Goal: Transaction & Acquisition: Purchase product/service

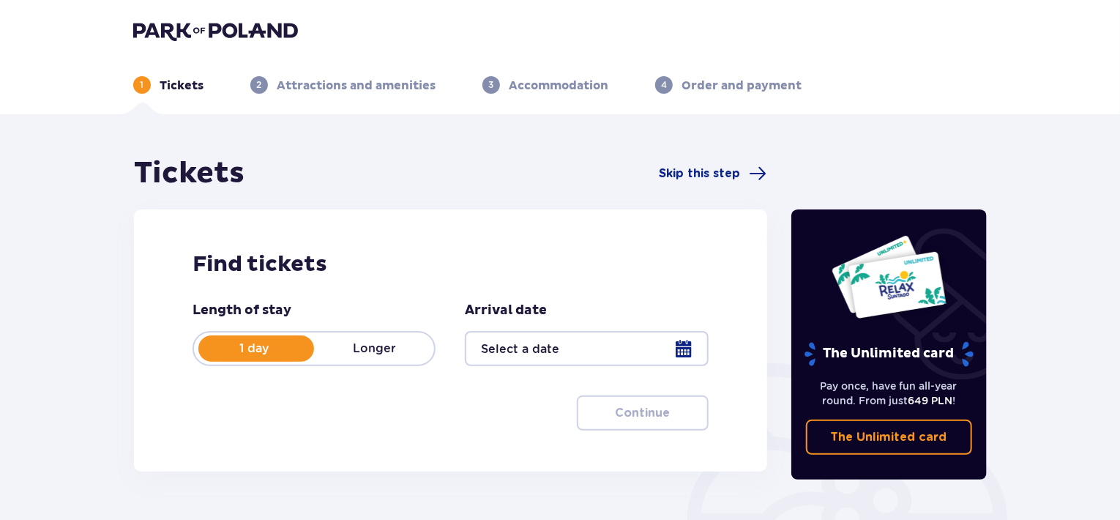
click at [405, 346] on p "Longer" at bounding box center [374, 348] width 120 height 16
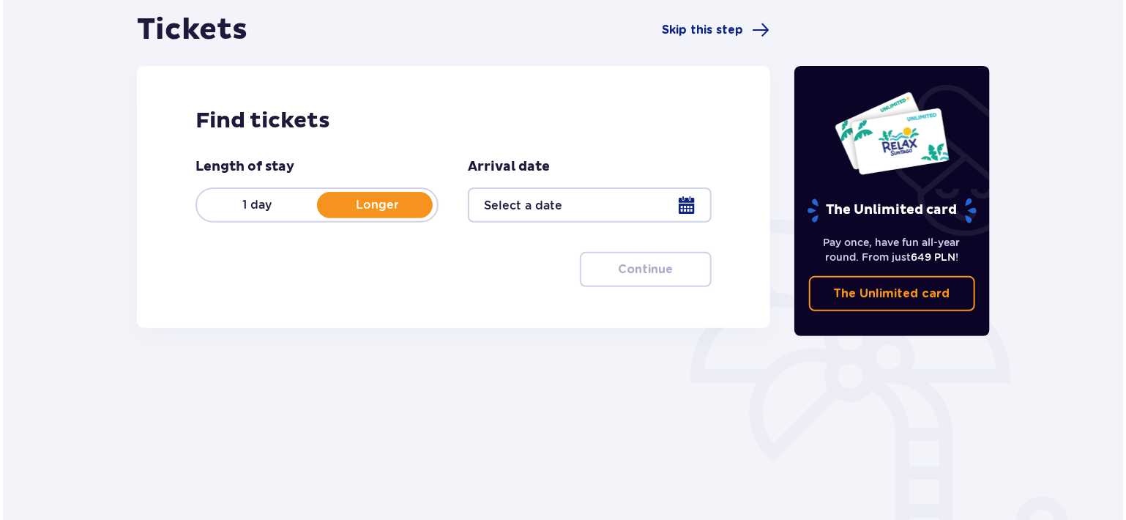
scroll to position [146, 0]
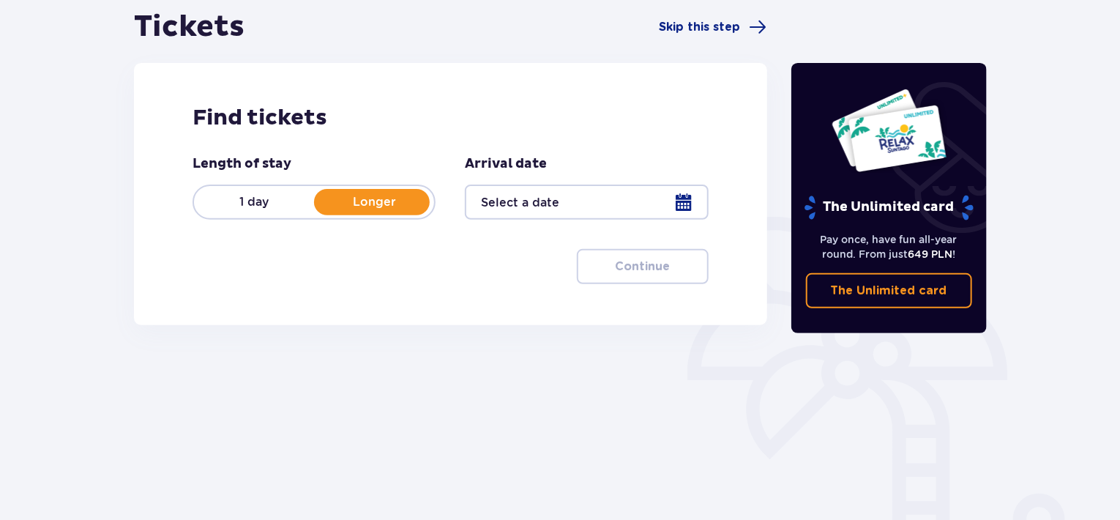
click at [627, 188] on div at bounding box center [586, 201] width 243 height 35
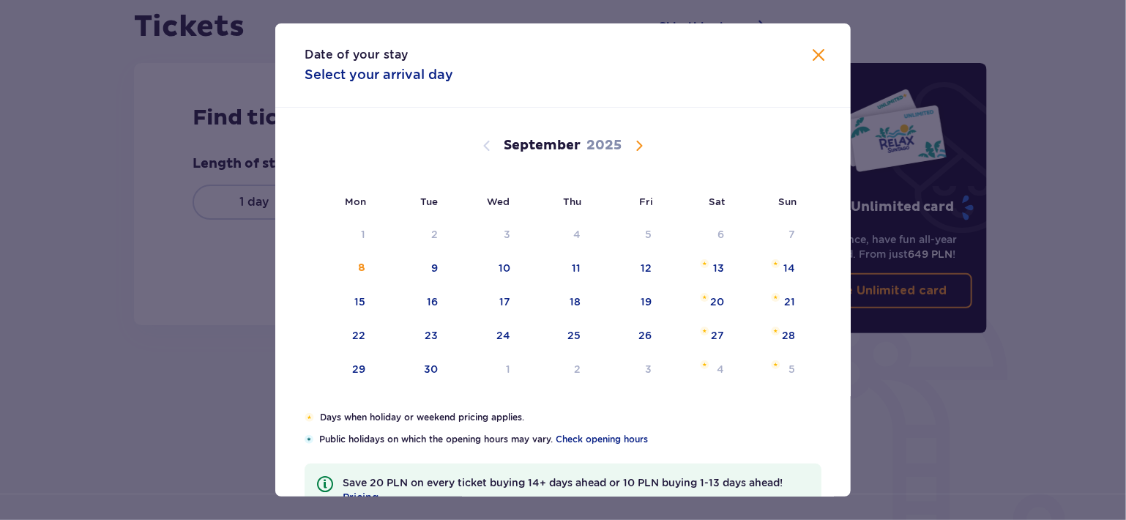
click at [635, 146] on span "Calendar" at bounding box center [639, 146] width 18 height 18
click at [647, 228] on div "3" at bounding box center [650, 234] width 7 height 15
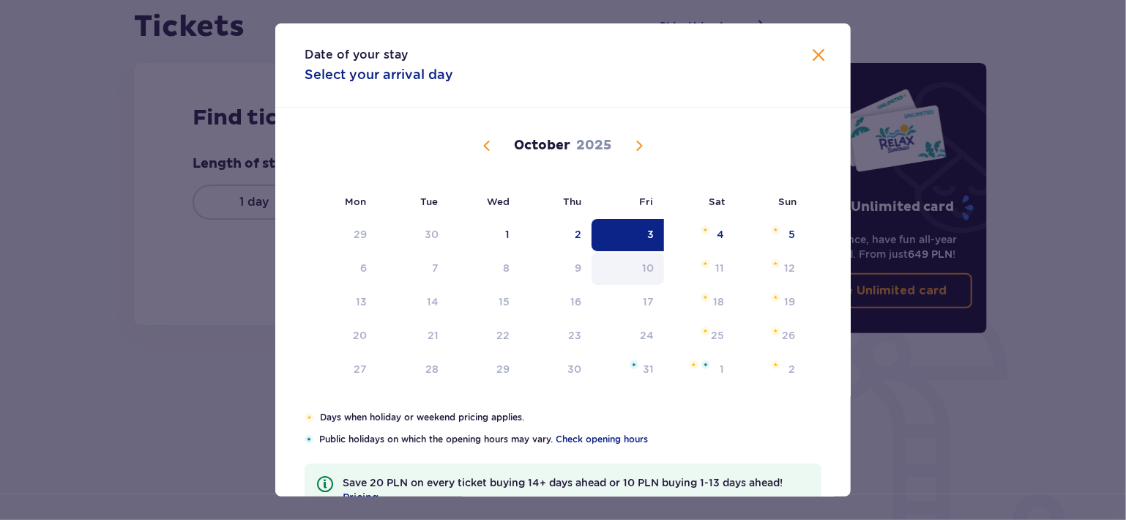
click at [646, 272] on div "10" at bounding box center [648, 268] width 12 height 15
click at [814, 58] on span at bounding box center [819, 56] width 18 height 18
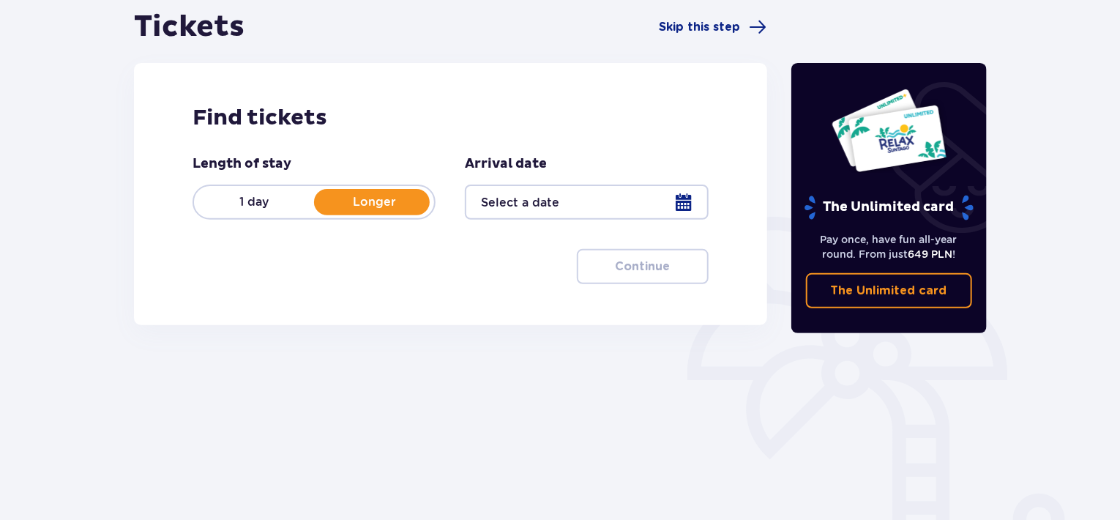
click at [293, 190] on div "1 day Longer" at bounding box center [314, 201] width 243 height 35
click at [495, 198] on div at bounding box center [586, 201] width 243 height 35
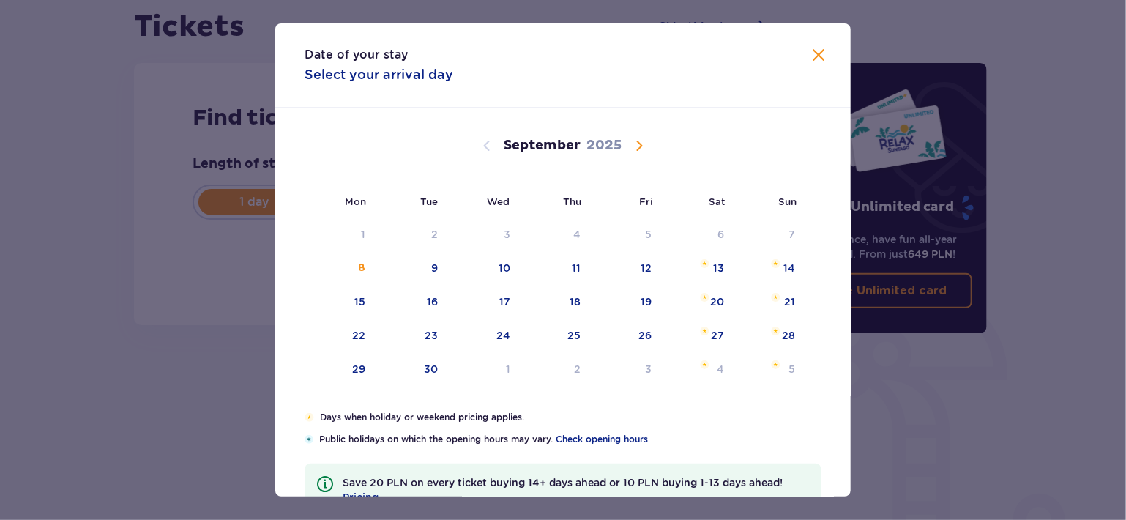
click at [630, 149] on span "Calendar" at bounding box center [639, 146] width 18 height 18
click at [810, 59] on span at bounding box center [819, 56] width 18 height 18
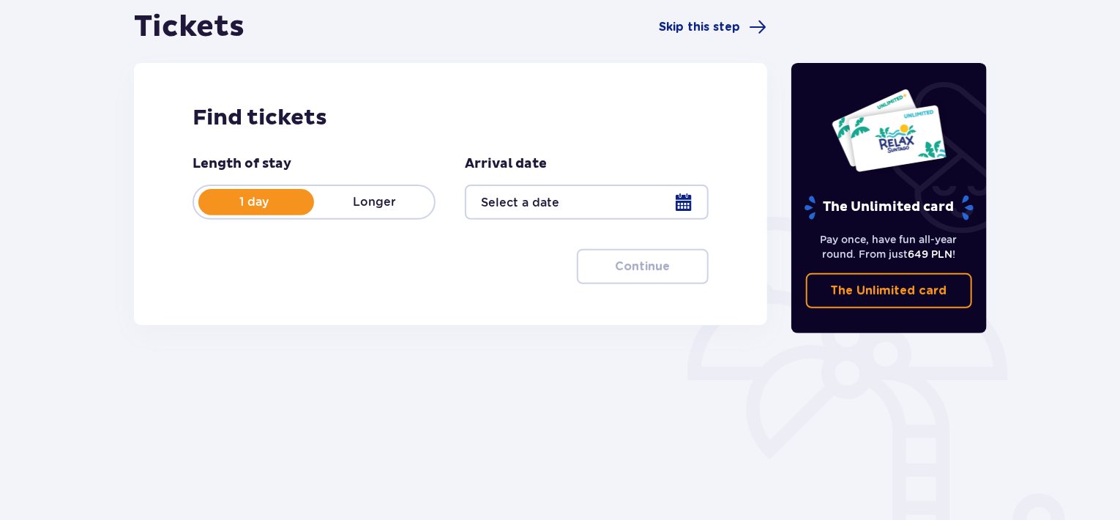
click at [414, 267] on div "Length of stay 1 day Longer Arrival date Continue" at bounding box center [451, 219] width 516 height 129
drag, startPoint x: 414, startPoint y: 267, endPoint x: 284, endPoint y: 304, distance: 134.6
click at [284, 304] on div "Find tickets Length of stay 1 day Longer Arrival date Continue" at bounding box center [450, 194] width 633 height 262
click at [340, 204] on p "Longer" at bounding box center [374, 202] width 120 height 16
click at [573, 207] on div at bounding box center [586, 201] width 243 height 35
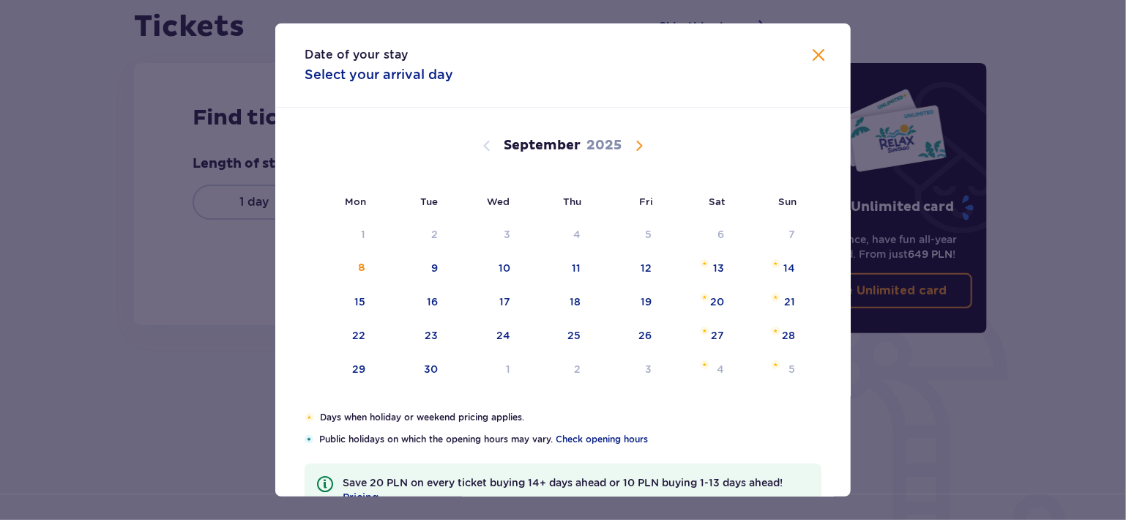
click at [635, 147] on span "Calendar" at bounding box center [639, 146] width 18 height 18
click at [647, 233] on div "3" at bounding box center [650, 234] width 7 height 15
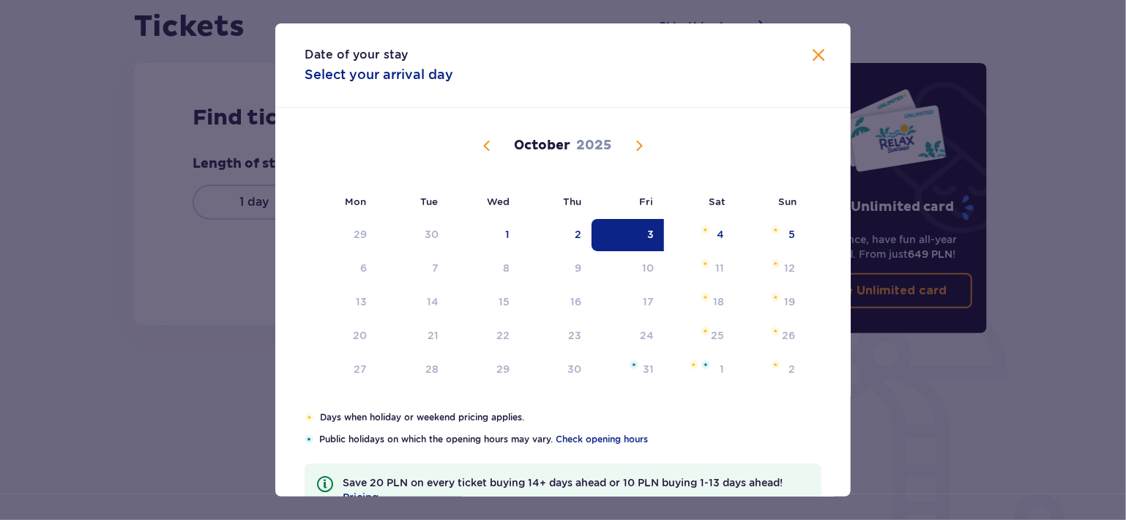
click at [813, 58] on span at bounding box center [819, 56] width 18 height 18
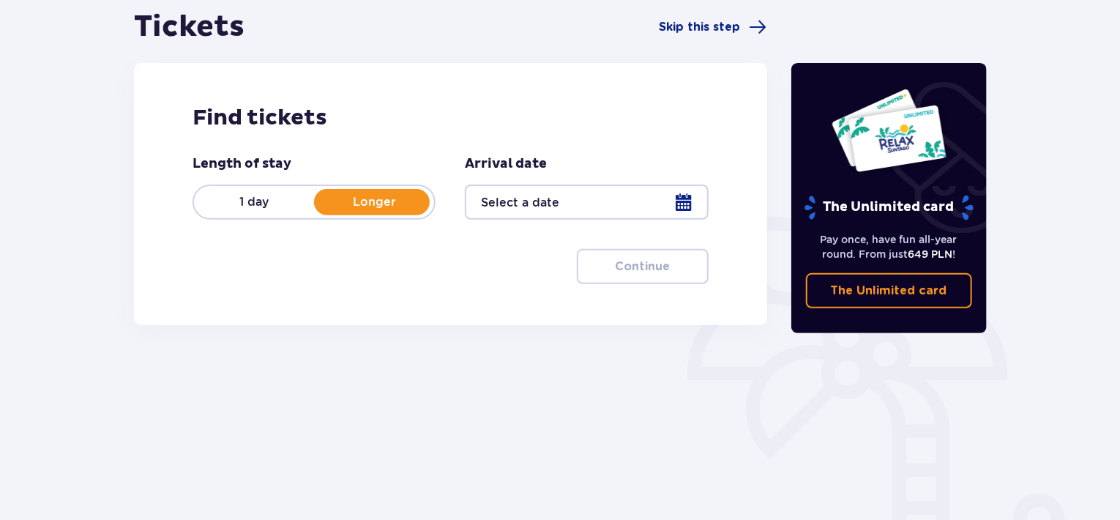
click at [278, 207] on p "1 day" at bounding box center [254, 202] width 120 height 16
drag, startPoint x: 410, startPoint y: 326, endPoint x: 302, endPoint y: 357, distance: 112.6
click at [302, 357] on div "Tickets Skip this step Find tickets Length of stay 1 day Longer Arrival date Co…" at bounding box center [451, 260] width 658 height 503
drag, startPoint x: 654, startPoint y: 506, endPoint x: 280, endPoint y: 332, distance: 411.7
click at [277, 336] on div "Tickets Skip this step Find tickets Length of stay 1 day Longer Arrival date Co…" at bounding box center [450, 176] width 633 height 334
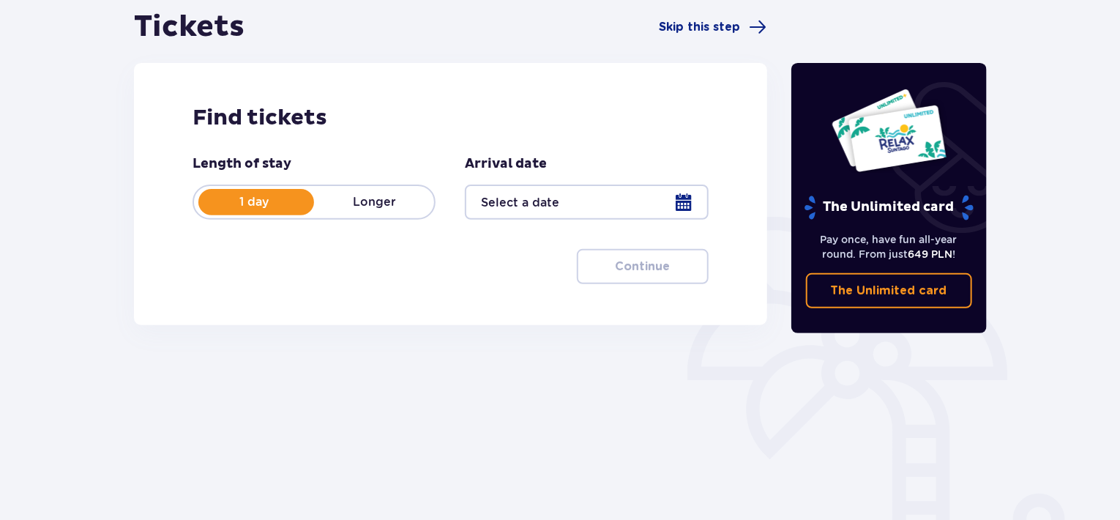
click at [379, 202] on p "Longer" at bounding box center [374, 202] width 120 height 16
click at [676, 210] on div at bounding box center [586, 201] width 243 height 35
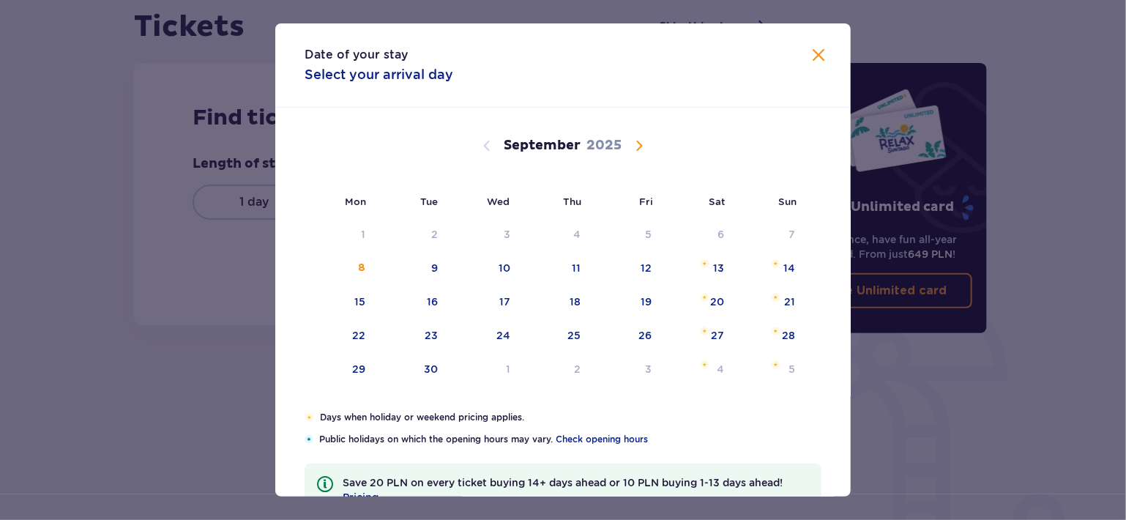
click at [634, 149] on span "Calendar" at bounding box center [639, 146] width 18 height 18
click at [634, 145] on span "Calendar" at bounding box center [639, 146] width 18 height 18
click at [483, 144] on span "Calendar" at bounding box center [487, 146] width 18 height 18
click at [642, 269] on div "10" at bounding box center [648, 268] width 12 height 15
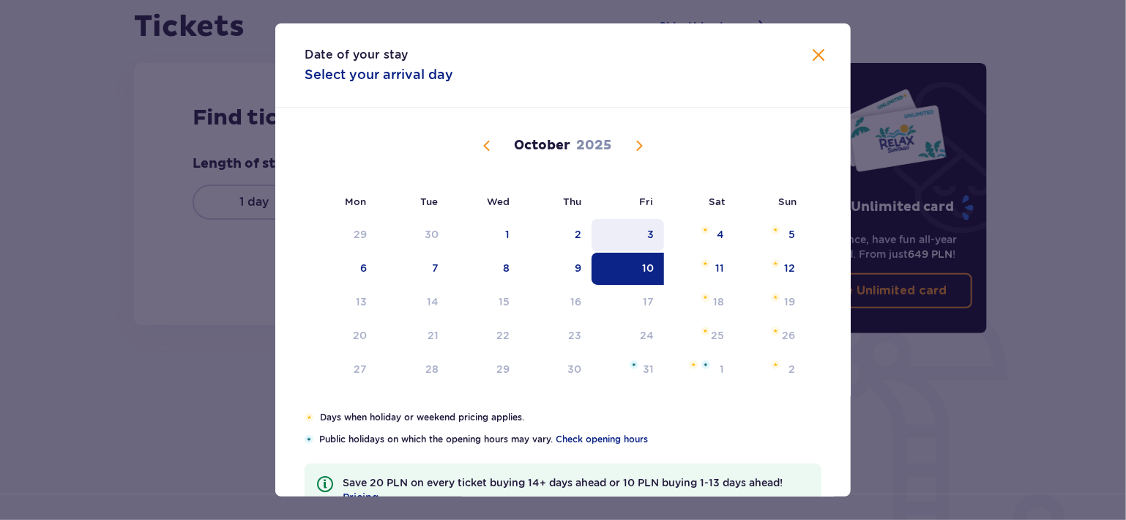
click at [649, 231] on div "3" at bounding box center [650, 234] width 7 height 15
click at [644, 268] on div "10" at bounding box center [648, 268] width 12 height 15
click at [623, 235] on div "3" at bounding box center [628, 235] width 72 height 32
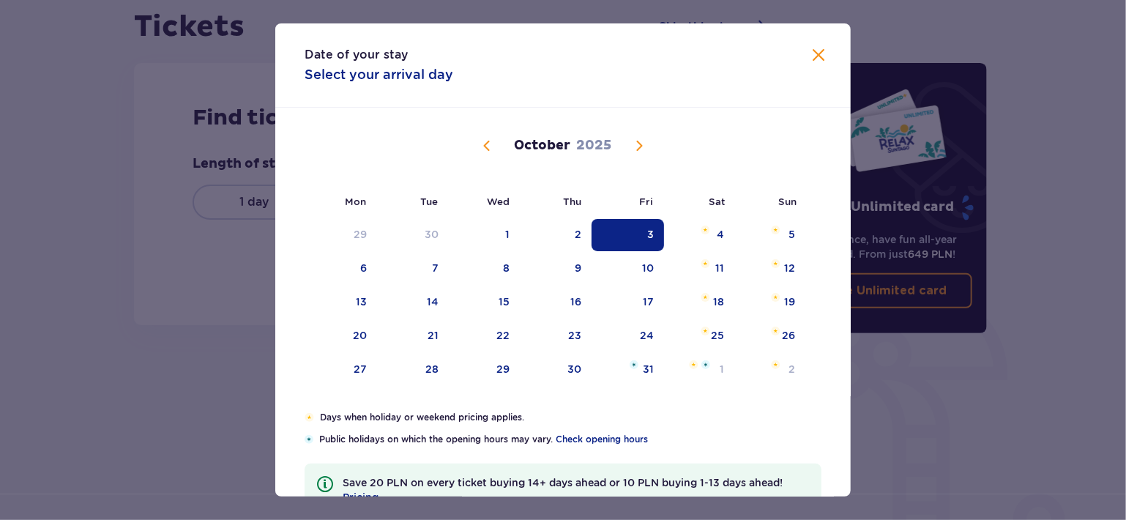
type input "03.10.25"
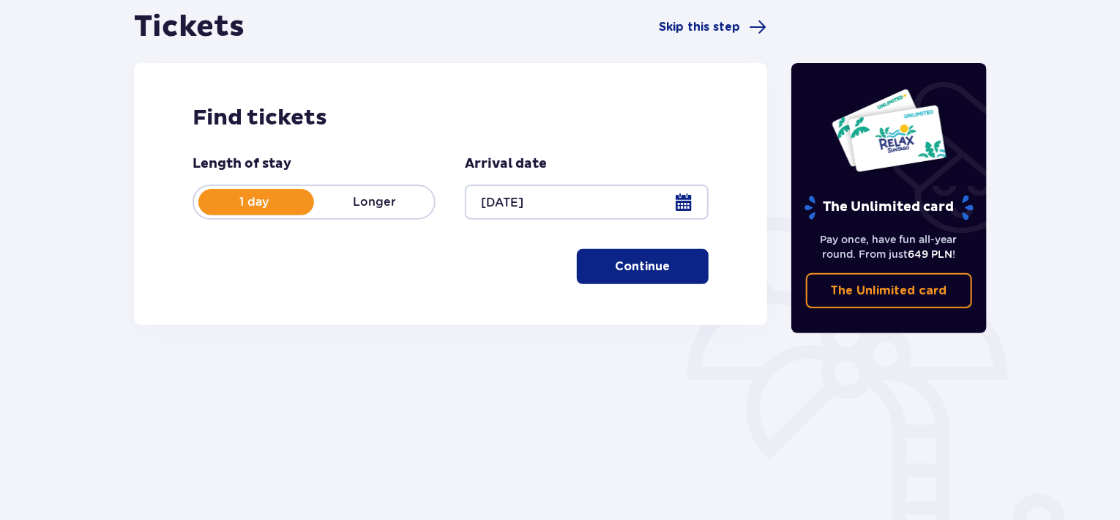
click at [389, 209] on p "Longer" at bounding box center [374, 202] width 120 height 16
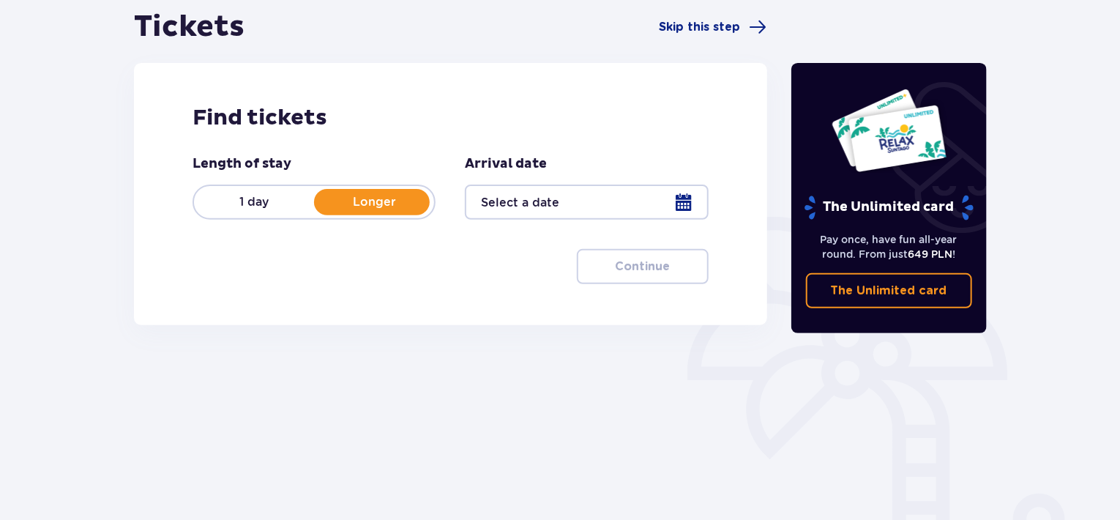
click at [672, 200] on div at bounding box center [586, 201] width 243 height 35
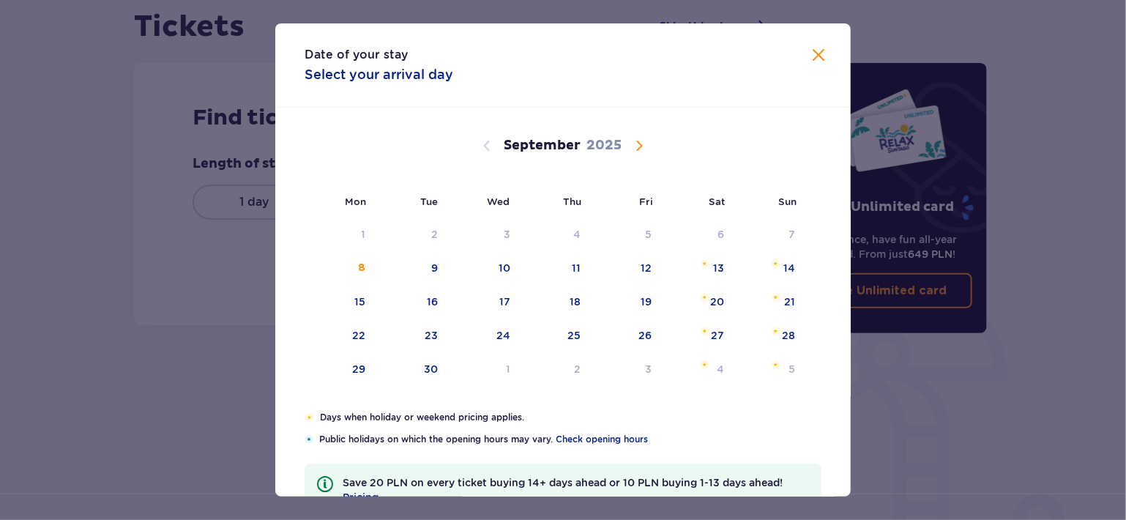
click at [638, 152] on span "Calendar" at bounding box center [639, 146] width 18 height 18
drag, startPoint x: 643, startPoint y: 232, endPoint x: 641, endPoint y: 286, distance: 54.2
click at [641, 286] on tbody "29 30 1 2 3 4 5 6 7 8 9 10 11 12 13 14 15 16 17 18 19 20 21 22 23 24 25 26 27 2…" at bounding box center [555, 302] width 501 height 167
click at [647, 239] on div "3" at bounding box center [650, 234] width 7 height 15
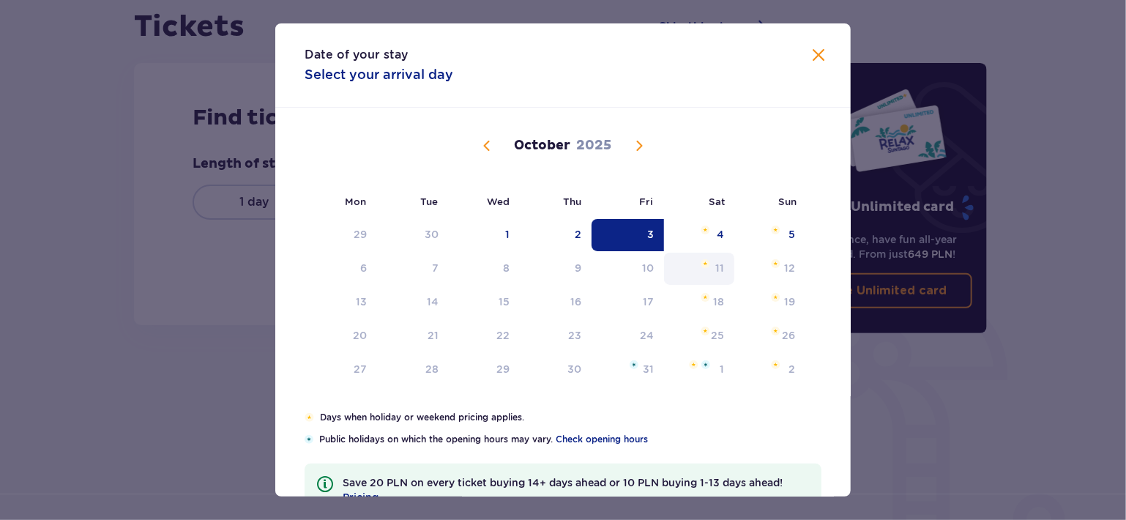
drag, startPoint x: 731, startPoint y: 244, endPoint x: 723, endPoint y: 252, distance: 10.9
click at [725, 242] on div "4" at bounding box center [699, 235] width 71 height 32
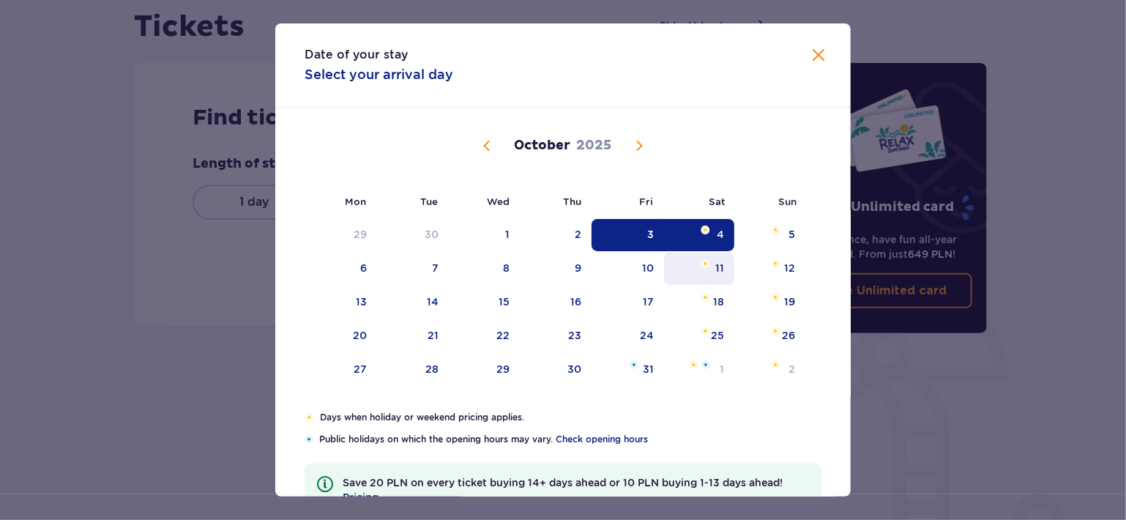
type input "03.10.25 - 04.10.25"
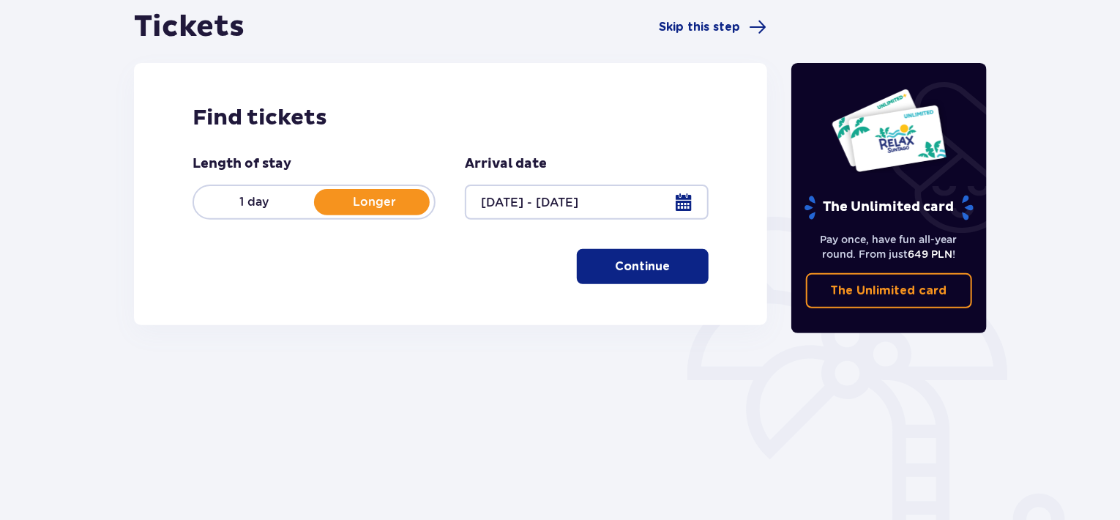
click at [681, 204] on div at bounding box center [586, 201] width 243 height 35
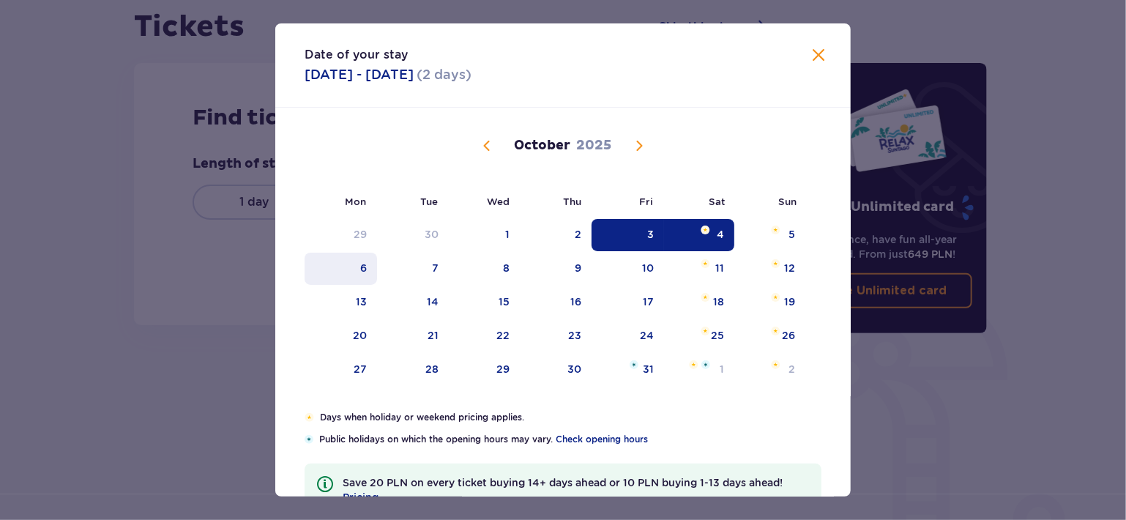
click at [357, 266] on div "6" at bounding box center [341, 269] width 72 height 32
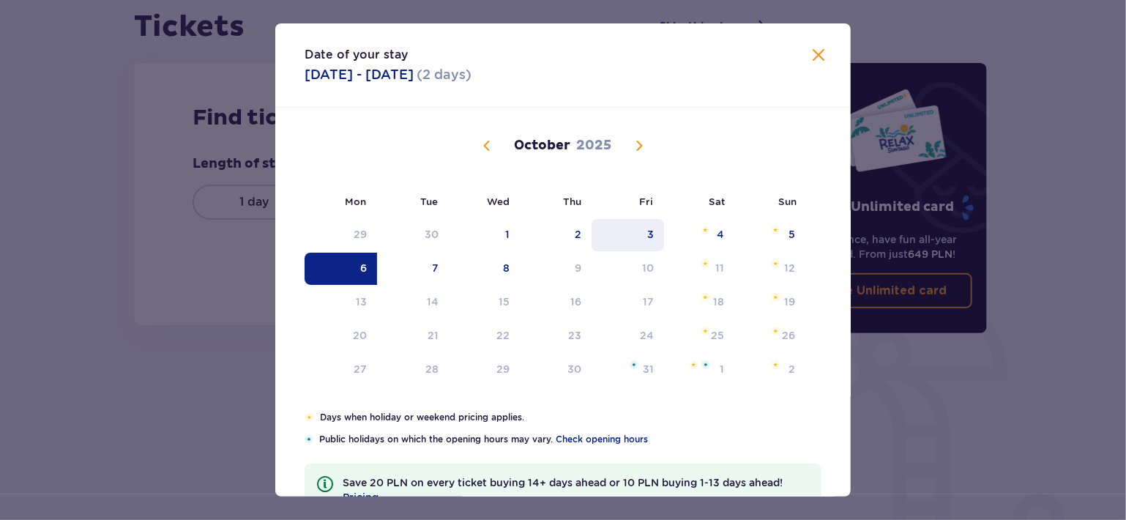
click at [647, 239] on div "3" at bounding box center [650, 234] width 7 height 15
click at [487, 149] on span "Calendar" at bounding box center [487, 146] width 18 height 18
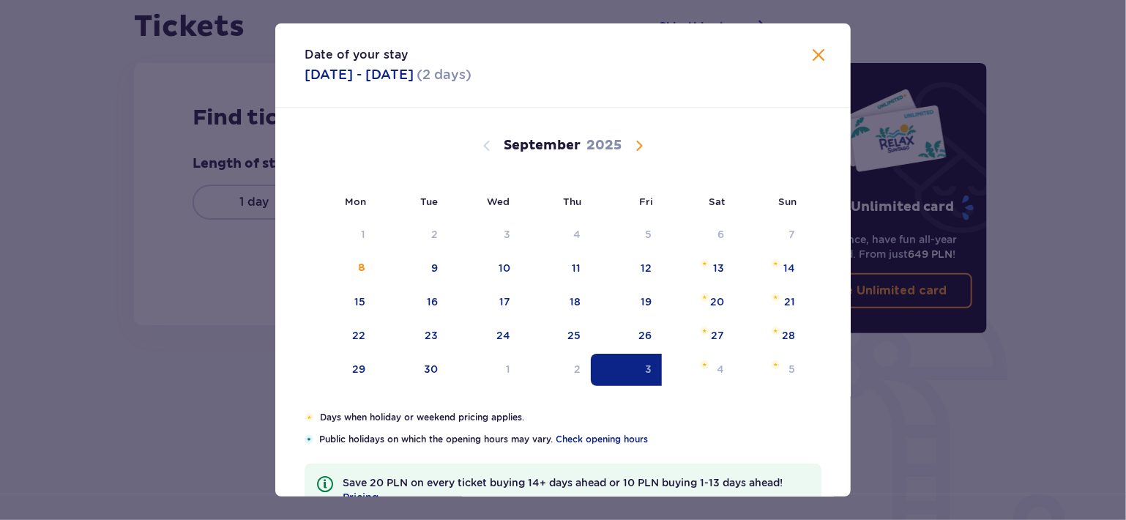
click at [648, 152] on div "September 2025" at bounding box center [563, 146] width 485 height 18
click at [640, 144] on span "Calendar" at bounding box center [639, 146] width 18 height 18
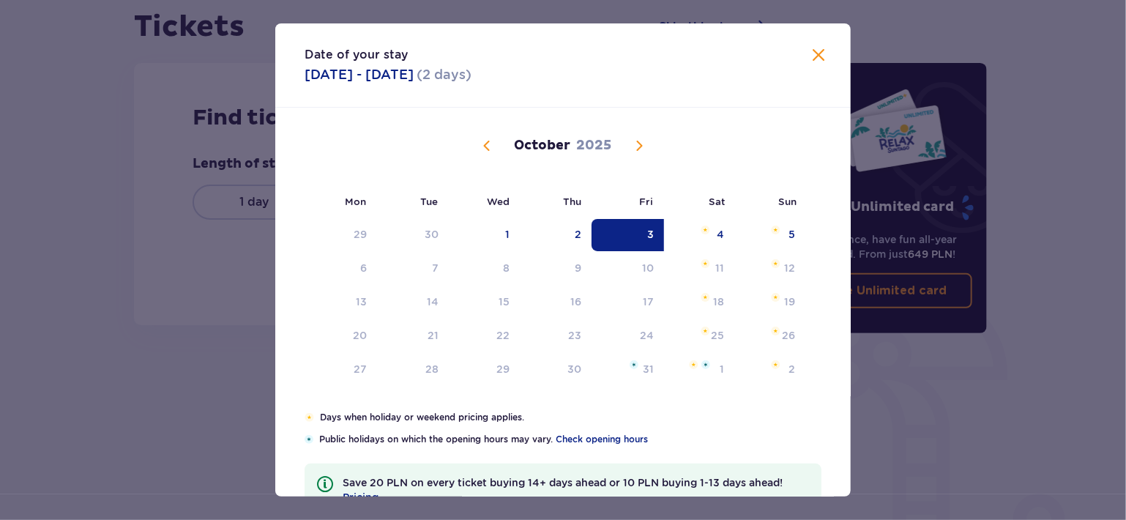
click at [816, 55] on span at bounding box center [819, 56] width 18 height 18
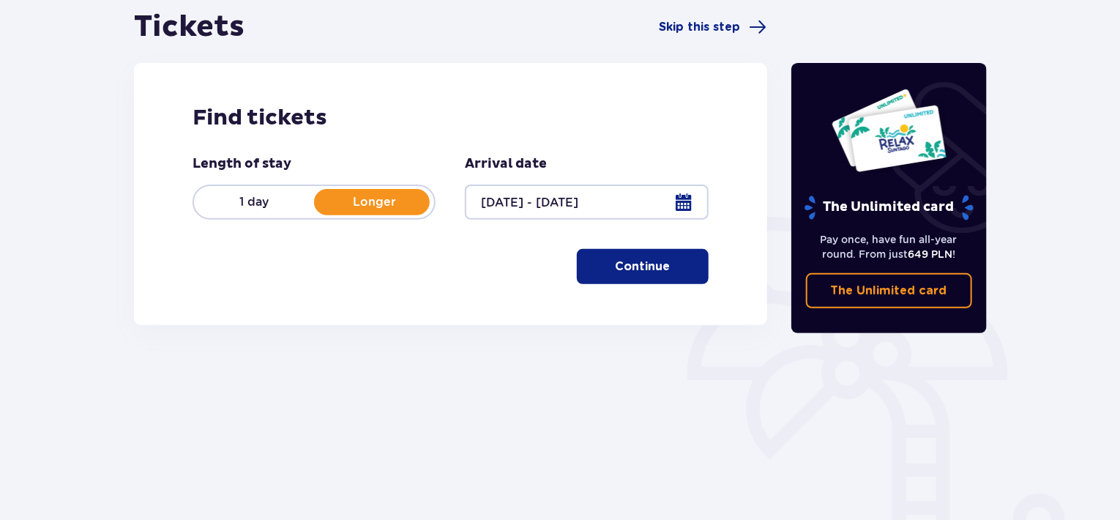
click at [258, 200] on p "1 day" at bounding box center [254, 202] width 120 height 16
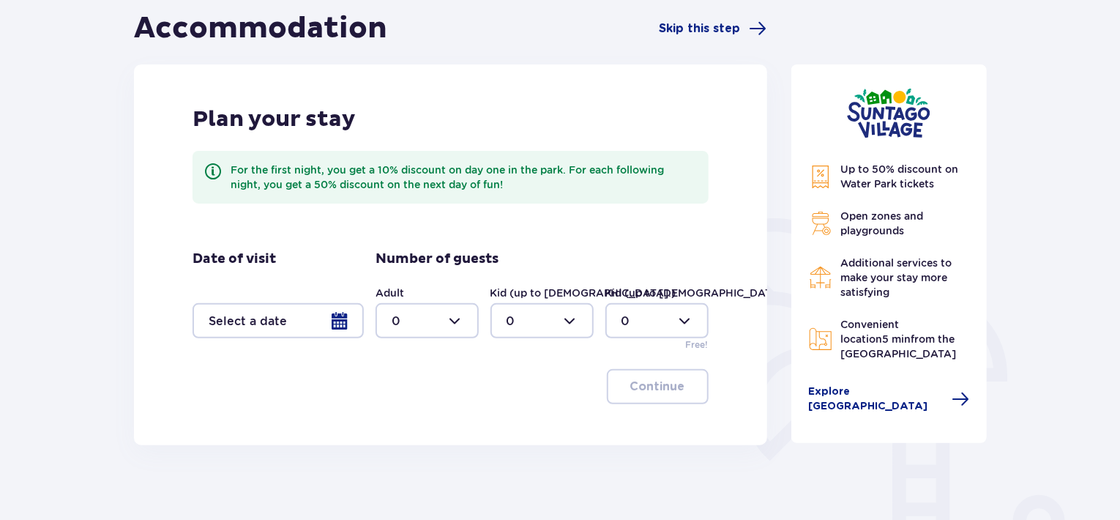
scroll to position [146, 0]
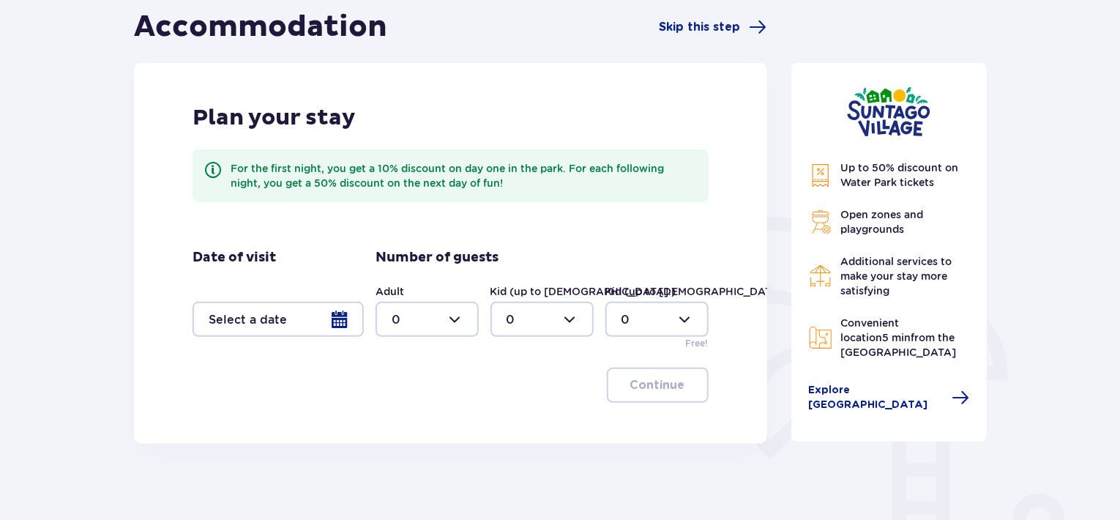
click at [305, 324] on div at bounding box center [278, 319] width 171 height 35
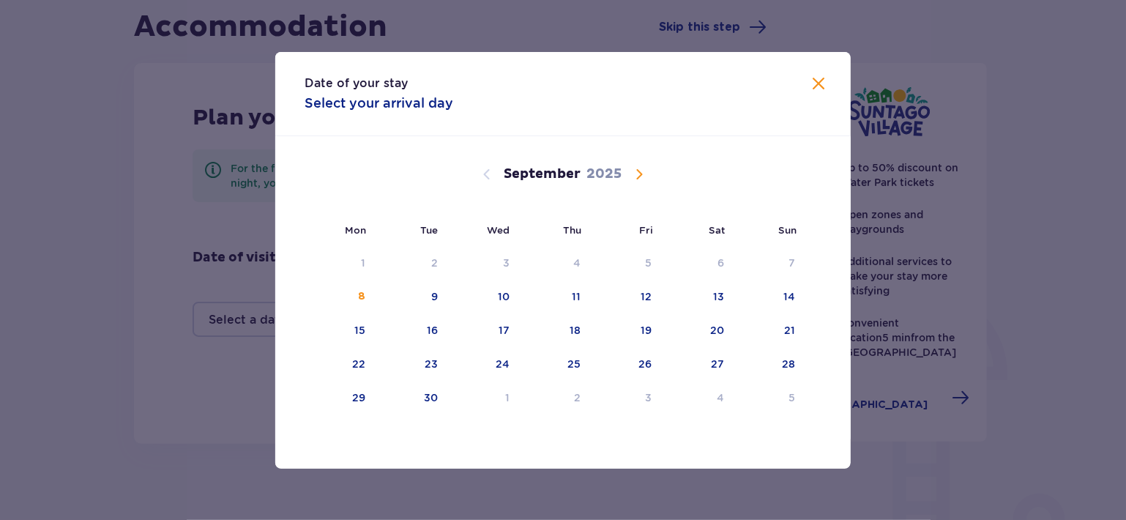
click at [641, 182] on span "Calendar" at bounding box center [639, 174] width 18 height 18
click at [650, 253] on div "3" at bounding box center [628, 263] width 72 height 32
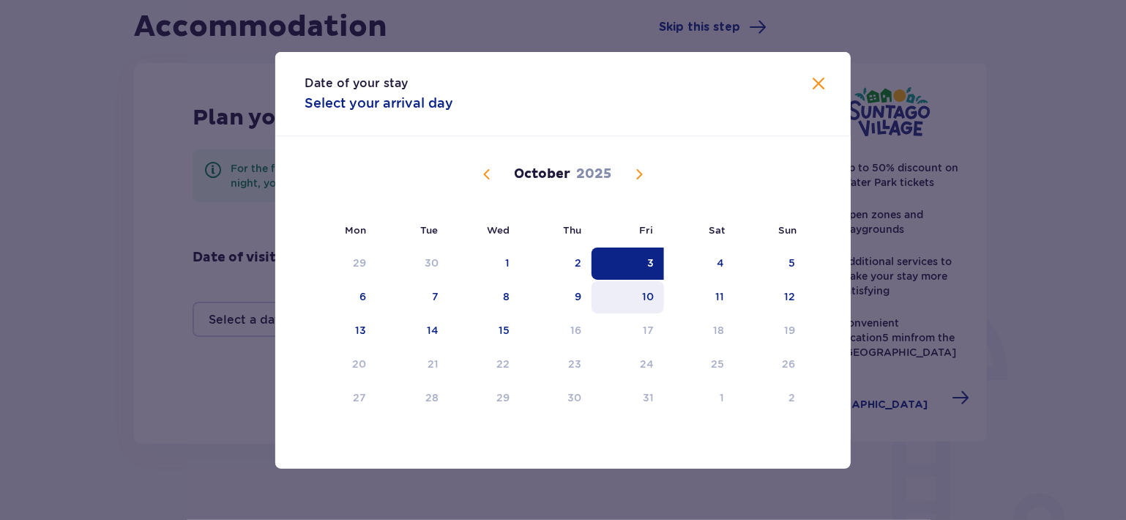
click at [656, 292] on div "10" at bounding box center [628, 297] width 72 height 32
type input "03.10.25 - 10.10.25"
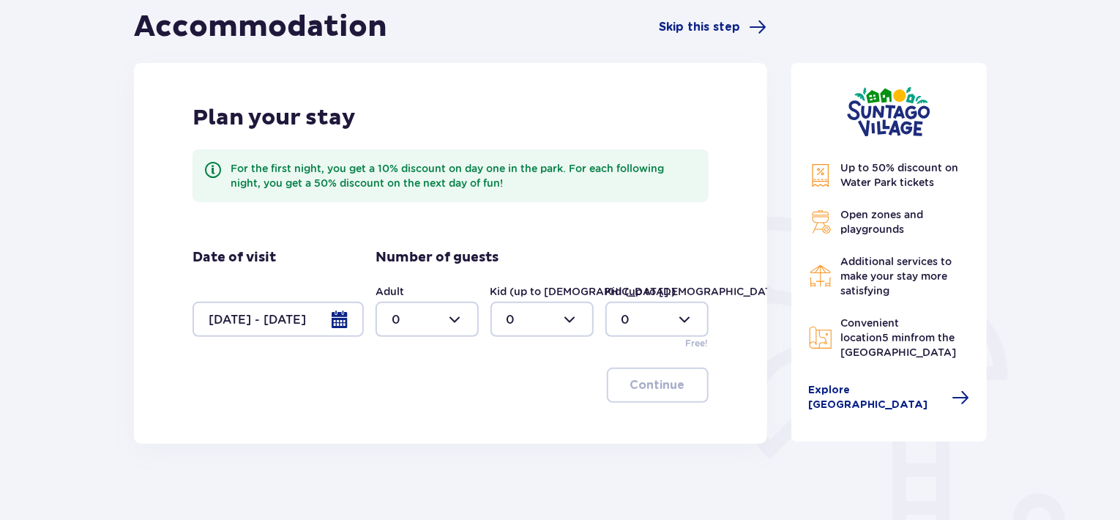
click at [463, 327] on div at bounding box center [427, 319] width 103 height 35
click at [412, 423] on div "2" at bounding box center [427, 425] width 71 height 16
type input "2"
click at [545, 324] on div at bounding box center [541, 319] width 103 height 35
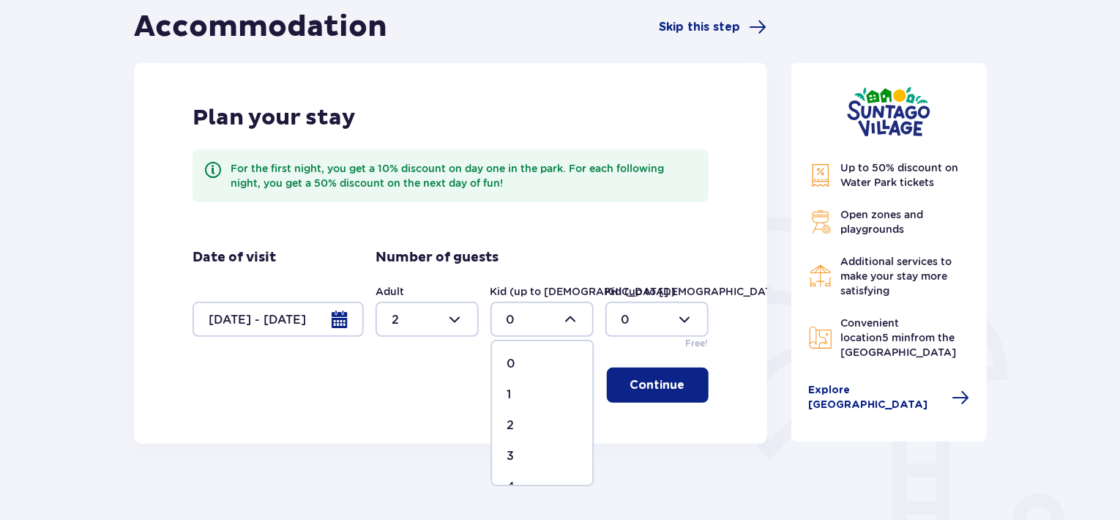
click at [552, 313] on div at bounding box center [541, 319] width 103 height 35
click at [638, 313] on div at bounding box center [656, 319] width 103 height 35
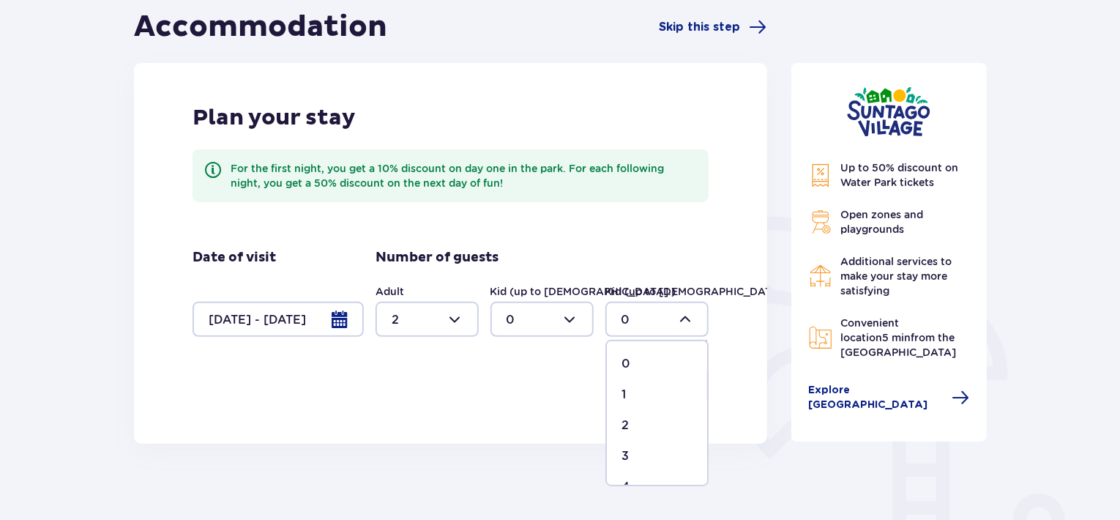
click at [631, 426] on div "2" at bounding box center [657, 425] width 71 height 16
type input "2"
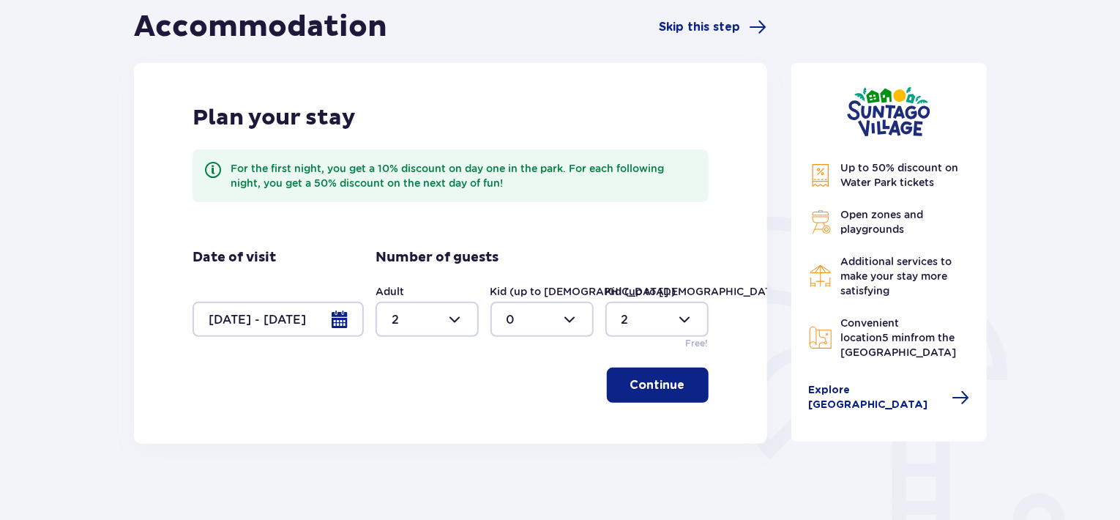
click at [644, 378] on p "Continue" at bounding box center [657, 385] width 55 height 16
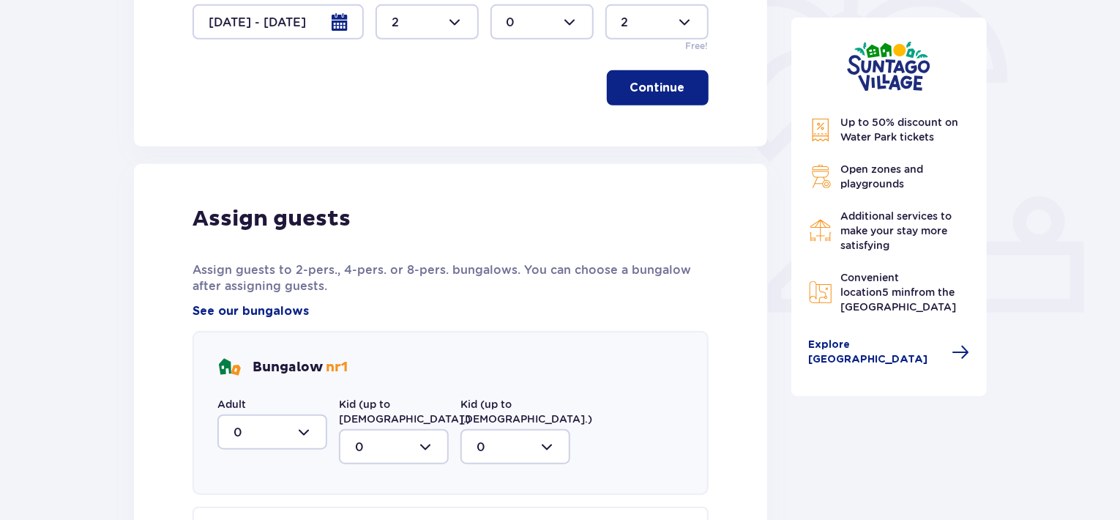
scroll to position [517, 0]
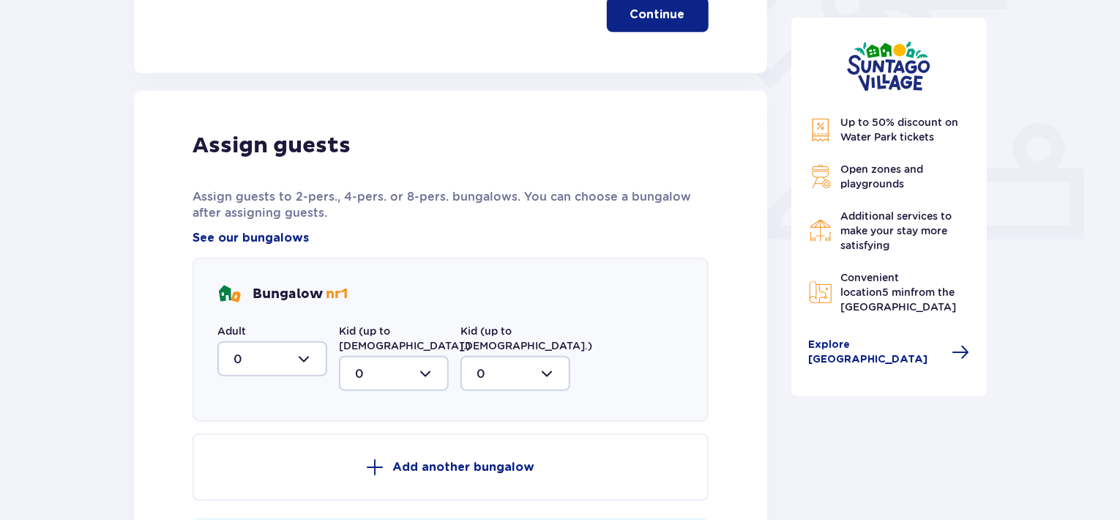
click at [285, 353] on div at bounding box center [272, 358] width 110 height 35
click at [362, 222] on div "Assign guests Assign guests to 2-pers., 4-pers. or 8-pers. bungalows. You can c…" at bounding box center [451, 372] width 516 height 480
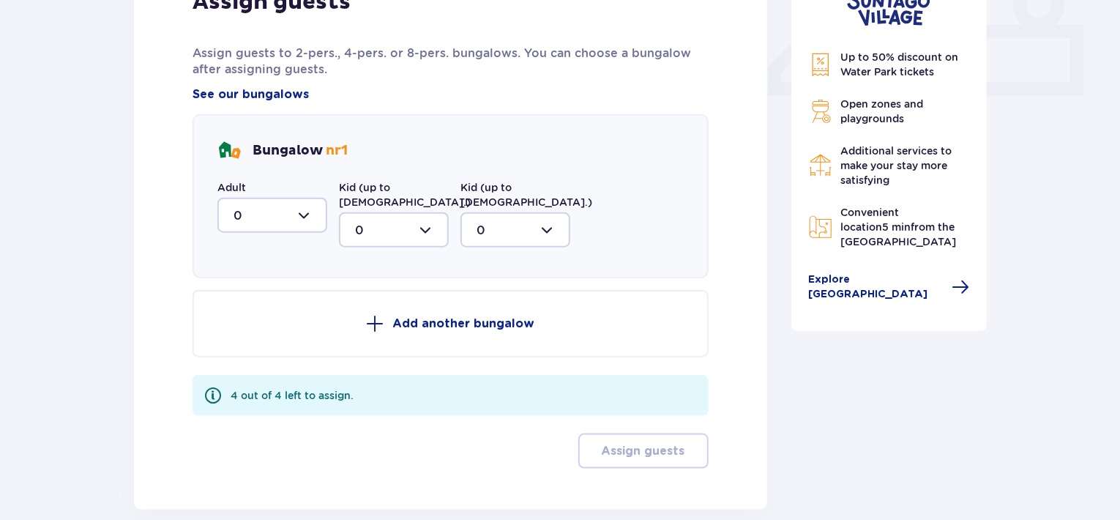
scroll to position [663, 0]
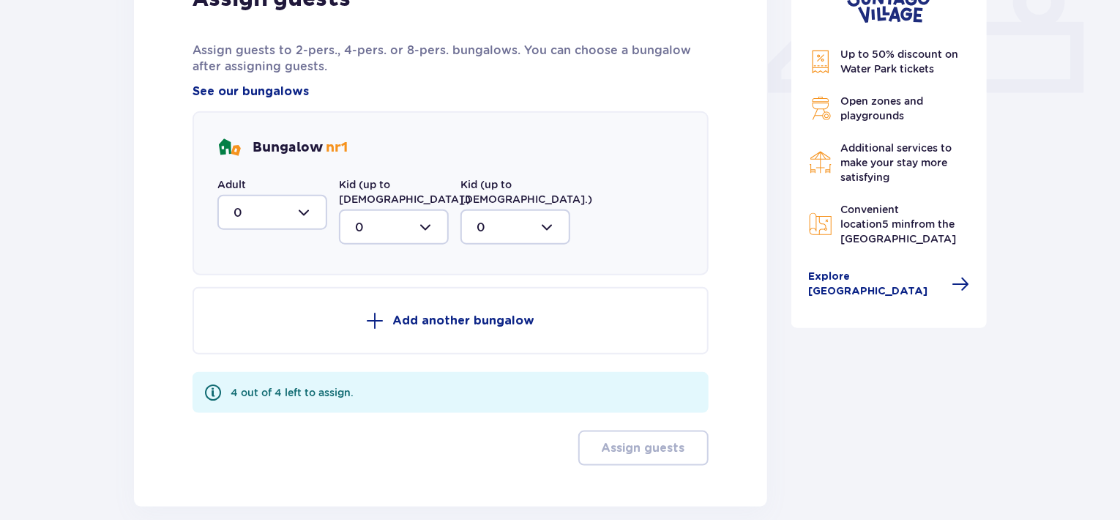
click at [297, 207] on div at bounding box center [272, 212] width 110 height 35
drag, startPoint x: 245, startPoint y: 314, endPoint x: 249, endPoint y: 306, distance: 8.8
click at [243, 313] on div "2" at bounding box center [273, 318] width 78 height 16
type input "2"
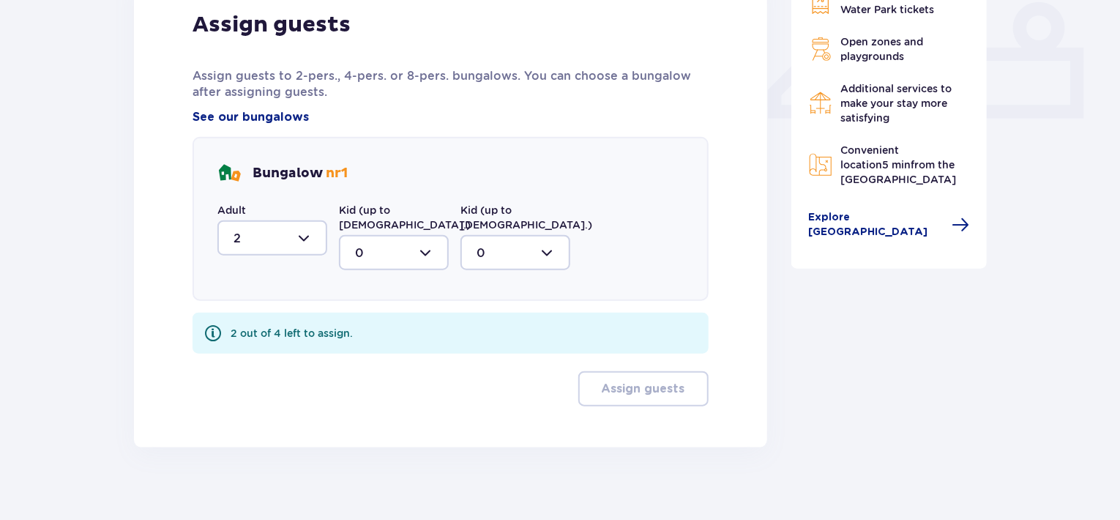
click at [513, 246] on div at bounding box center [515, 252] width 110 height 35
click at [509, 351] on div "2" at bounding box center [516, 359] width 78 height 16
type input "2"
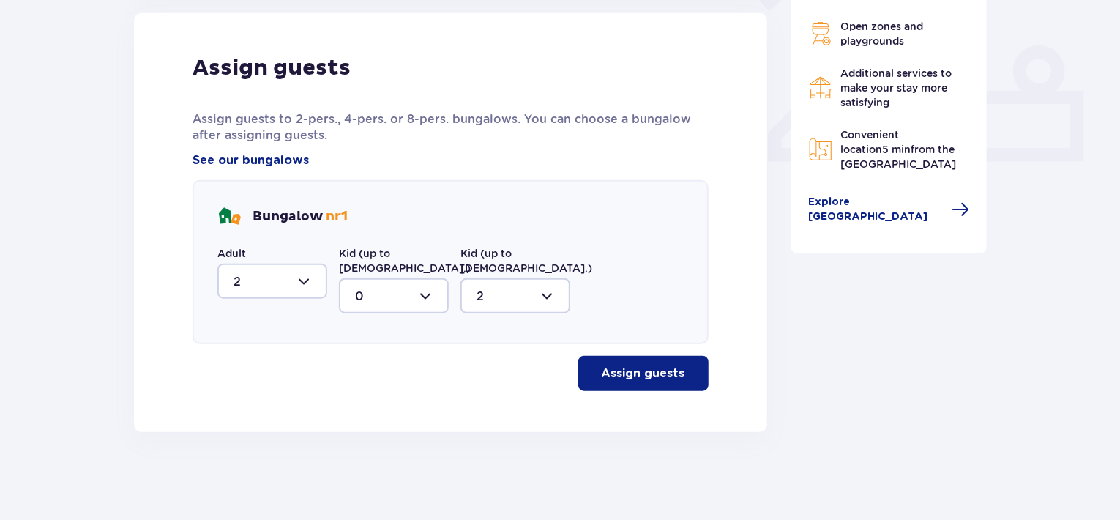
scroll to position [579, 0]
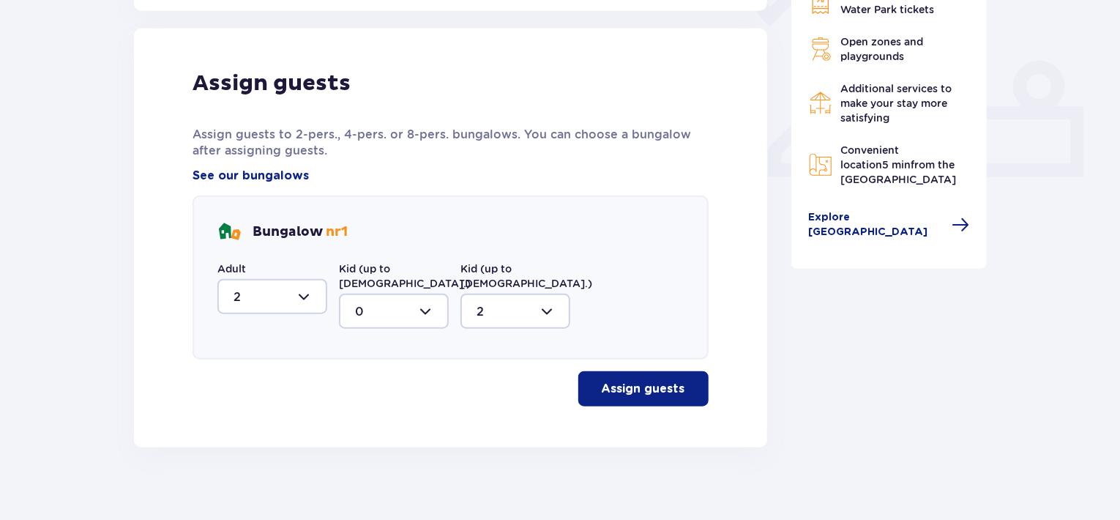
click at [619, 381] on p "Assign guests" at bounding box center [643, 389] width 83 height 16
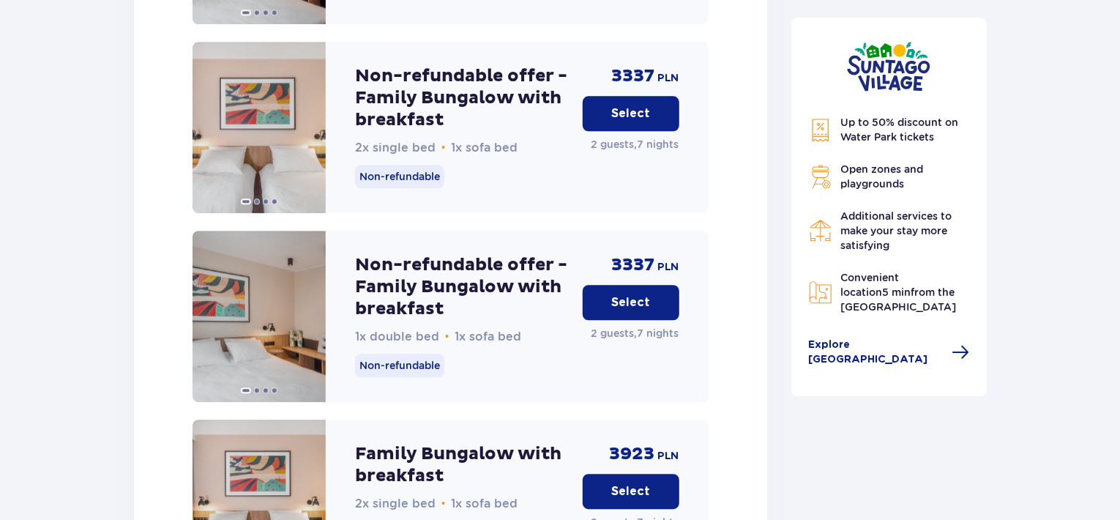
scroll to position [2199, 0]
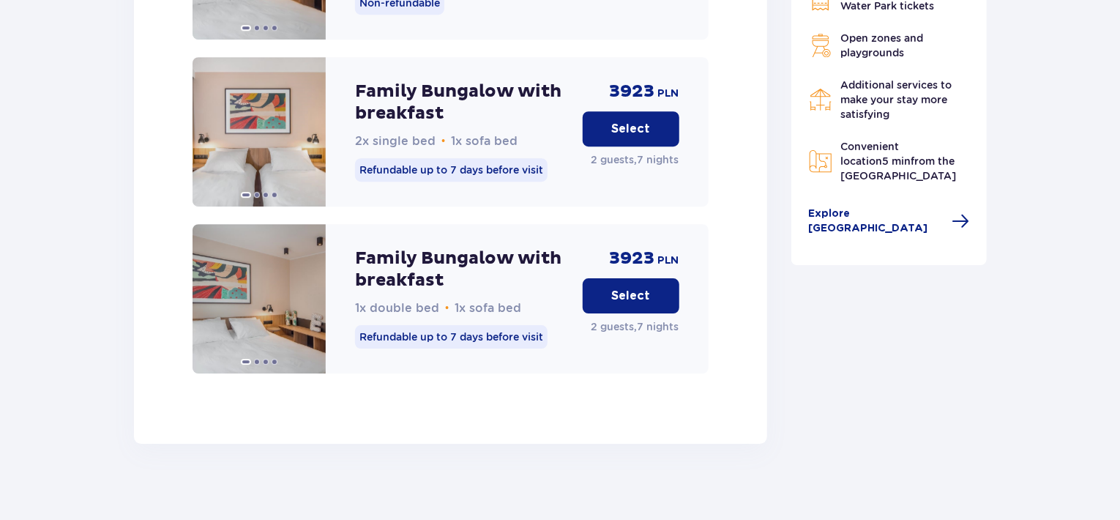
click at [619, 288] on p "Select" at bounding box center [630, 296] width 39 height 16
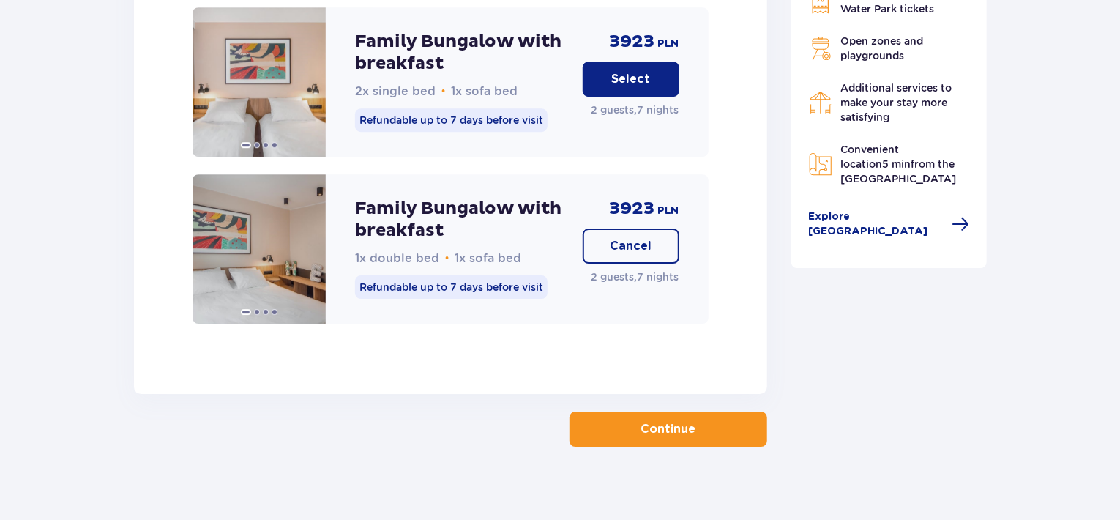
scroll to position [2252, 0]
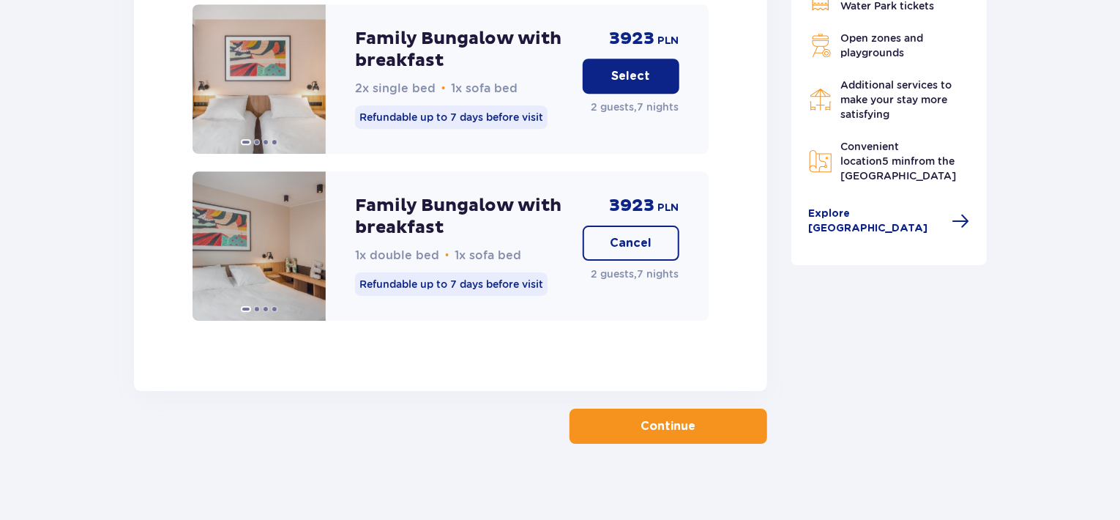
click at [722, 418] on button "Continue" at bounding box center [669, 425] width 198 height 35
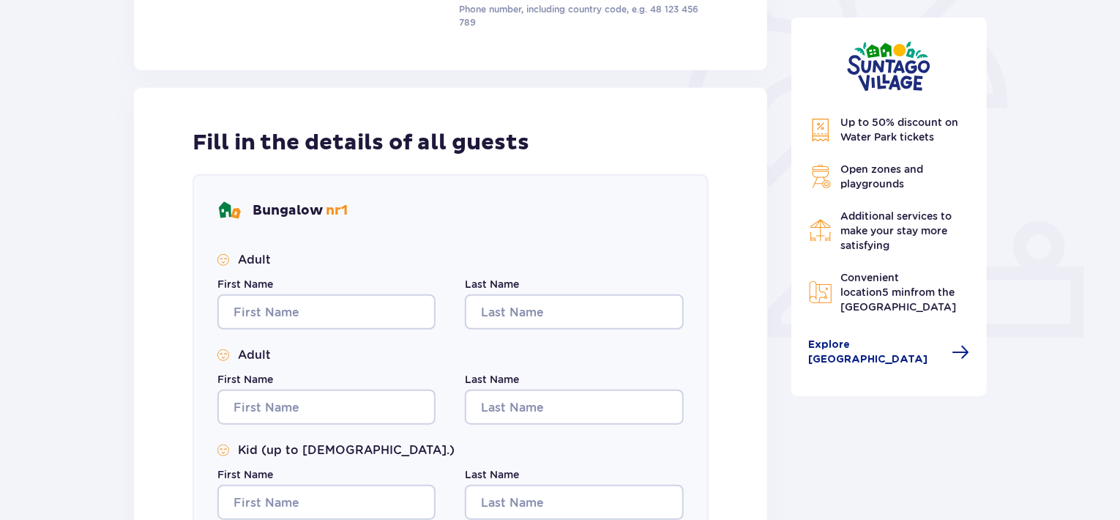
scroll to position [586, 0]
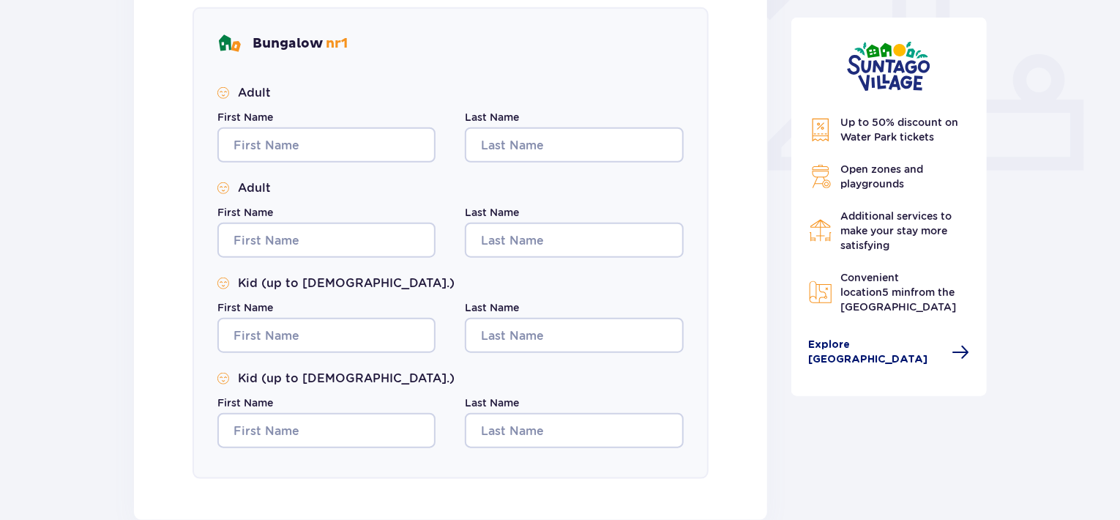
click at [955, 348] on span at bounding box center [961, 352] width 18 height 18
click at [911, 334] on div "Up to 50% discount on Water Park tickets Open zones and playgrounds Additional …" at bounding box center [889, 241] width 161 height 252
click at [911, 339] on span "Explore Suntago Village" at bounding box center [876, 351] width 135 height 29
click at [914, 340] on span "Explore Suntago Village" at bounding box center [876, 351] width 135 height 29
click at [917, 333] on div "Up to 50% discount on Water Park tickets Open zones and playgrounds Additional …" at bounding box center [889, 241] width 161 height 252
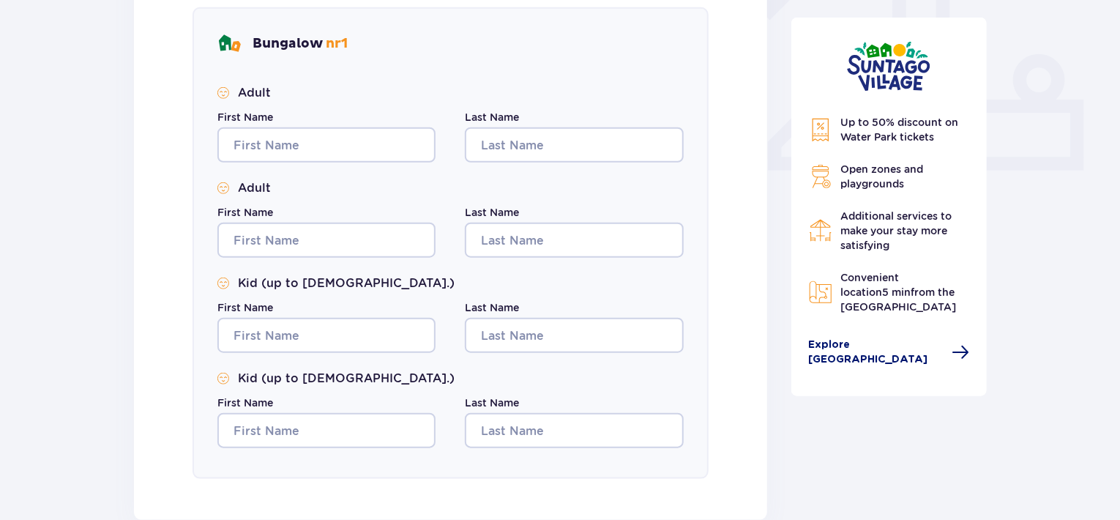
click at [932, 347] on span "Explore Suntago Village" at bounding box center [876, 351] width 135 height 29
click at [934, 343] on span "Explore Suntago Village" at bounding box center [889, 351] width 161 height 29
click at [952, 343] on span at bounding box center [961, 352] width 18 height 18
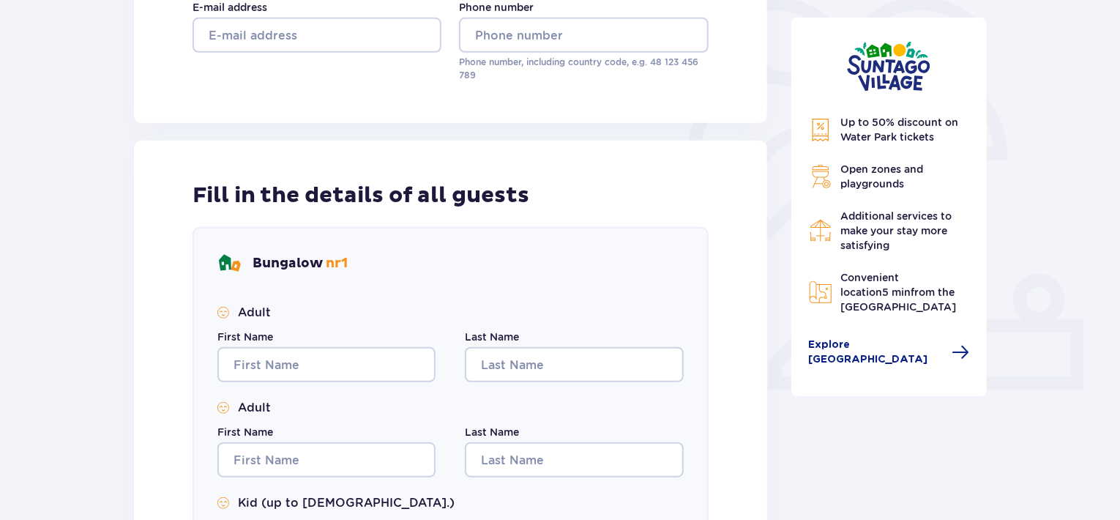
scroll to position [366, 0]
click at [916, 102] on div "Up to 50% discount on Water Park tickets Open zones and playgrounds Additional …" at bounding box center [889, 207] width 196 height 378
click at [903, 156] on div "Up to 50% discount on Water Park tickets Open zones and playgrounds Additional …" at bounding box center [889, 214] width 161 height 199
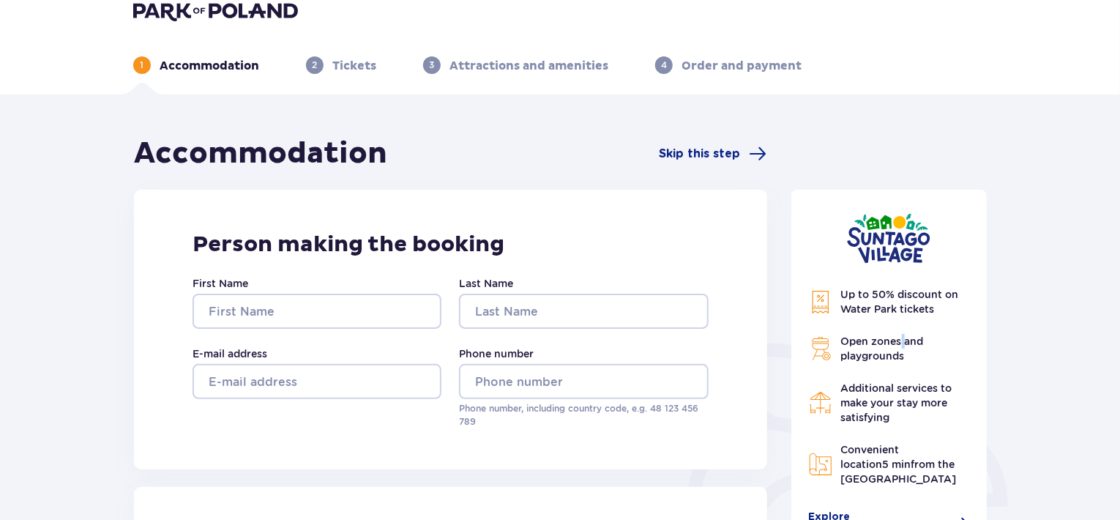
scroll to position [0, 0]
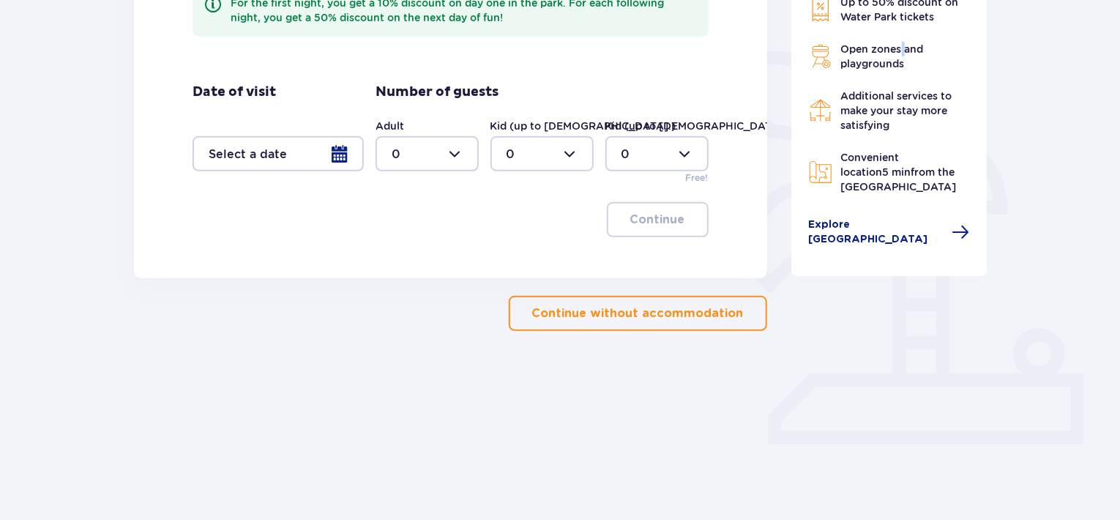
scroll to position [322, 0]
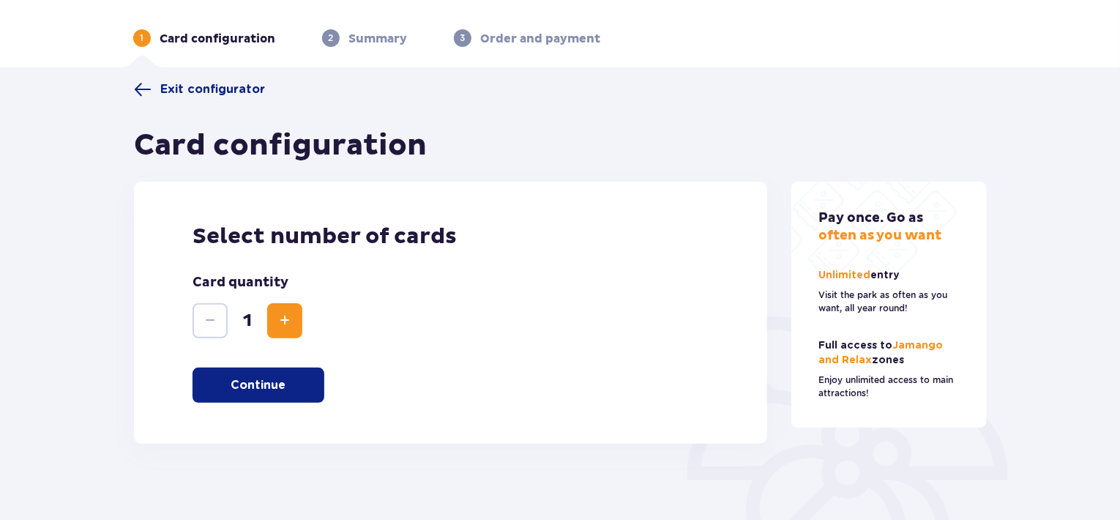
scroll to position [73, 0]
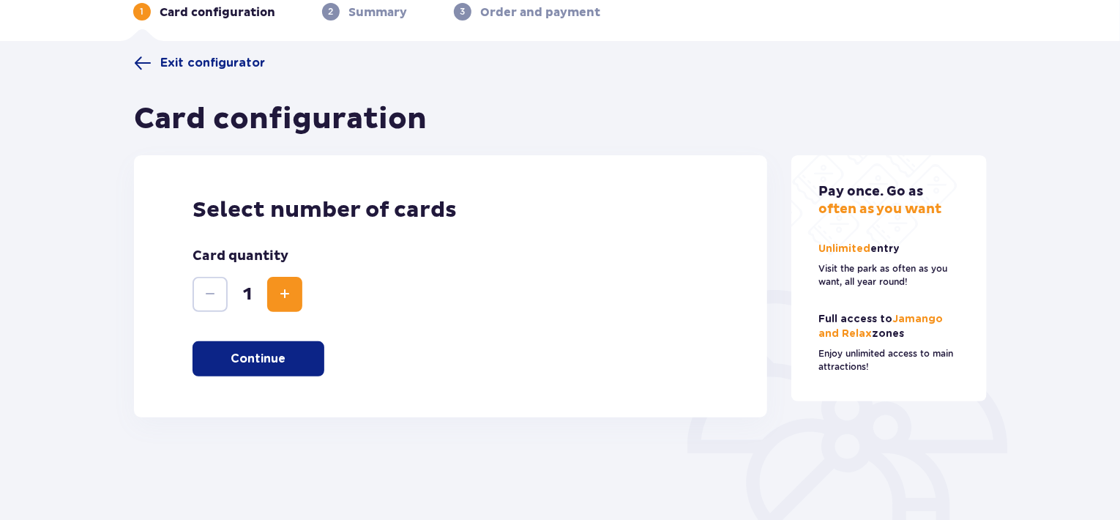
click at [291, 296] on span "Increase" at bounding box center [285, 295] width 18 height 18
click at [270, 342] on button "Continue" at bounding box center [259, 358] width 132 height 35
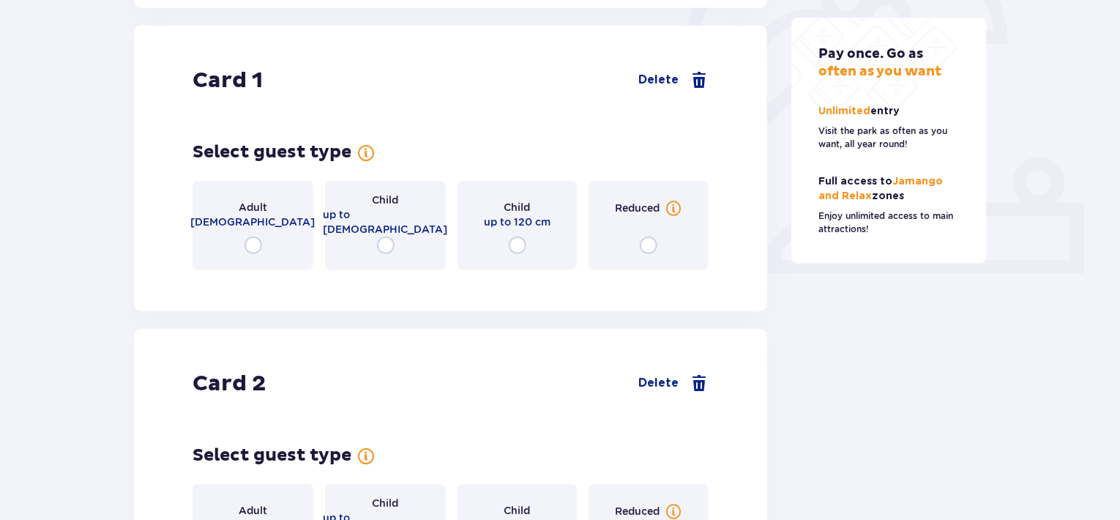
scroll to position [490, 0]
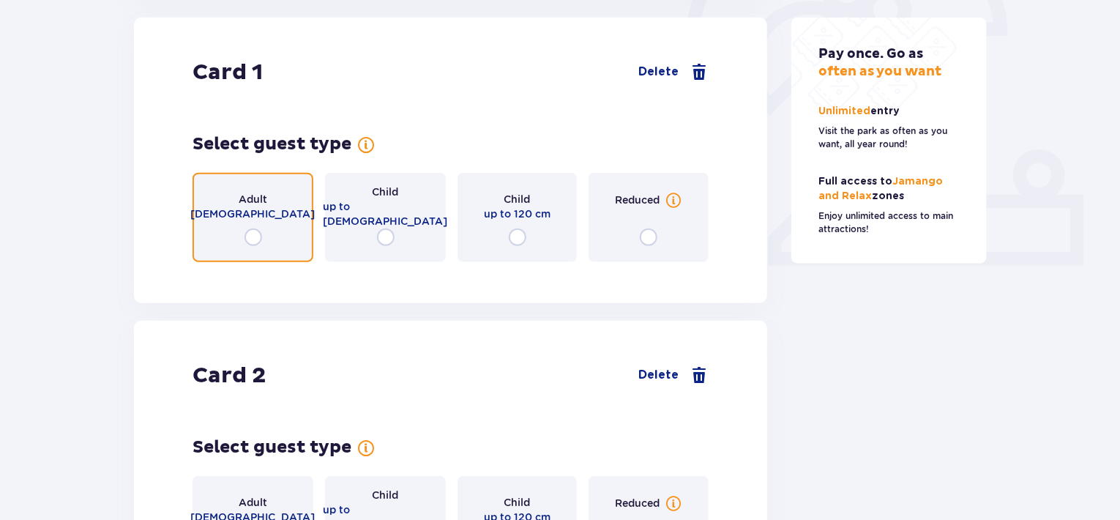
click at [256, 239] on input "radio" at bounding box center [254, 237] width 18 height 18
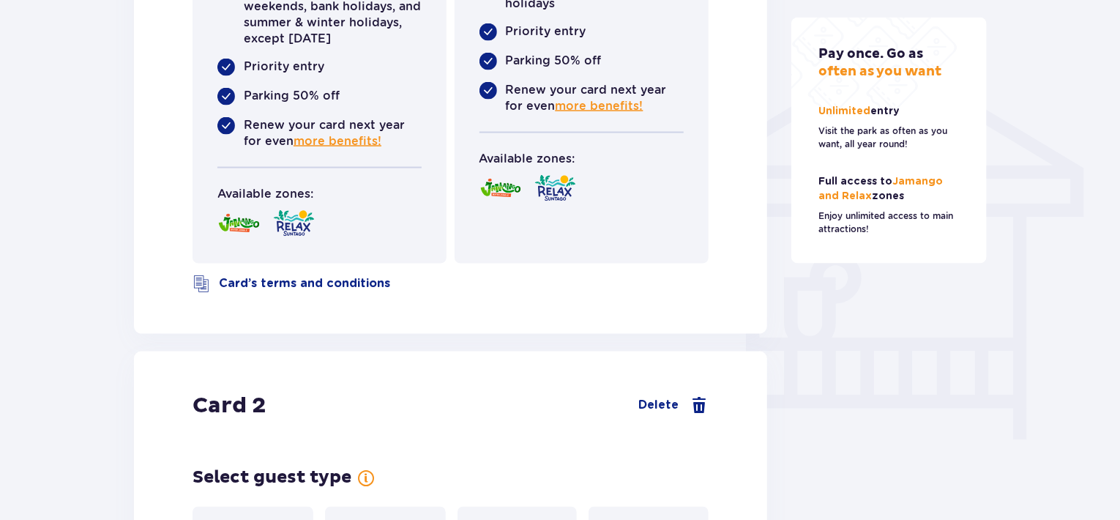
scroll to position [1294, 0]
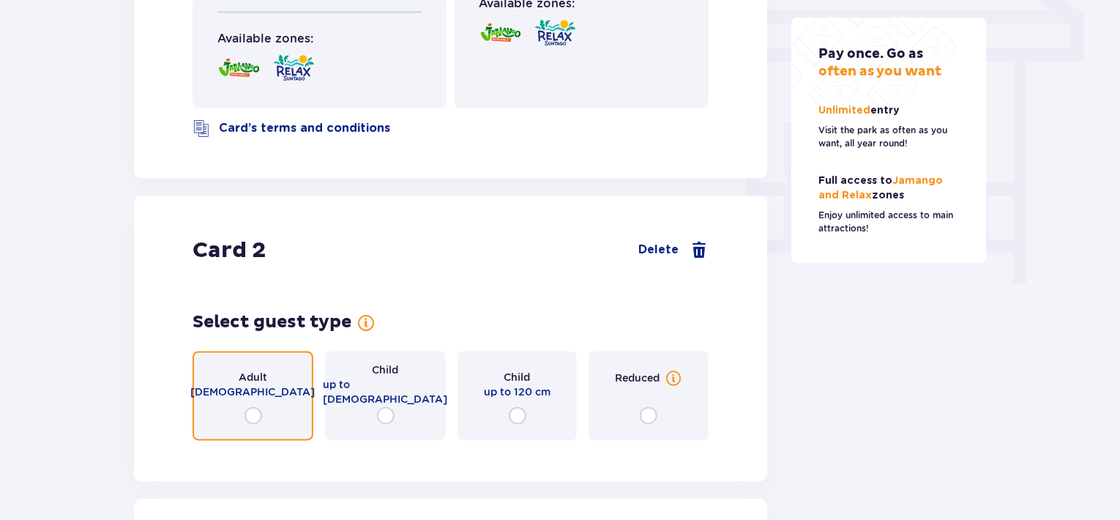
click at [256, 410] on input "radio" at bounding box center [254, 416] width 18 height 18
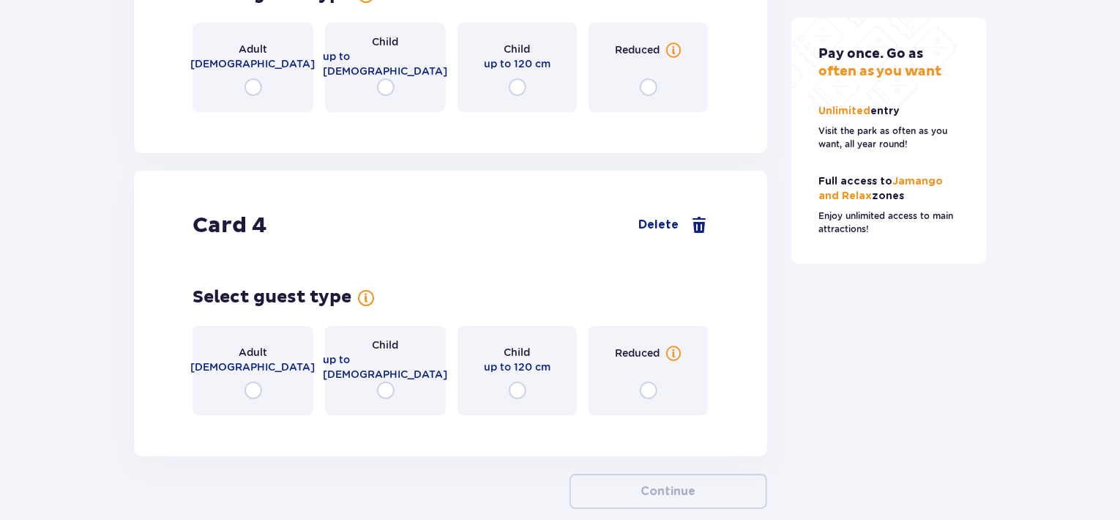
scroll to position [2534, 0]
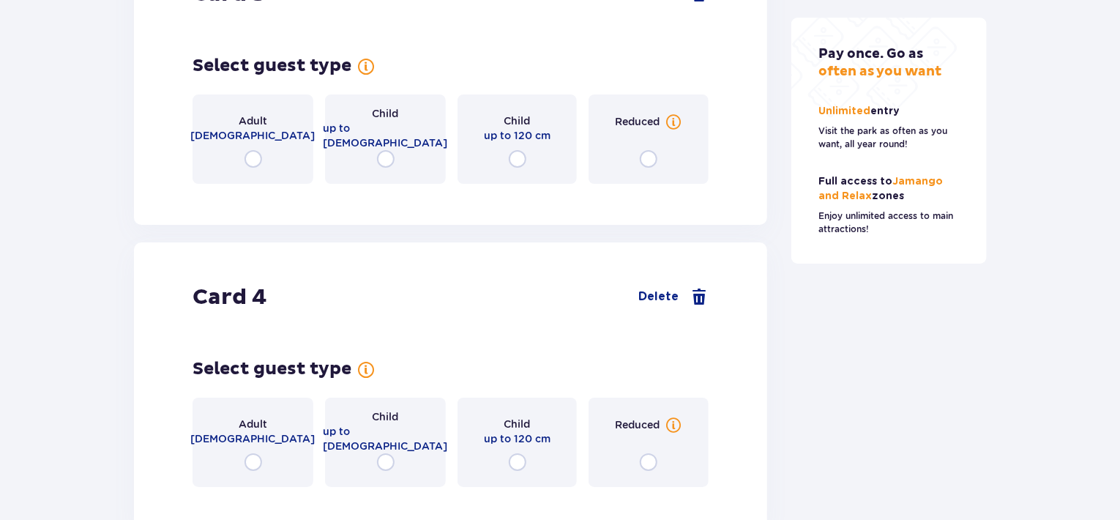
click at [559, 51] on div "Card 3 Delete Select guest type Adult 16-65 years old Child up to 16 years old …" at bounding box center [450, 82] width 633 height 286
drag, startPoint x: 559, startPoint y: 50, endPoint x: 408, endPoint y: 20, distance: 154.3
click at [408, 20] on div "Card 3 Delete Select guest type Adult 16-65 years old Child up to 16 years old …" at bounding box center [450, 82] width 633 height 286
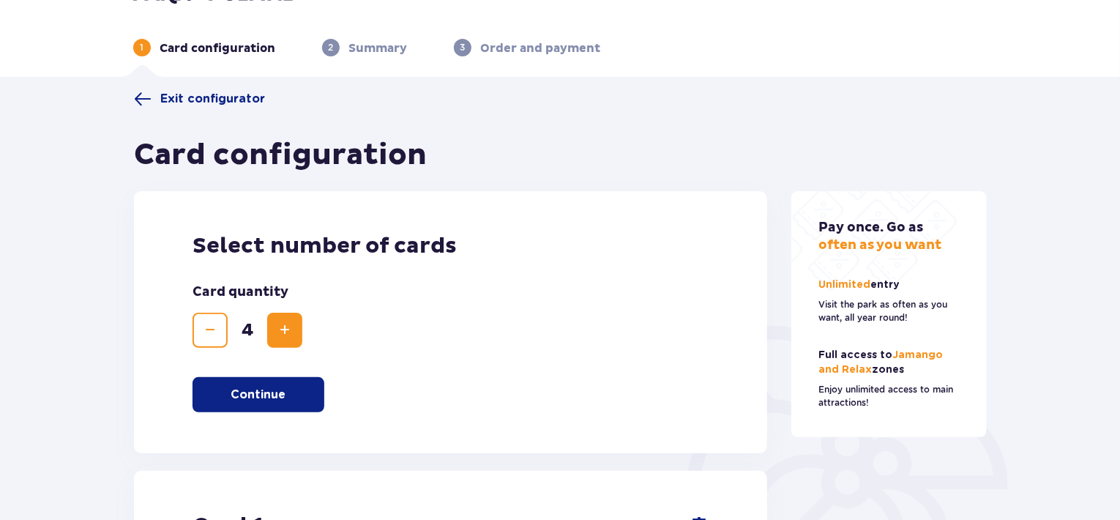
scroll to position [0, 0]
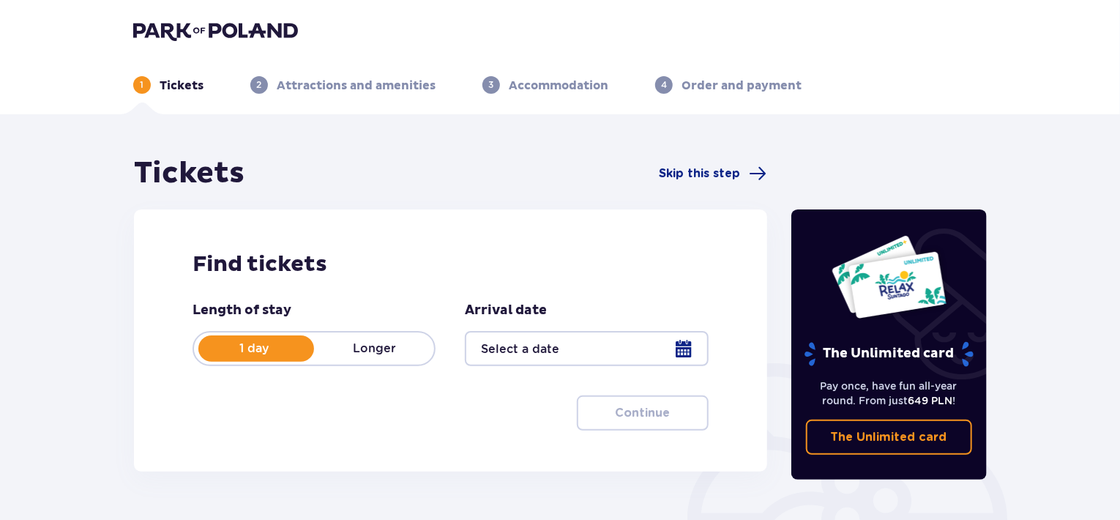
click at [384, 340] on p "Longer" at bounding box center [374, 348] width 120 height 16
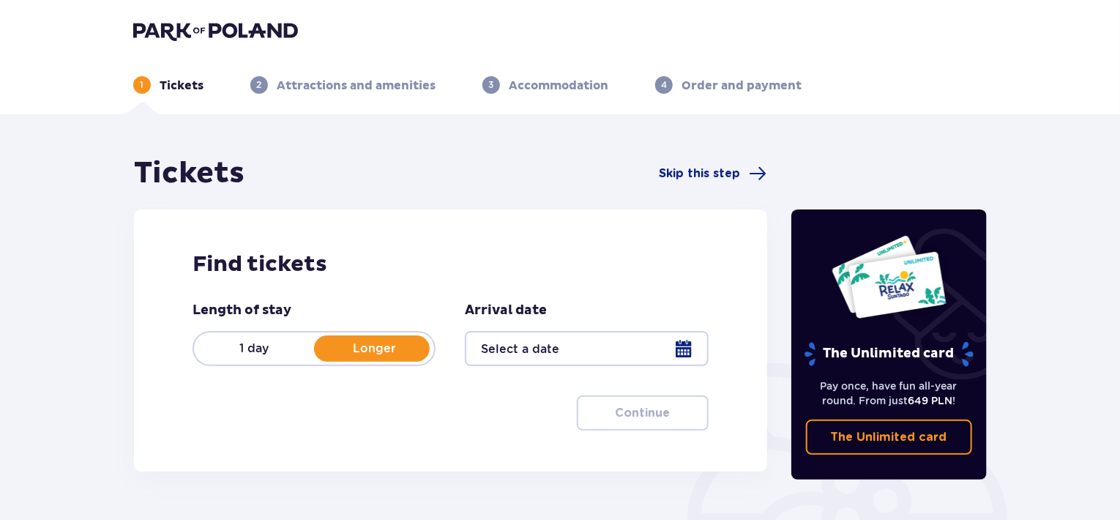
click at [527, 354] on div at bounding box center [586, 348] width 243 height 35
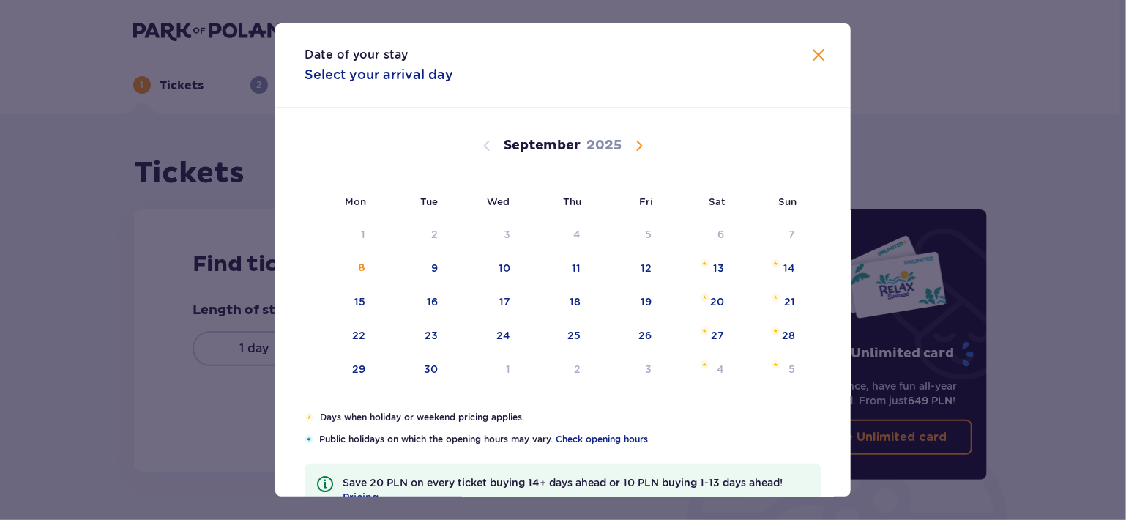
click at [645, 143] on span "Calendar" at bounding box center [639, 146] width 18 height 18
click at [649, 239] on div "3" at bounding box center [650, 234] width 7 height 15
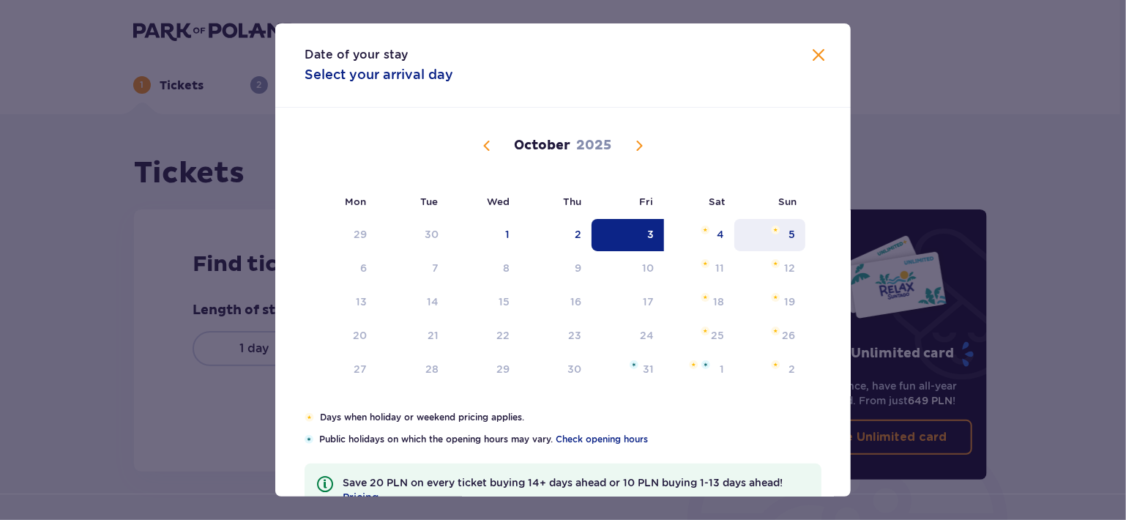
click at [774, 241] on div "5" at bounding box center [769, 235] width 71 height 32
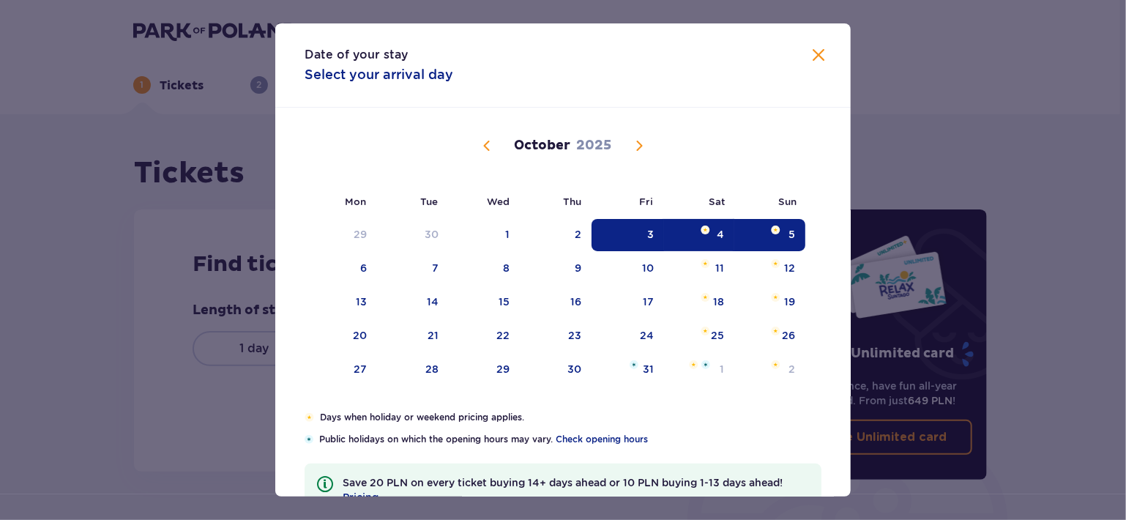
type input "03.10.25 - 05.10.25"
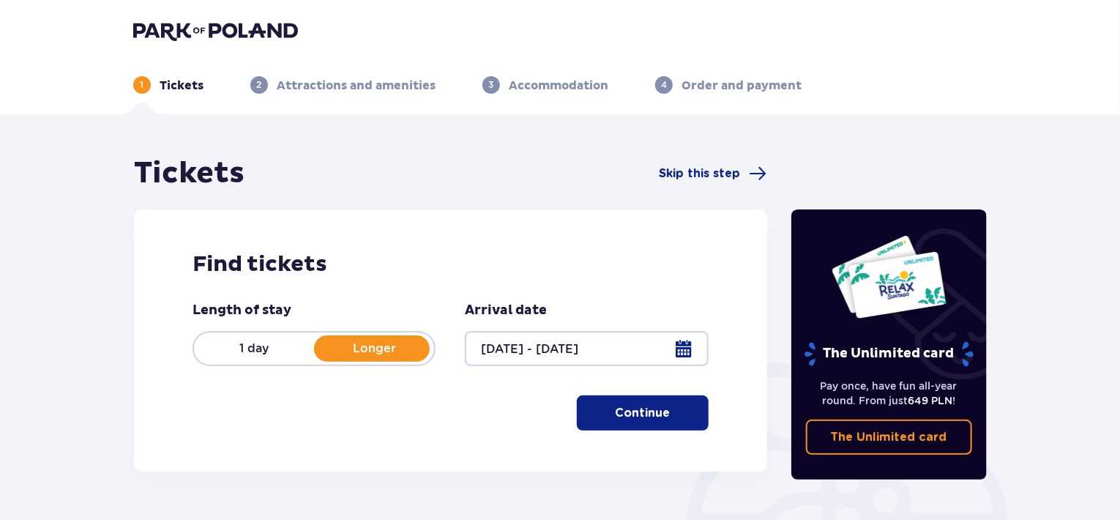
click at [596, 410] on button "Continue" at bounding box center [643, 412] width 132 height 35
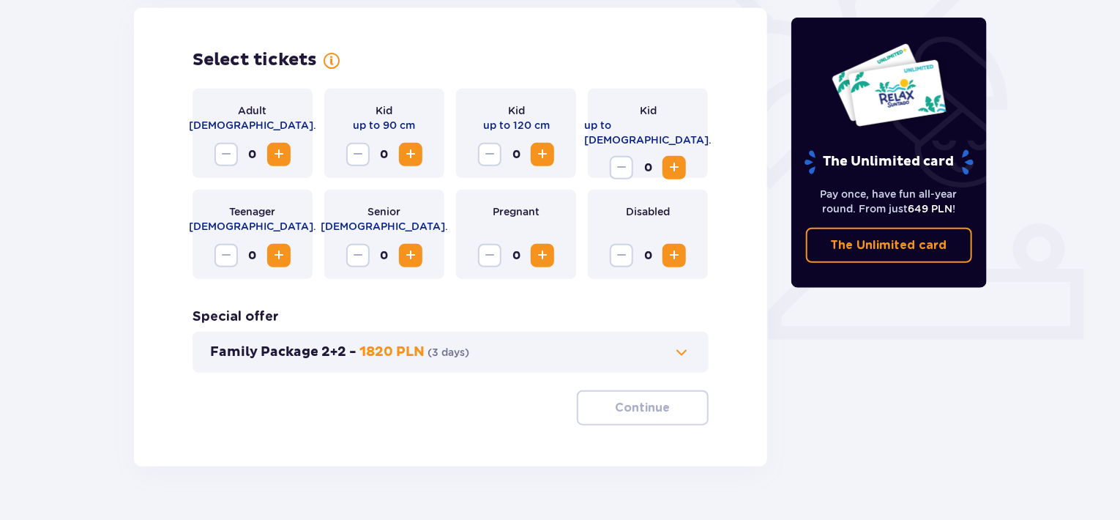
scroll to position [426, 0]
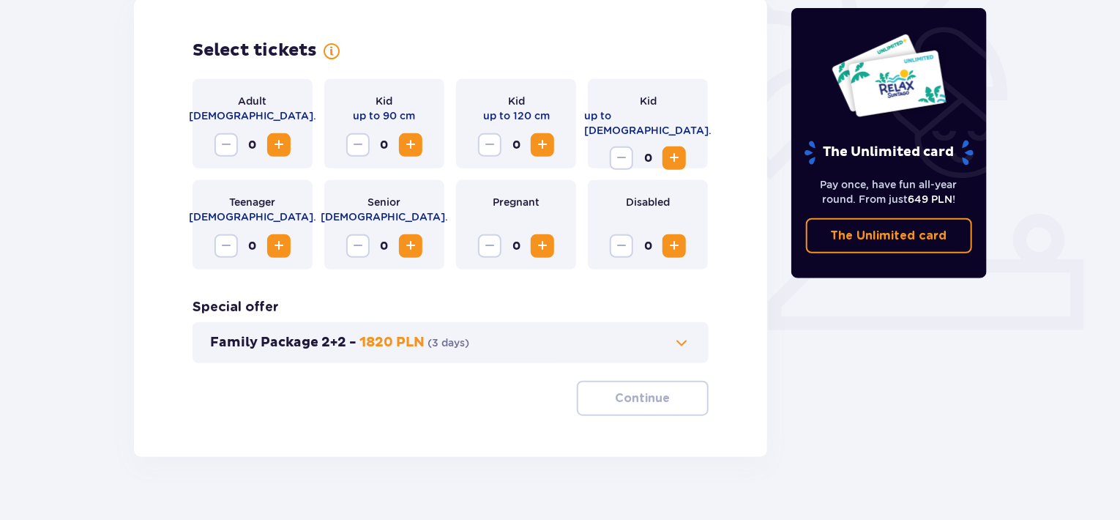
click at [280, 149] on span "Increase" at bounding box center [279, 145] width 18 height 18
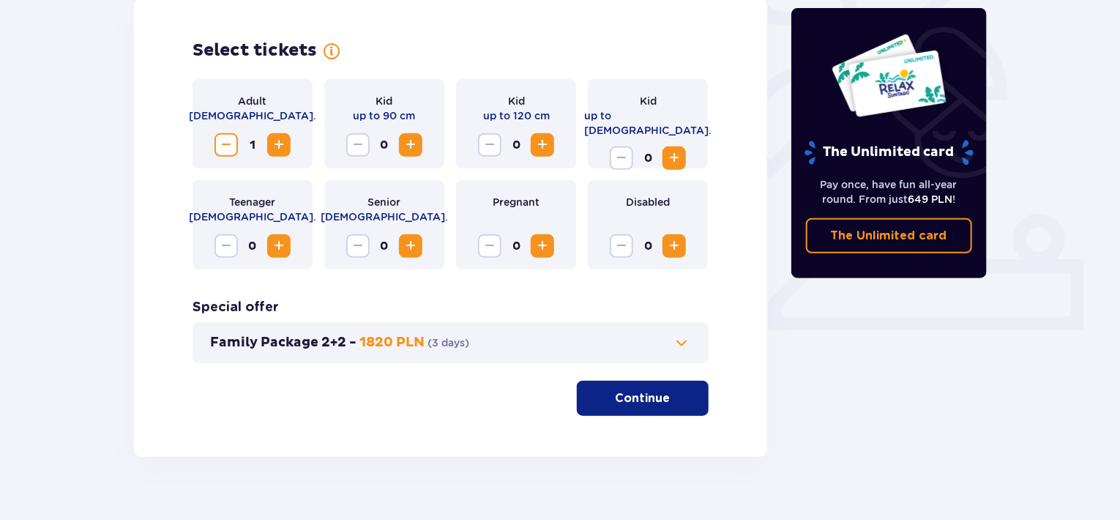
click at [280, 146] on span "Increase" at bounding box center [279, 145] width 18 height 18
click at [413, 146] on span "Increase" at bounding box center [411, 145] width 18 height 18
click at [414, 141] on span "Increase" at bounding box center [411, 145] width 18 height 18
click at [666, 413] on button "Continue" at bounding box center [643, 398] width 132 height 35
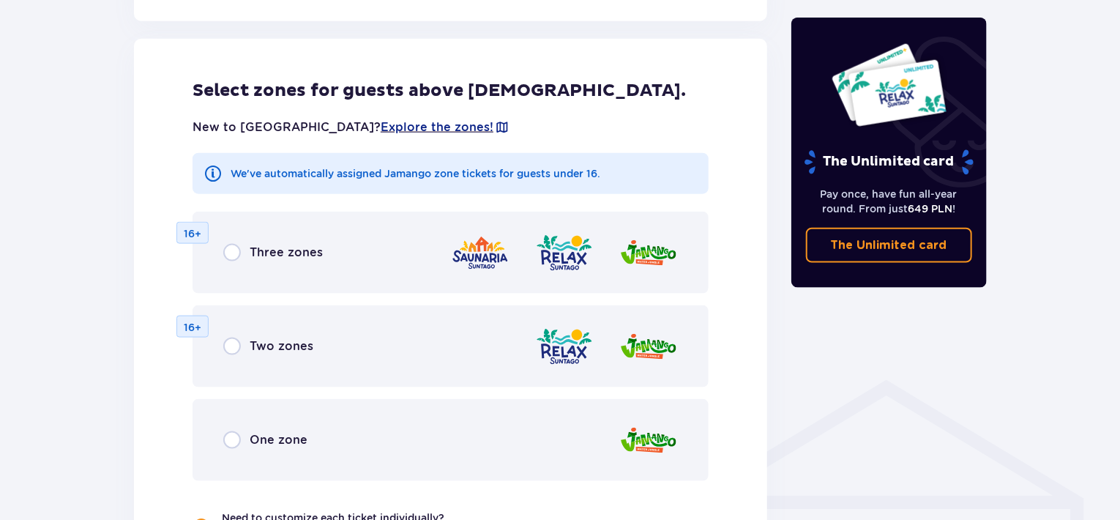
scroll to position [813, 0]
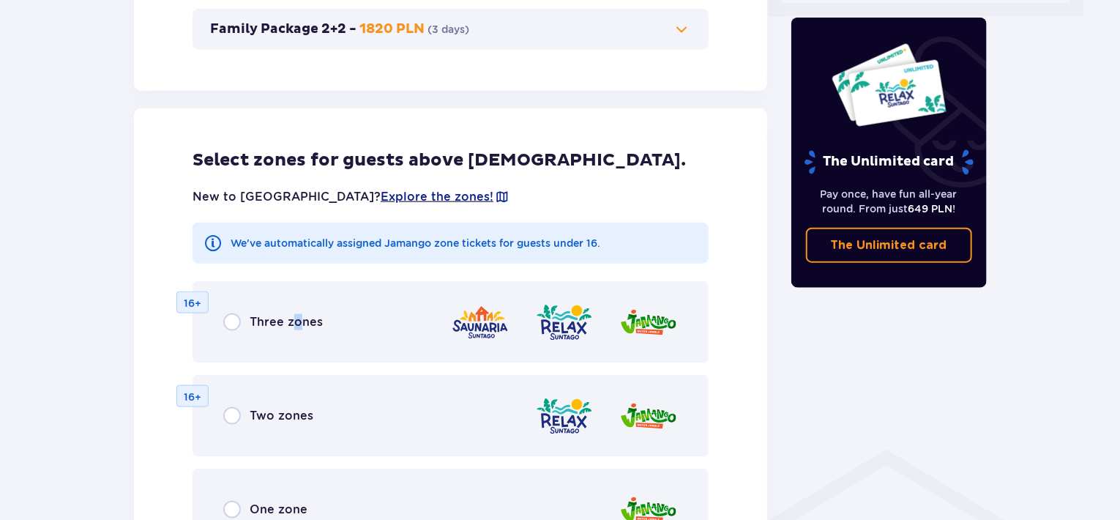
click at [299, 305] on div "Three zones 16+" at bounding box center [451, 322] width 516 height 82
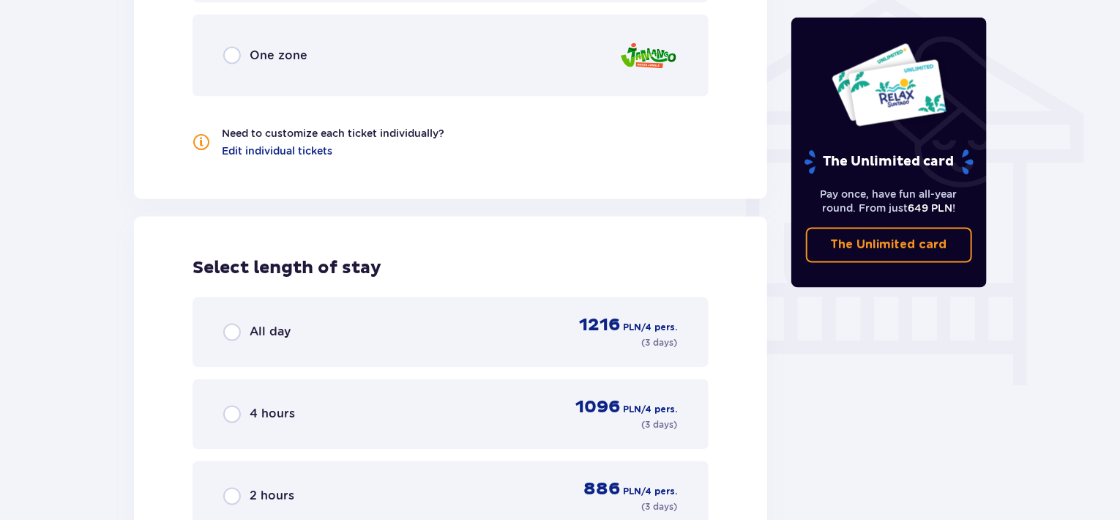
scroll to position [1375, 0]
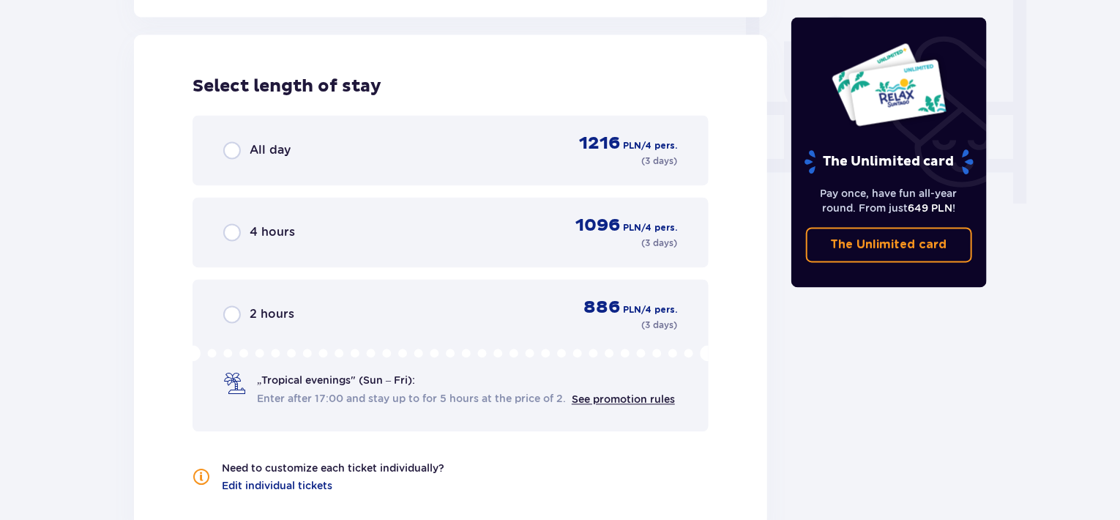
click at [306, 147] on div "All day 1216 PLN / 4 pers. ( 3 days )" at bounding box center [450, 150] width 455 height 35
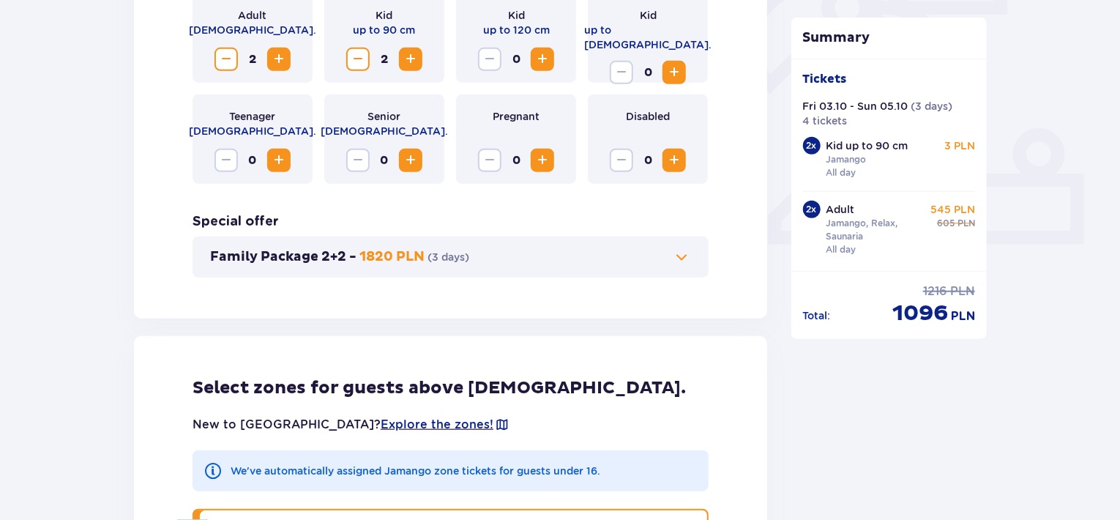
scroll to position [805, 0]
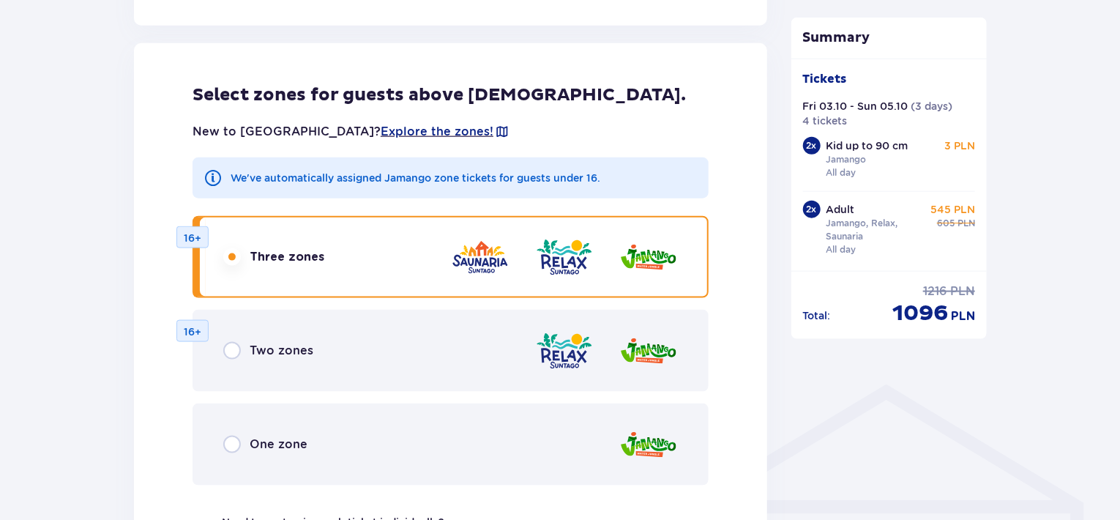
drag, startPoint x: 807, startPoint y: 414, endPoint x: 872, endPoint y: 441, distance: 70.6
click at [872, 441] on div "Summary Tickets Fri 03.10 - Sun 05.10 ( 3 days ) 4 tickets 2 x Kid up to 90 cm …" at bounding box center [890, 295] width 220 height 1889
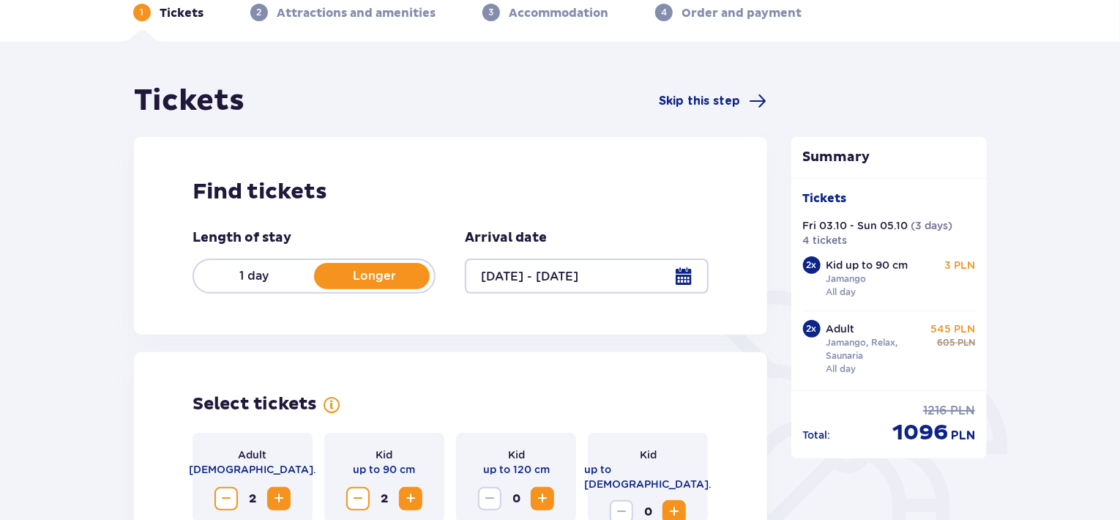
scroll to position [73, 0]
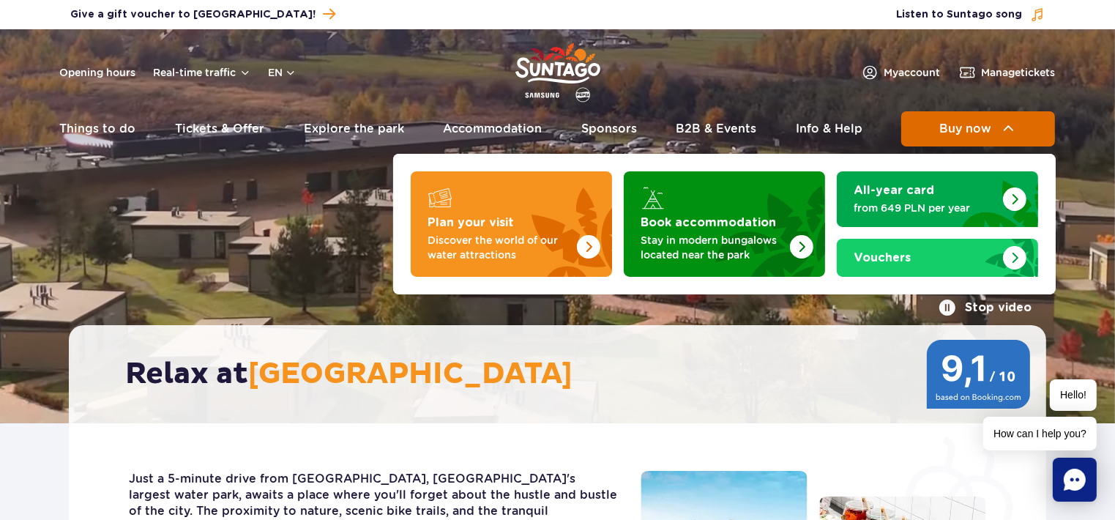
click at [1003, 124] on img at bounding box center [1009, 129] width 18 height 18
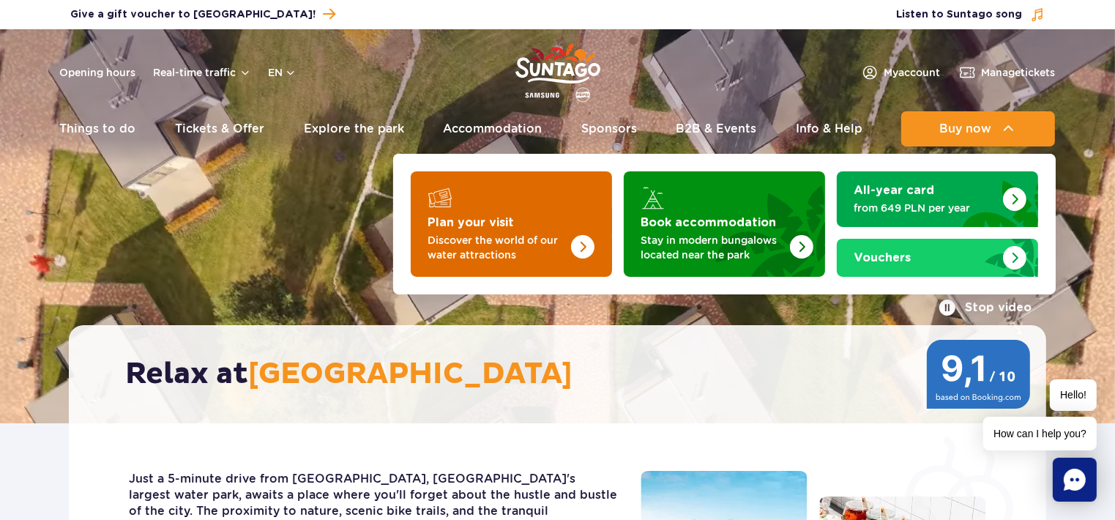
click at [542, 221] on img "Plan your visit" at bounding box center [554, 220] width 116 height 114
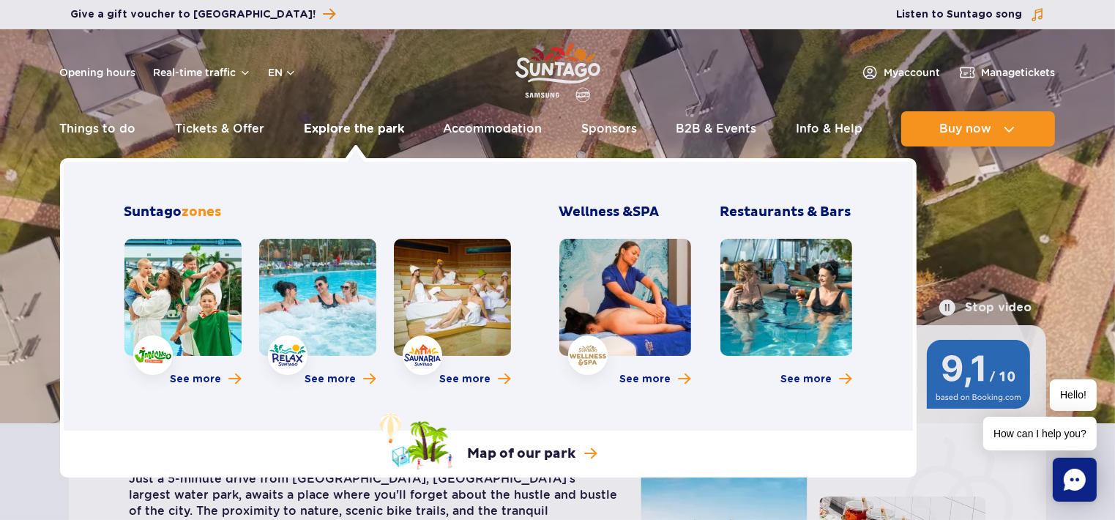
click at [329, 128] on link "Explore the park" at bounding box center [354, 128] width 100 height 35
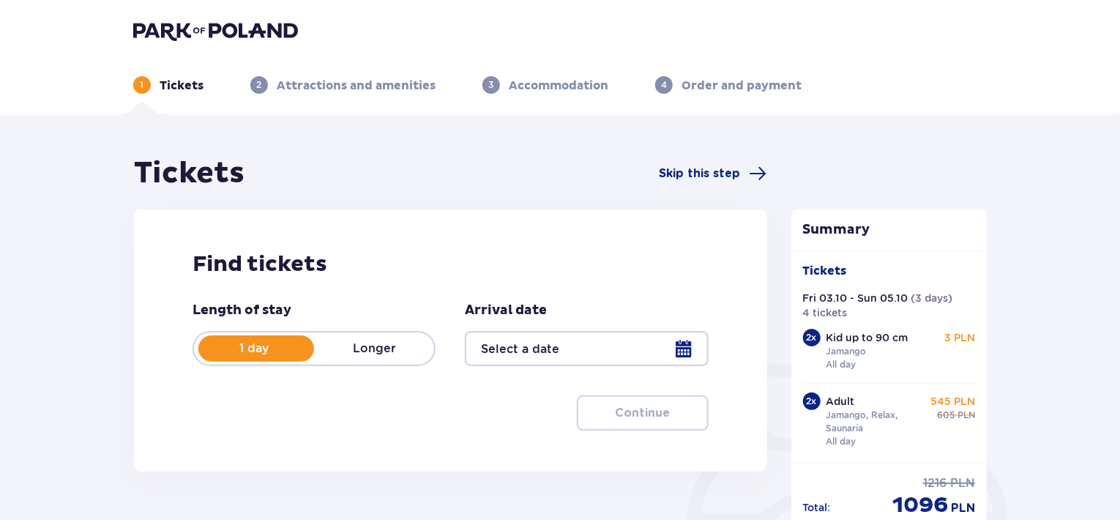
type input "[DATE] - [DATE]"
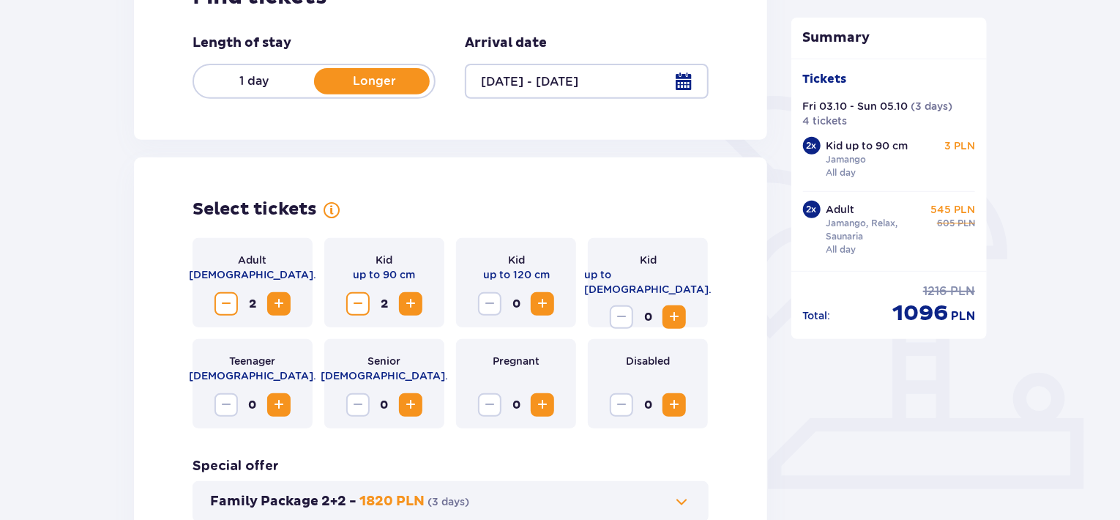
scroll to position [293, 0]
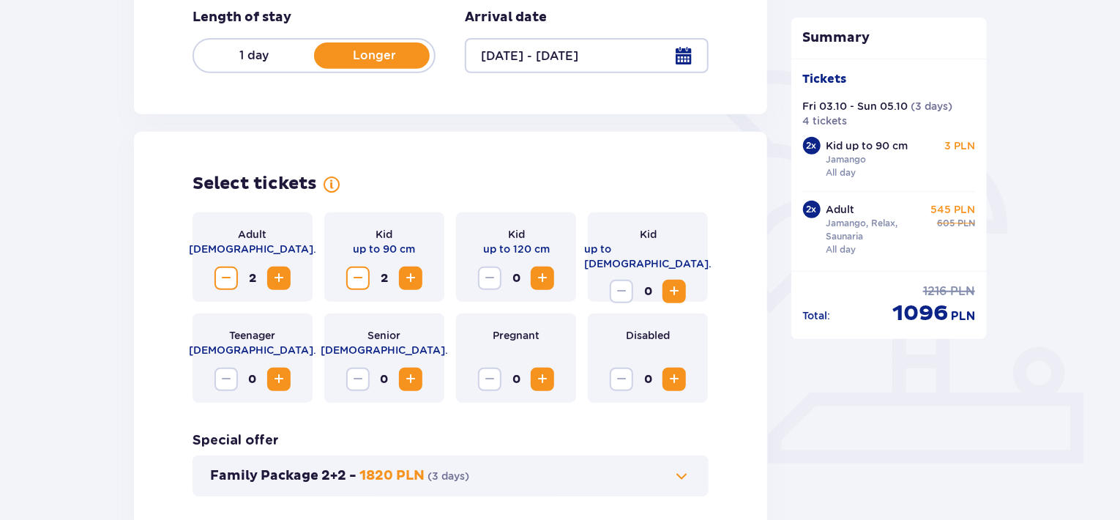
drag, startPoint x: 121, startPoint y: 269, endPoint x: 81, endPoint y: 253, distance: 42.7
click at [276, 274] on span "Increase" at bounding box center [279, 278] width 18 height 18
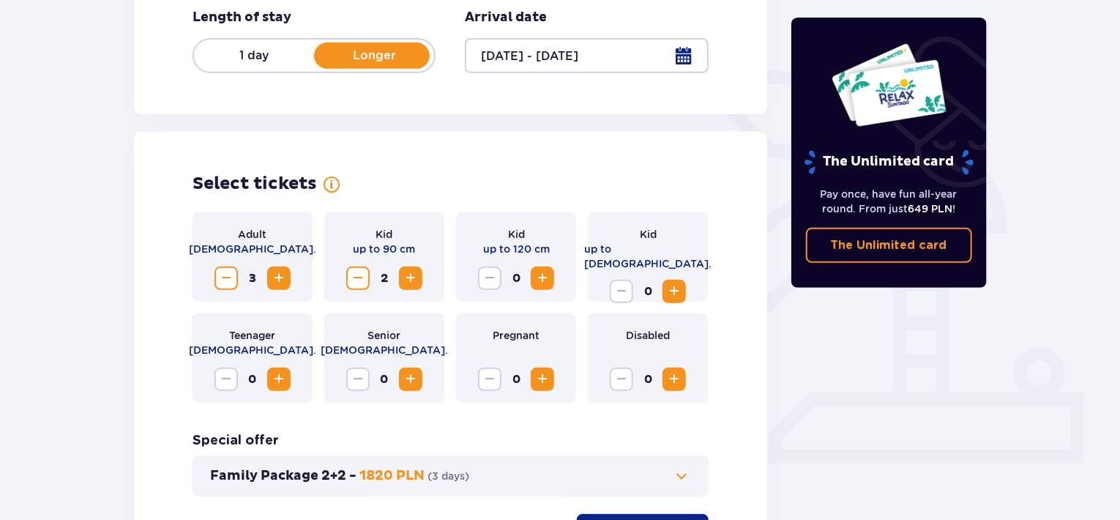
click at [220, 286] on span "Decrease" at bounding box center [226, 278] width 18 height 18
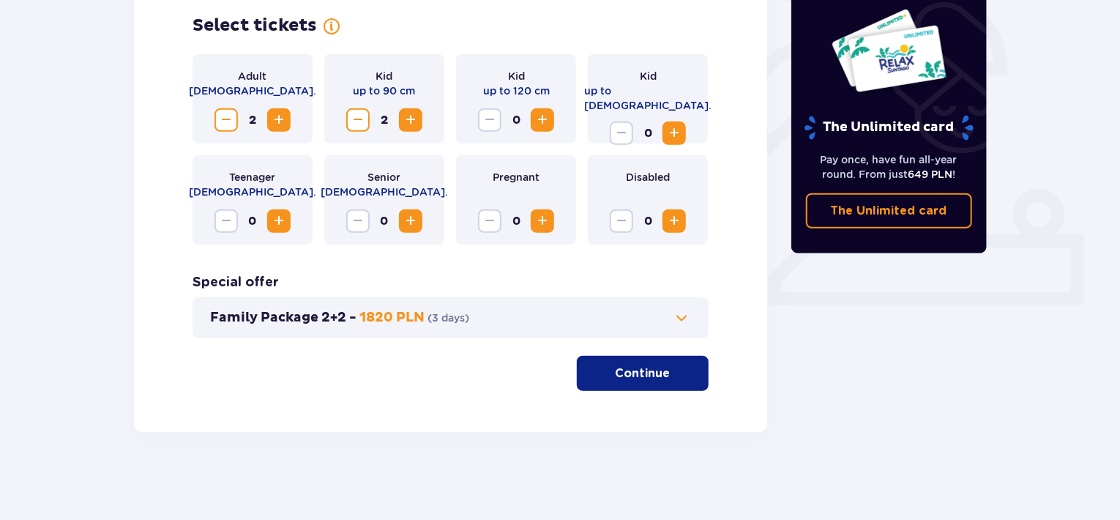
scroll to position [378, 0]
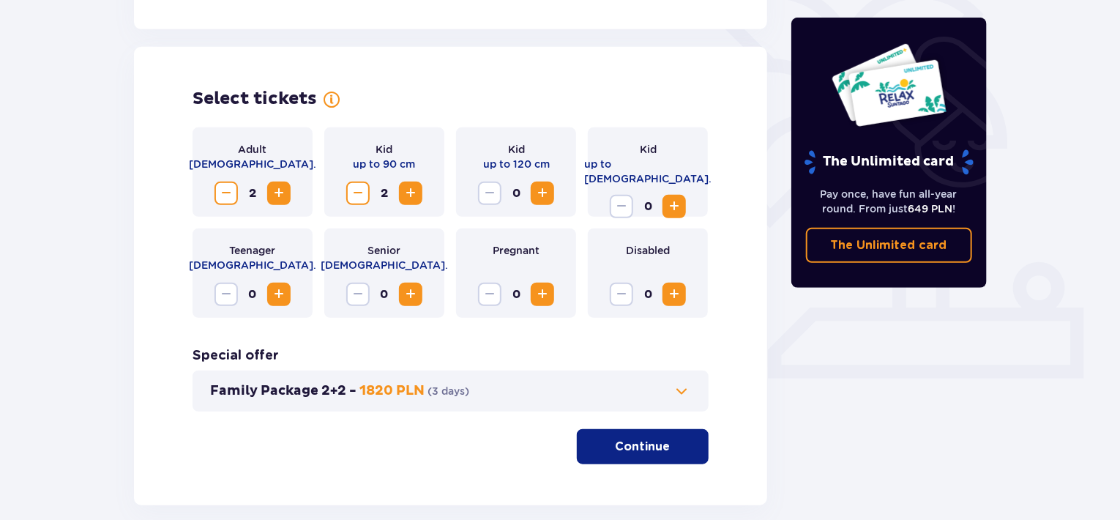
click at [665, 447] on span "button" at bounding box center [673, 447] width 18 height 18
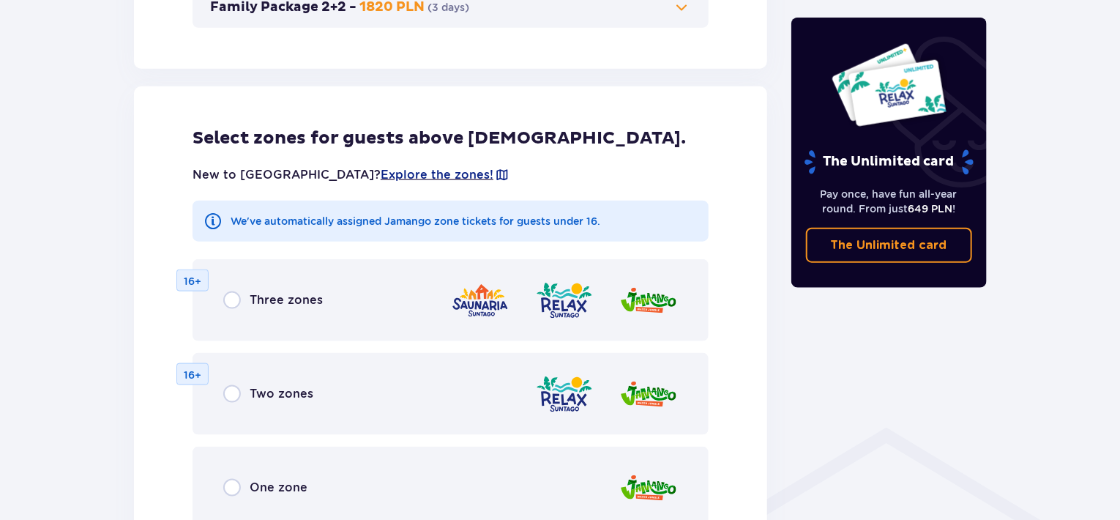
scroll to position [739, 0]
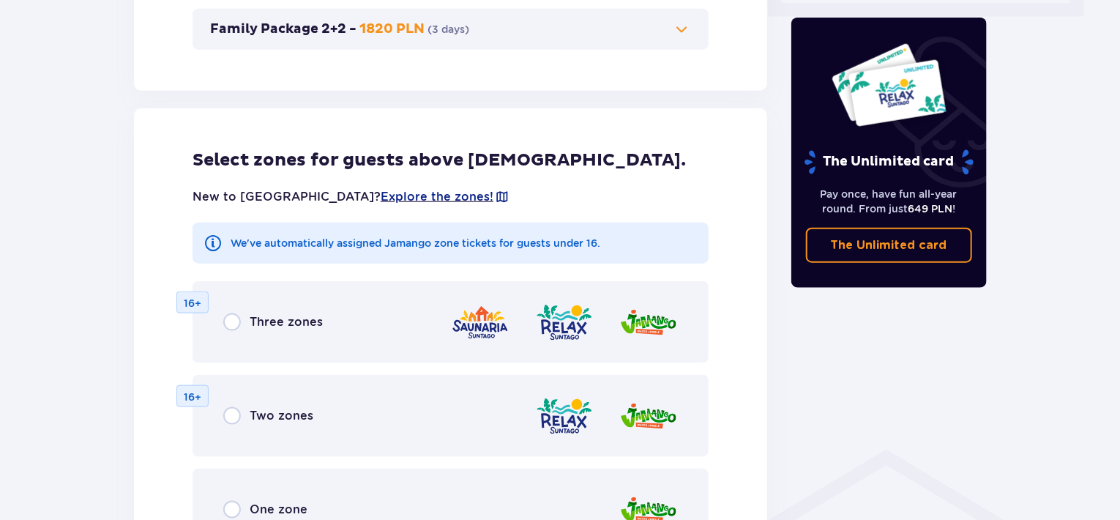
click at [265, 504] on p "One zone" at bounding box center [279, 509] width 58 height 16
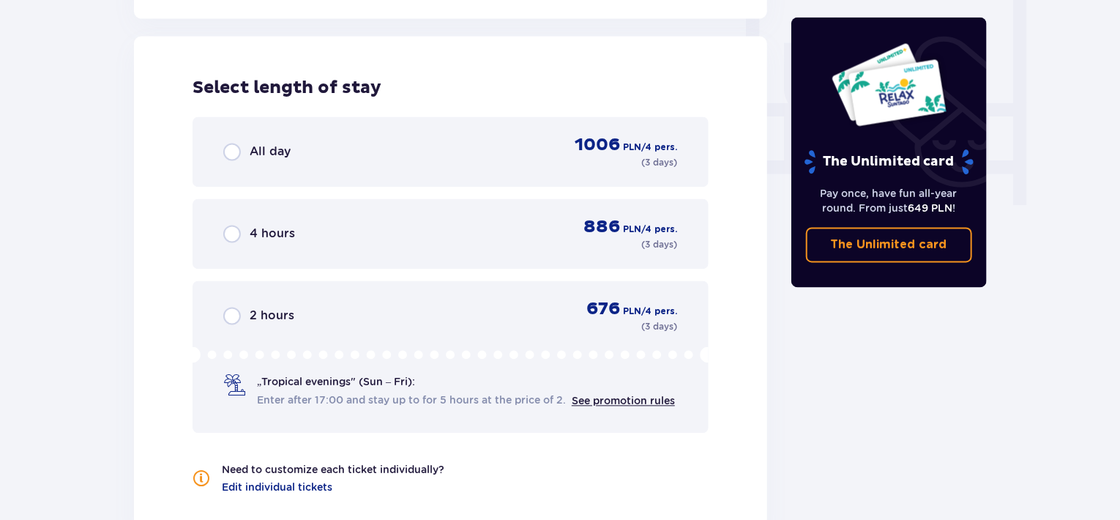
scroll to position [1375, 0]
click at [307, 151] on div "All day 1006 PLN / 4 pers. ( 3 days )" at bounding box center [450, 150] width 455 height 35
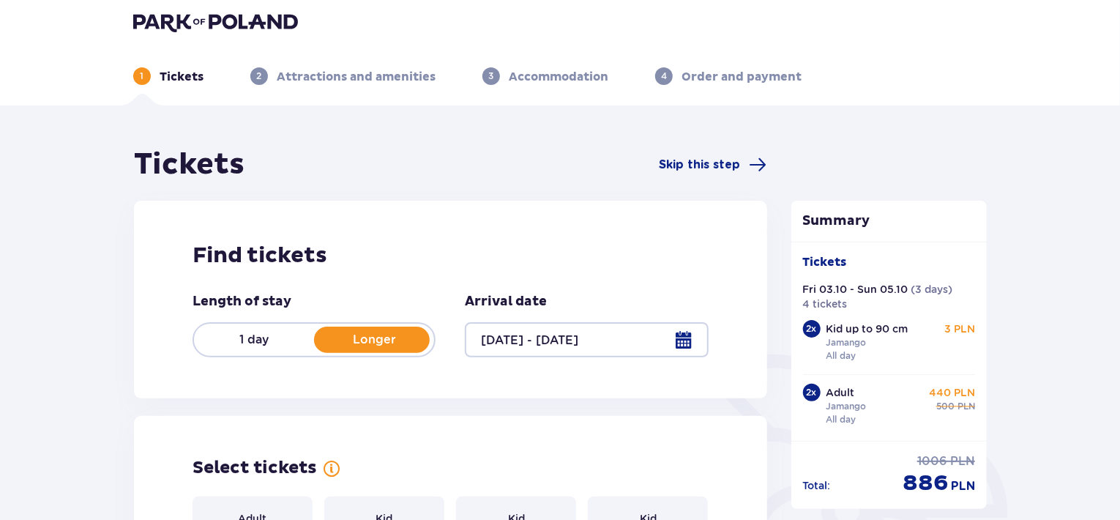
scroll to position [0, 0]
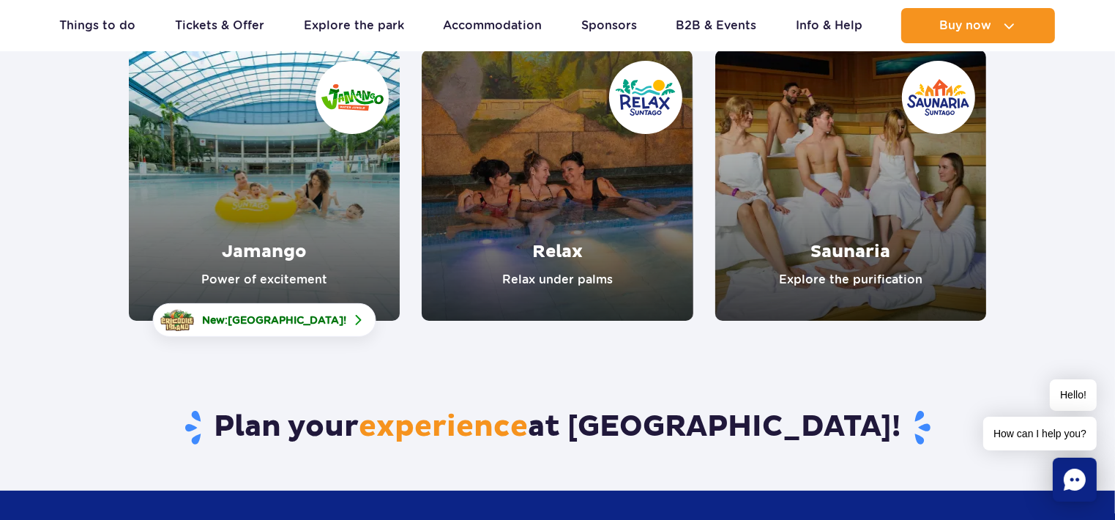
scroll to position [146, 0]
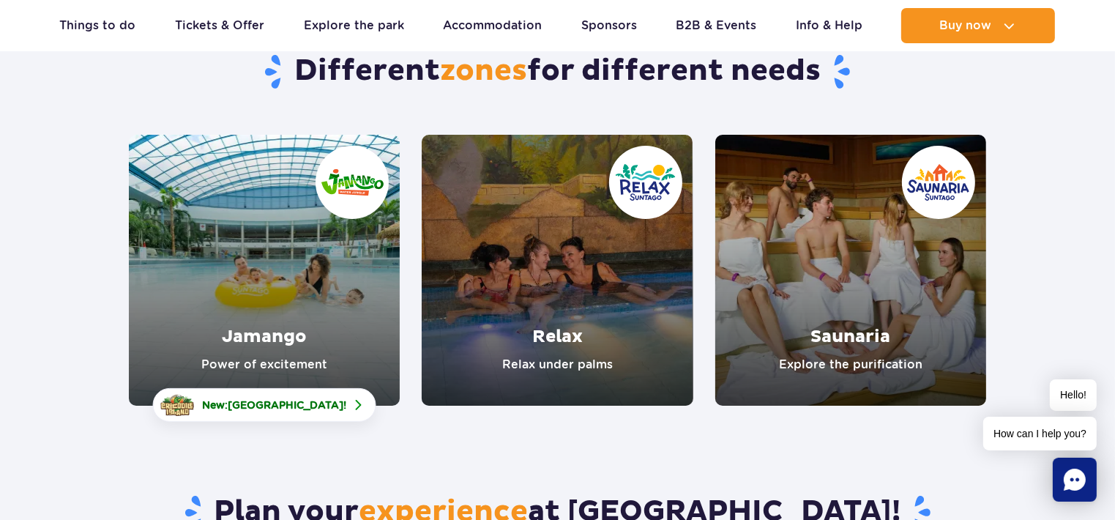
click at [325, 243] on link "Jamango" at bounding box center [264, 270] width 271 height 271
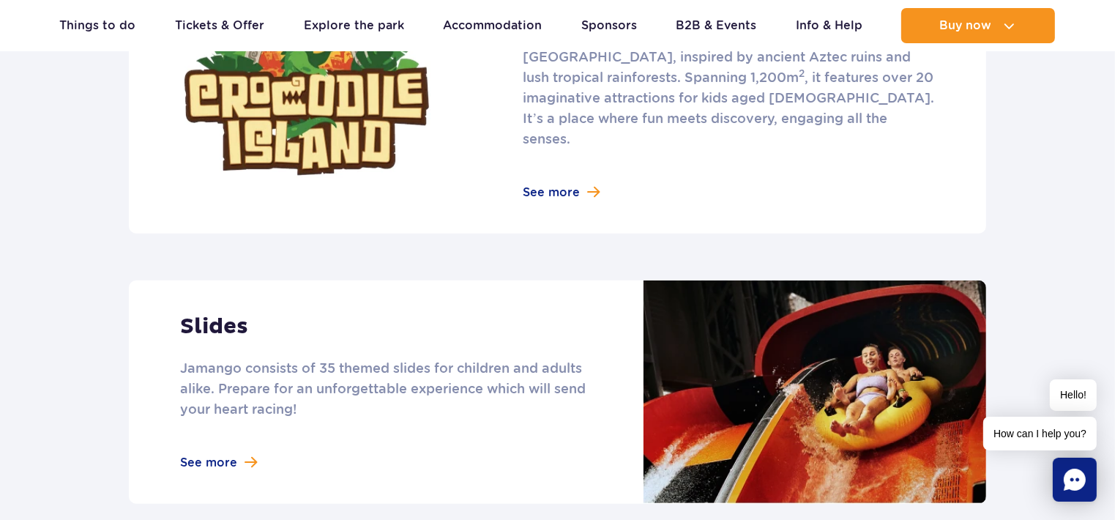
scroll to position [1025, 0]
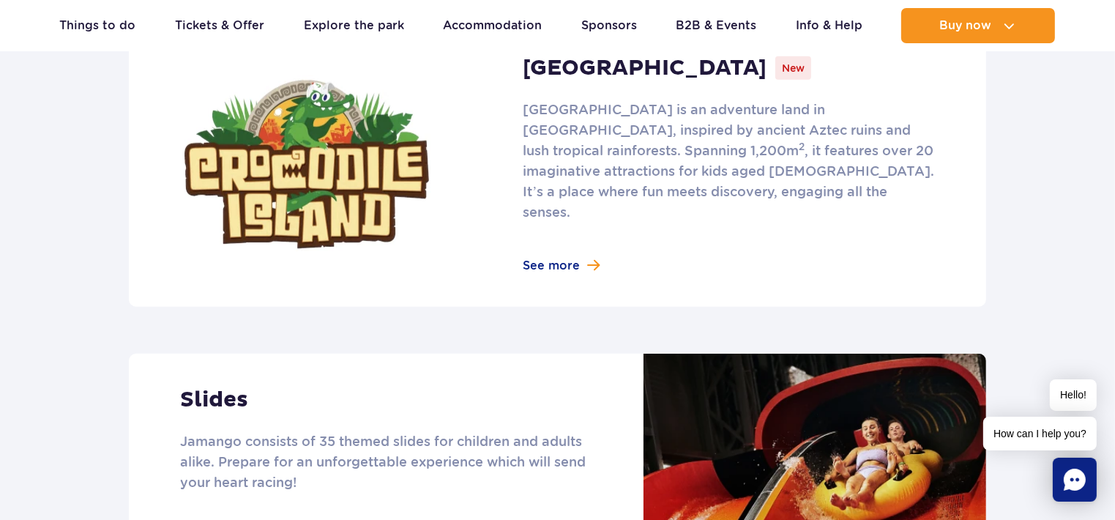
click at [575, 247] on link at bounding box center [557, 164] width 857 height 285
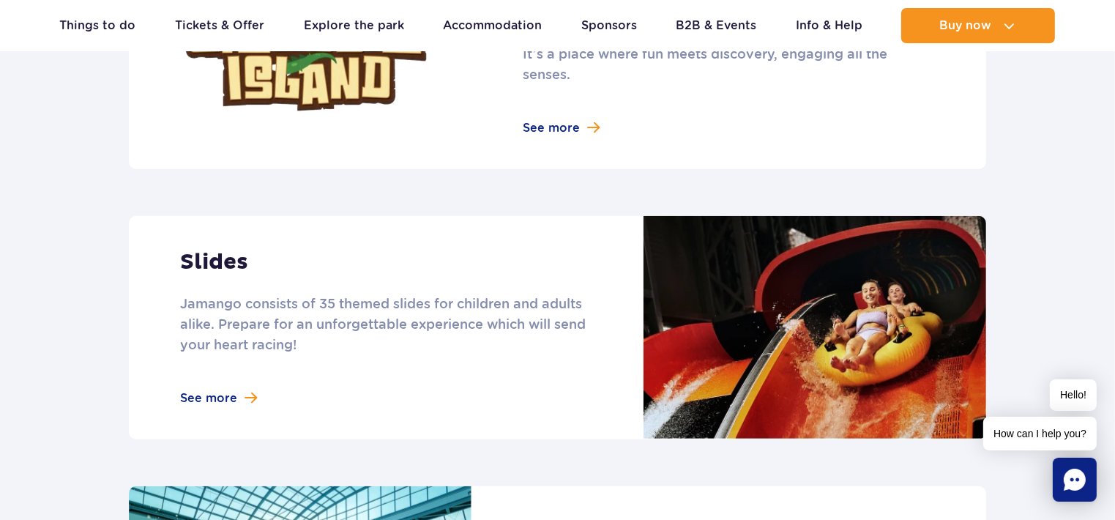
scroll to position [1171, 0]
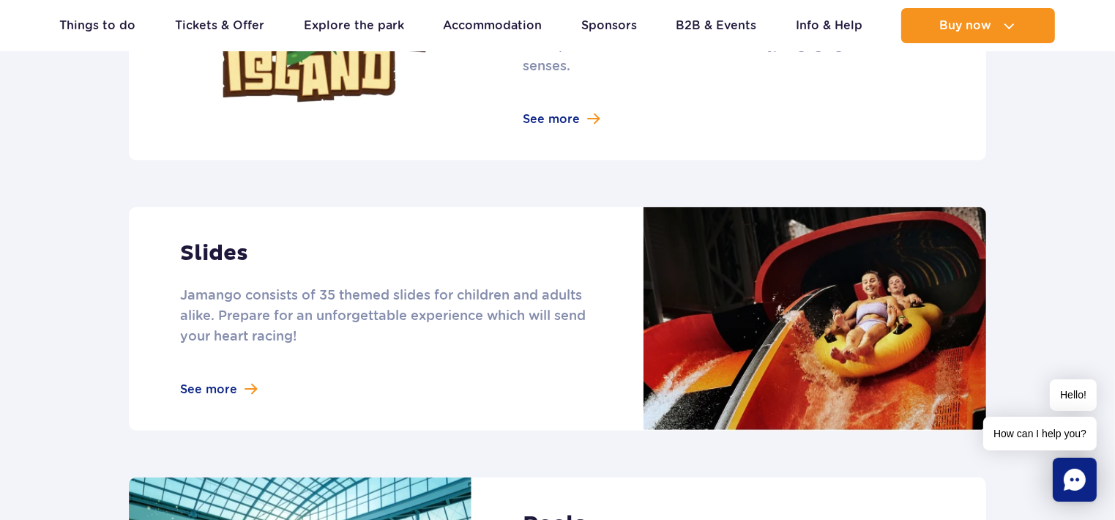
click at [206, 371] on link at bounding box center [557, 318] width 857 height 223
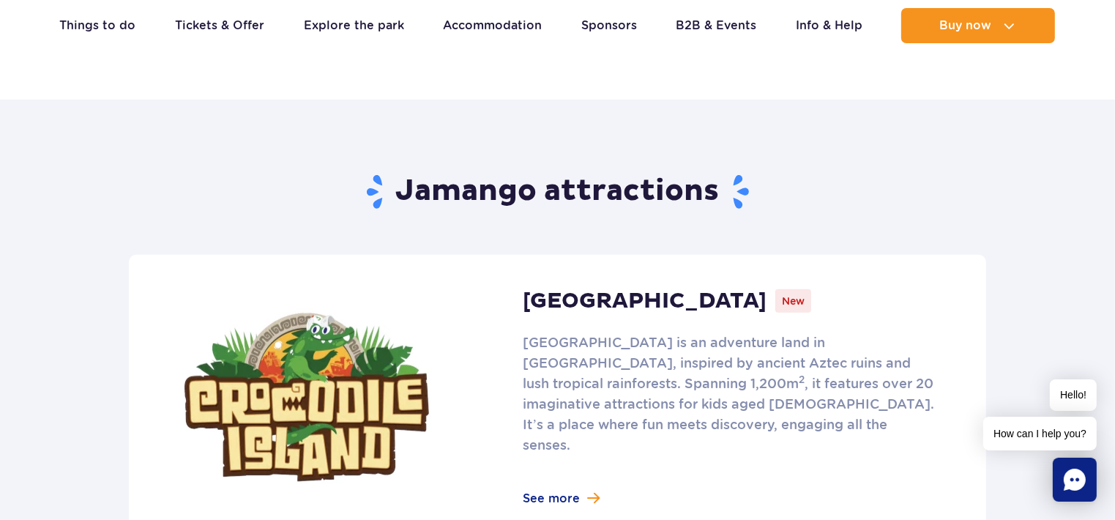
scroll to position [952, 0]
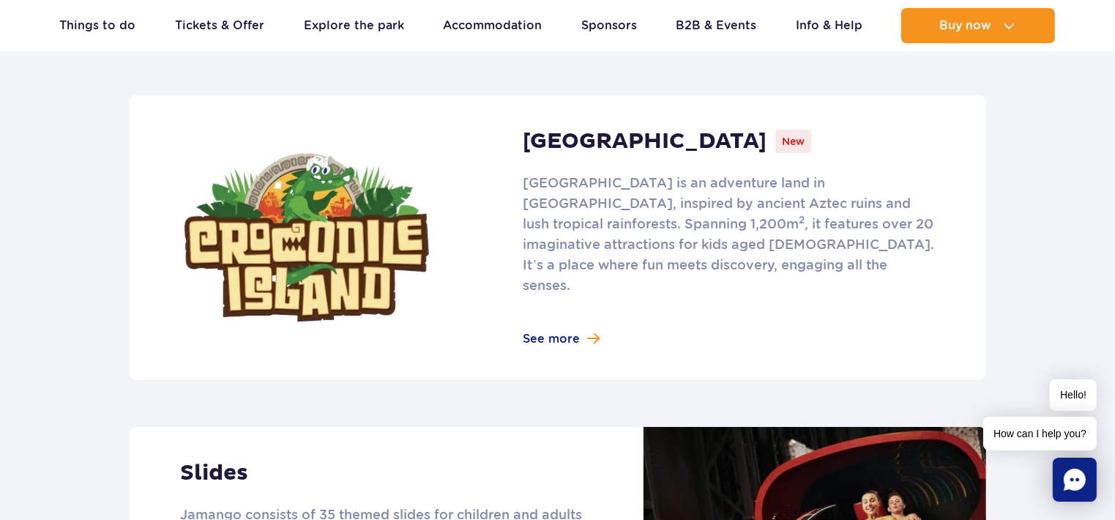
click at [570, 316] on link at bounding box center [557, 237] width 857 height 285
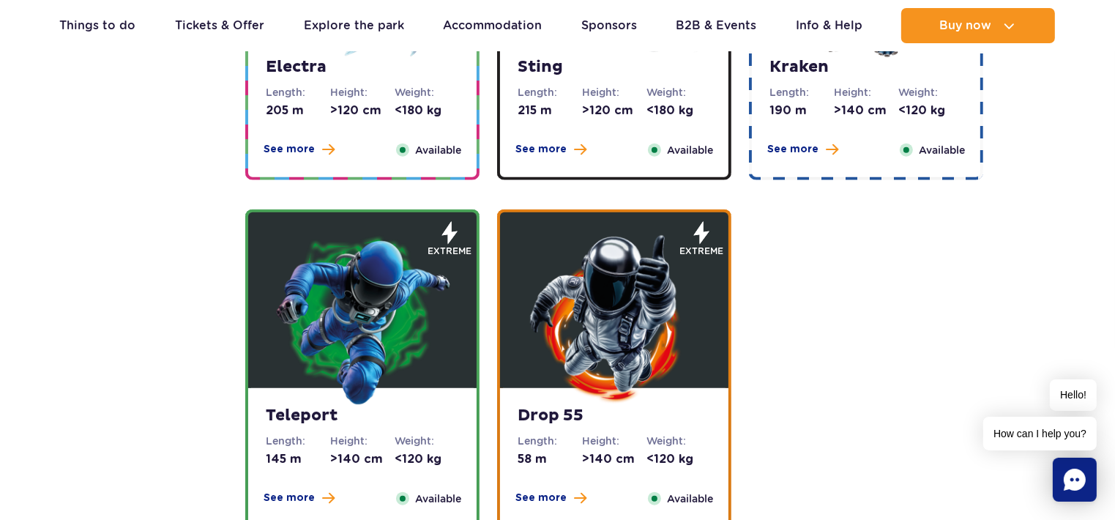
scroll to position [1537, 0]
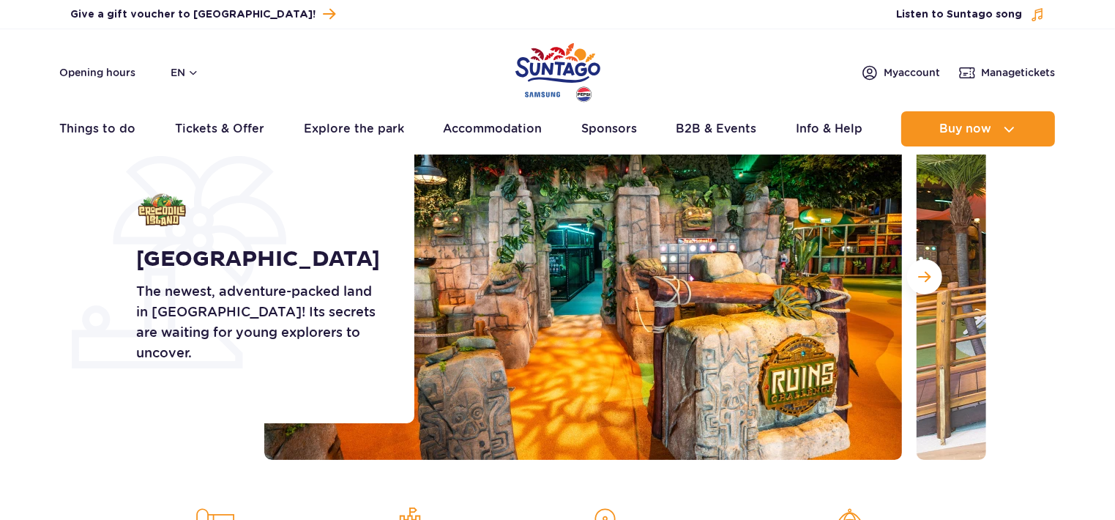
scroll to position [146, 0]
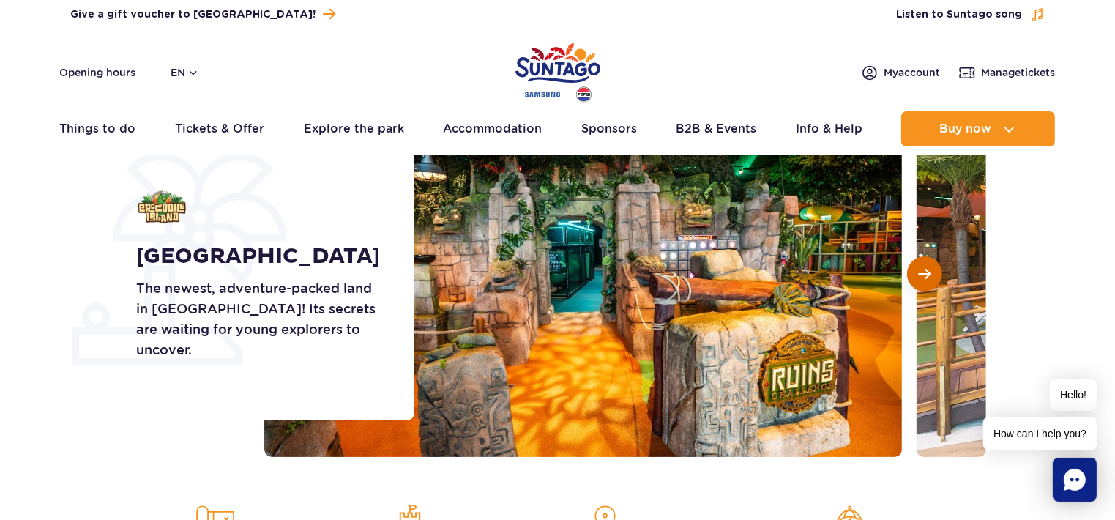
click at [919, 274] on span "Next slide" at bounding box center [925, 273] width 12 height 13
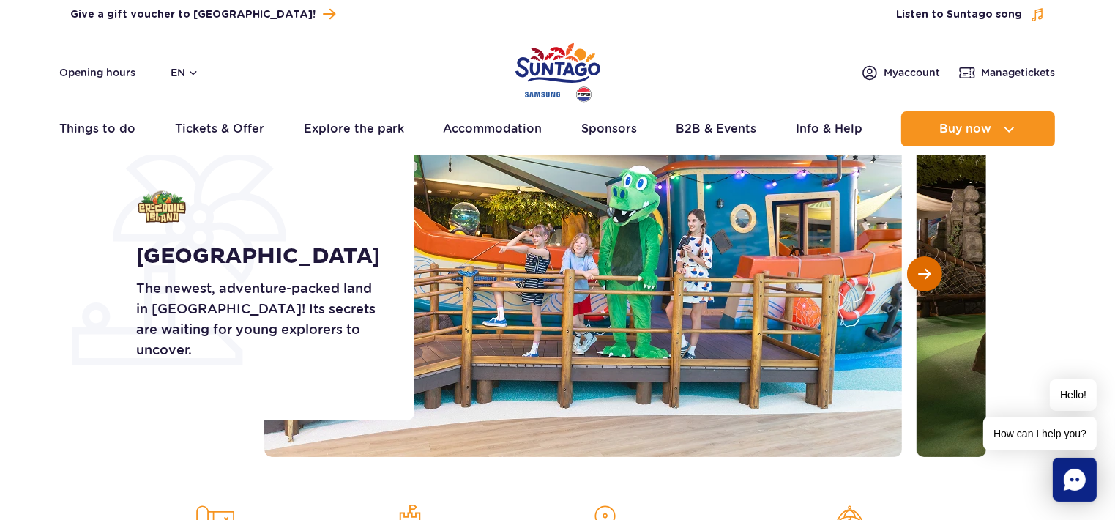
click at [922, 274] on span "Next slide" at bounding box center [925, 273] width 12 height 13
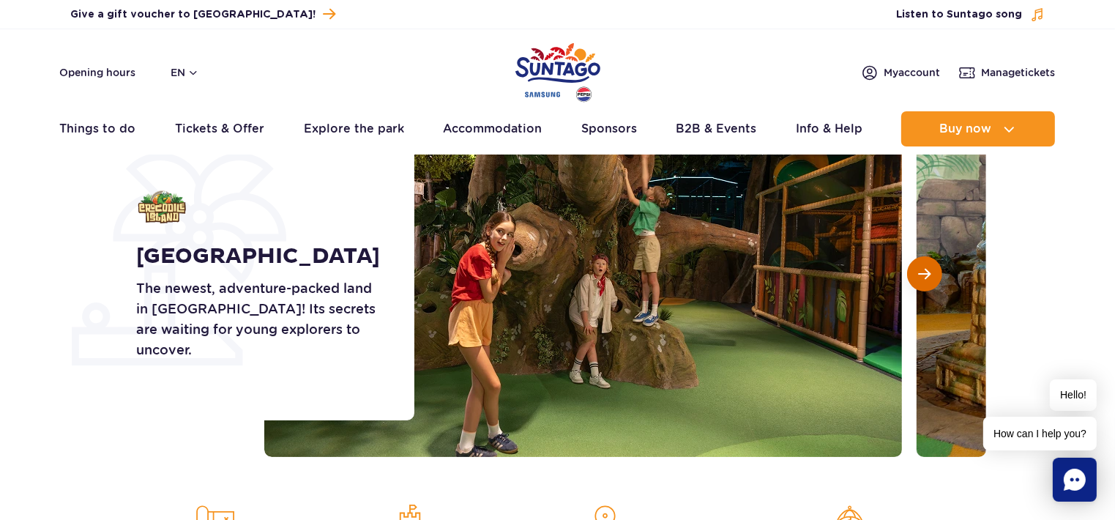
click at [922, 274] on span "Next slide" at bounding box center [925, 273] width 12 height 13
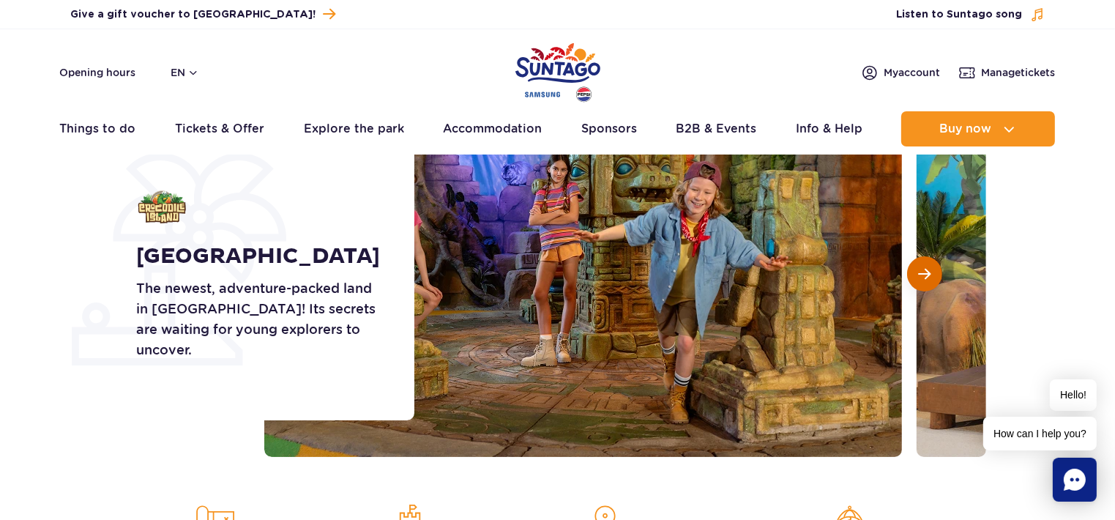
click at [931, 277] on button "Next slide" at bounding box center [924, 273] width 35 height 35
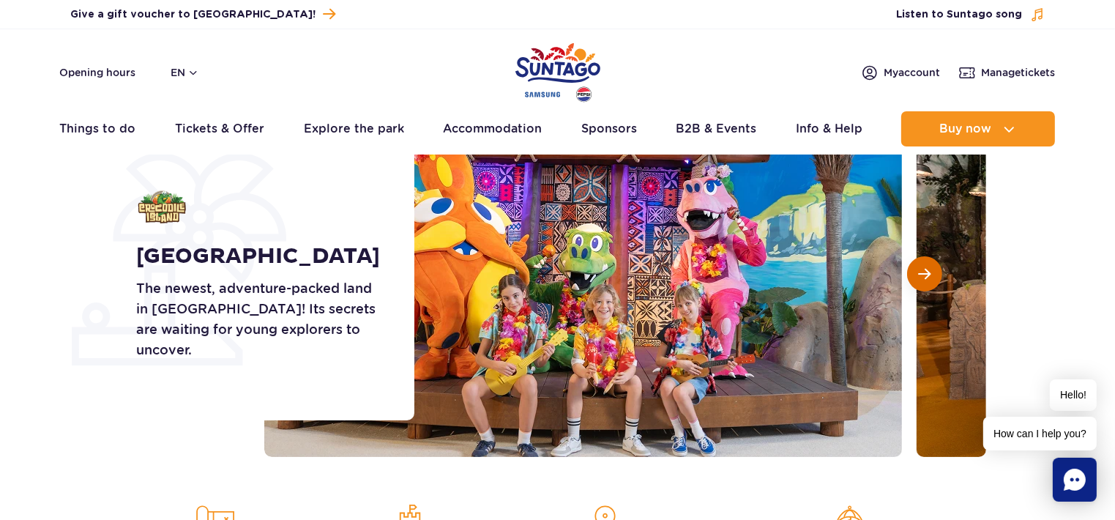
click at [926, 275] on span "Next slide" at bounding box center [925, 273] width 12 height 13
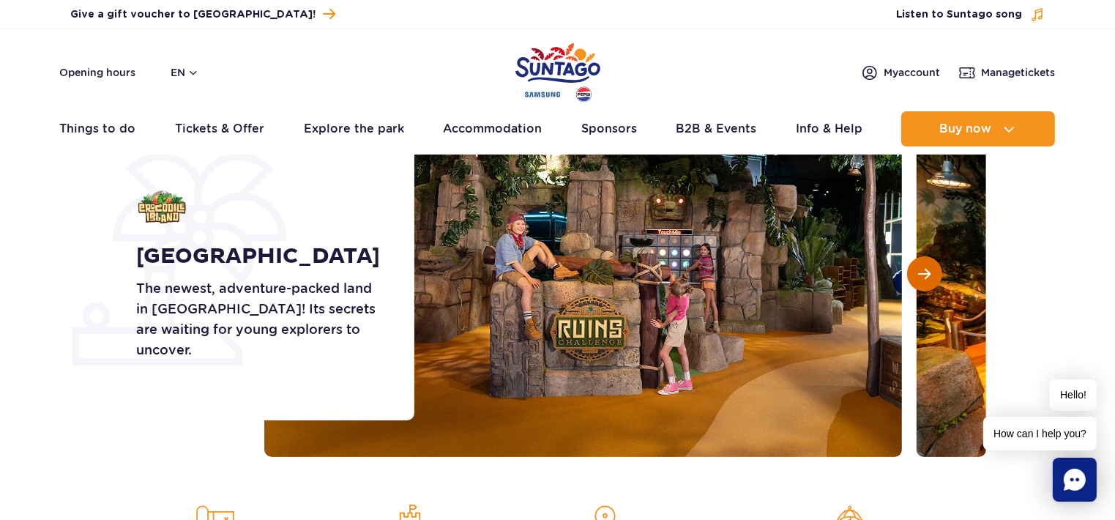
click at [927, 270] on span "Next slide" at bounding box center [925, 273] width 12 height 13
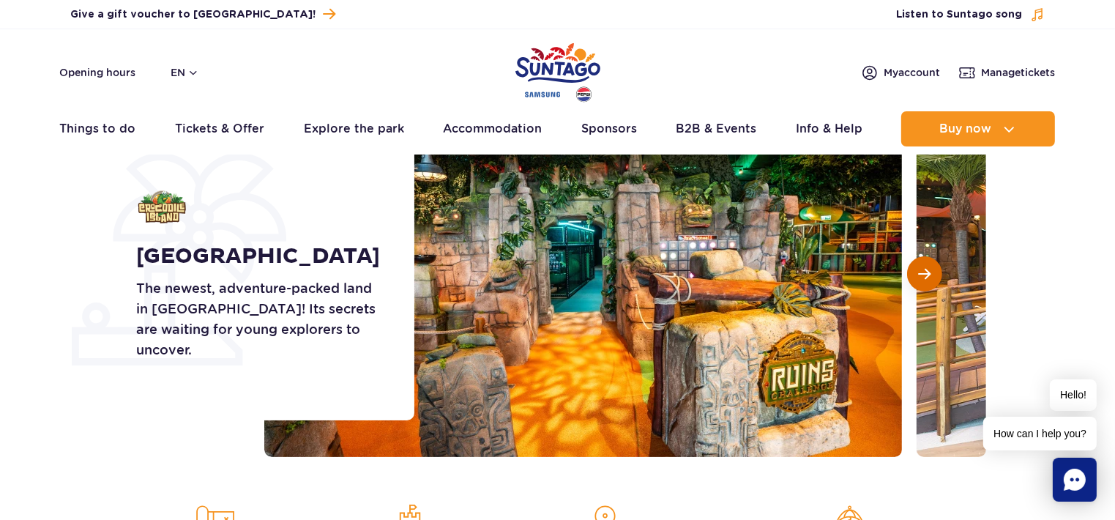
click at [927, 268] on span "Next slide" at bounding box center [925, 273] width 12 height 13
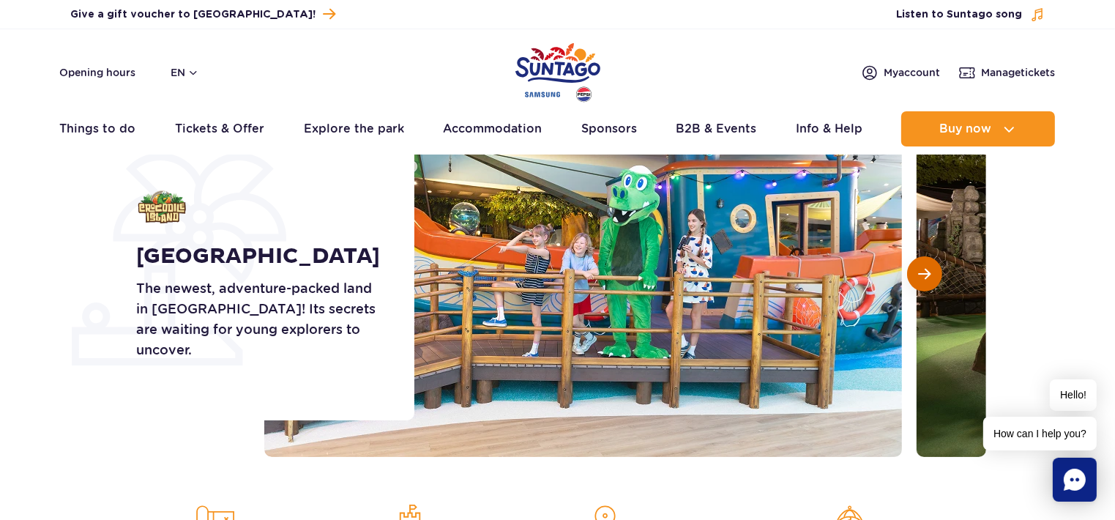
click at [927, 268] on span "Next slide" at bounding box center [925, 273] width 12 height 13
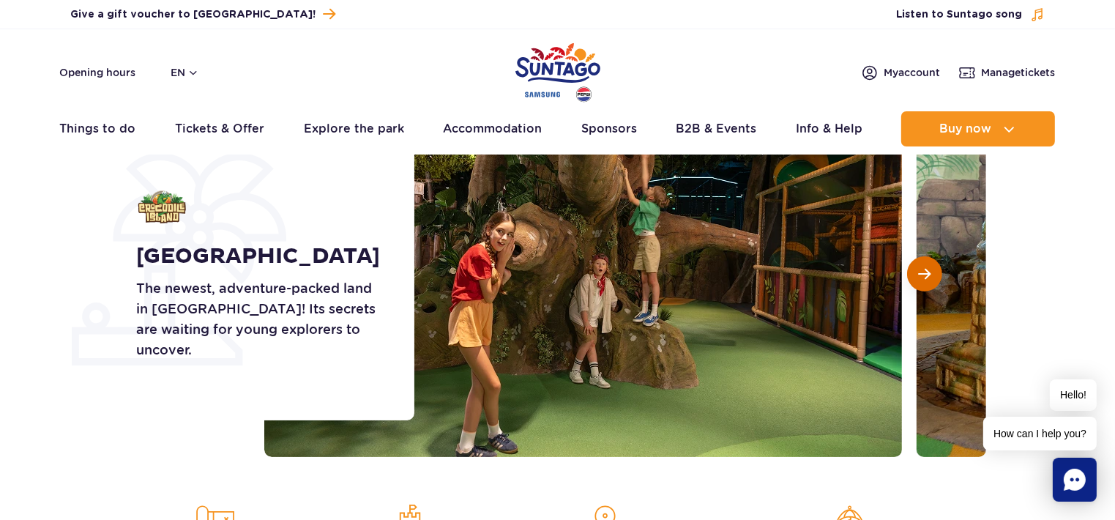
click at [927, 267] on span "Next slide" at bounding box center [925, 273] width 12 height 13
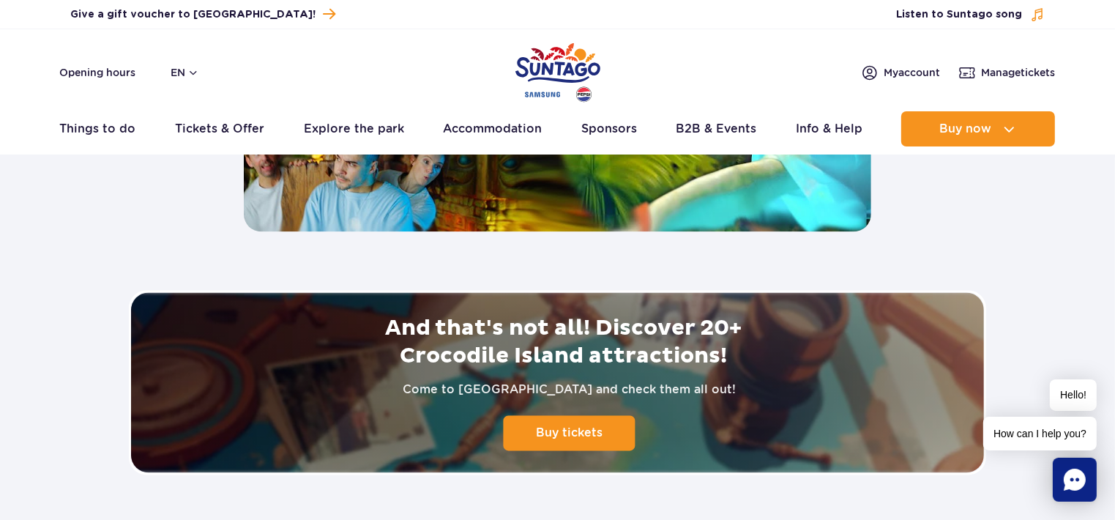
scroll to position [3075, 0]
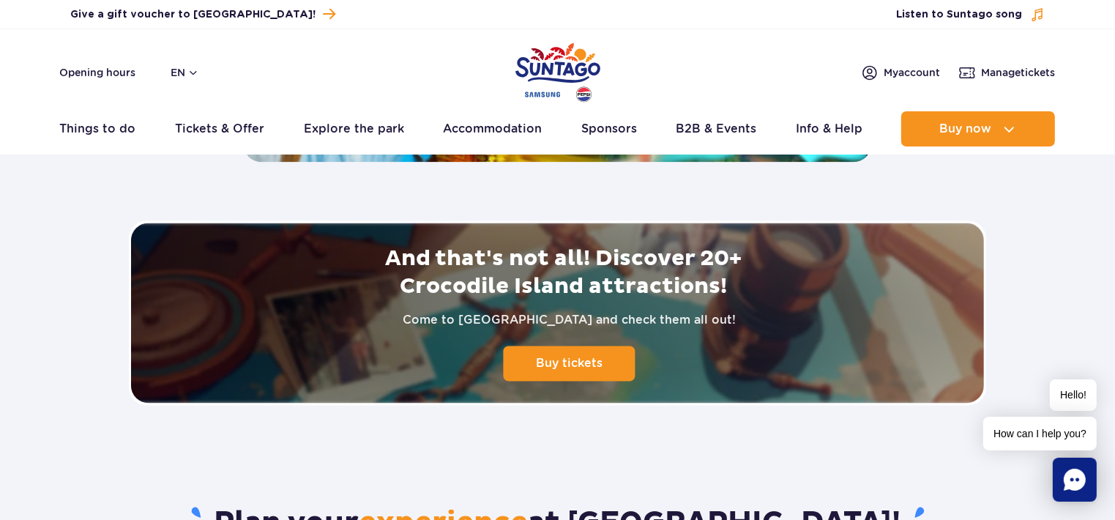
drag, startPoint x: 135, startPoint y: 323, endPoint x: 97, endPoint y: 330, distance: 38.8
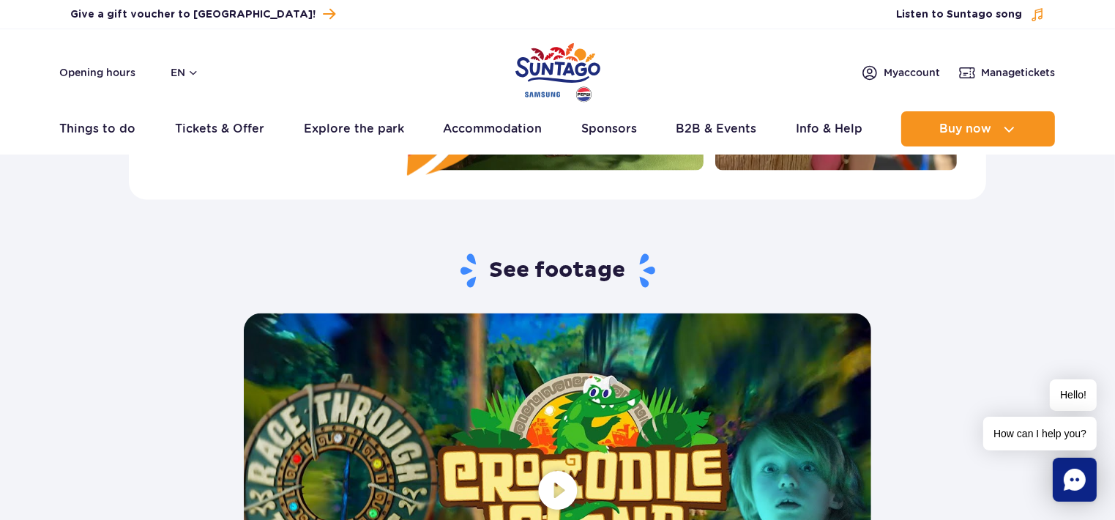
scroll to position [2635, 0]
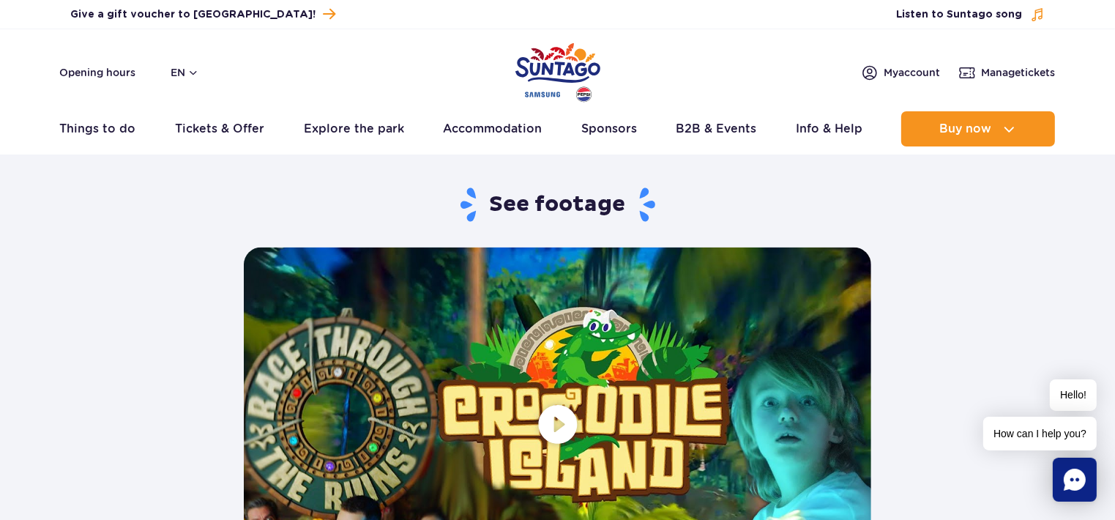
click at [531, 460] on span at bounding box center [557, 423] width 627 height 353
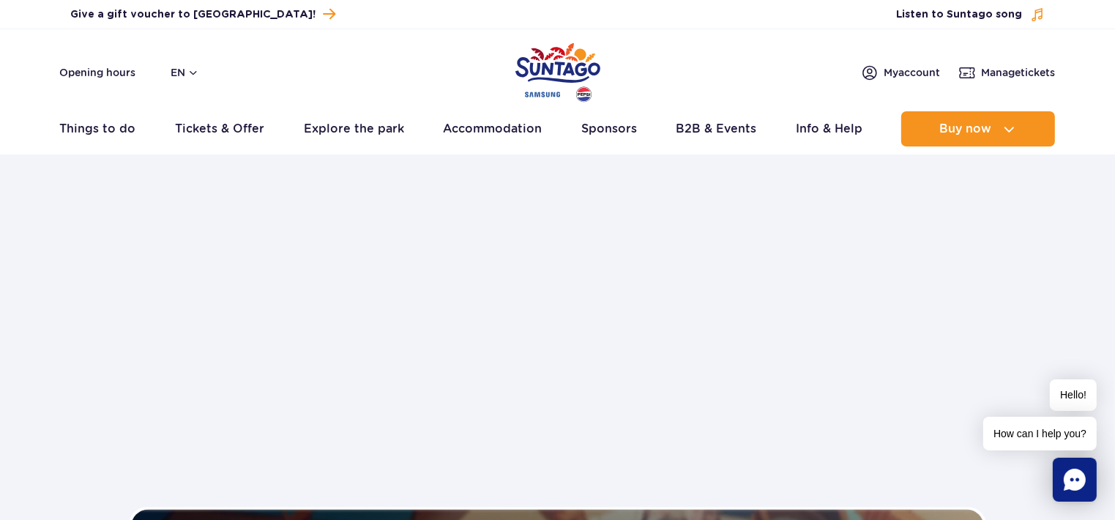
scroll to position [2782, 0]
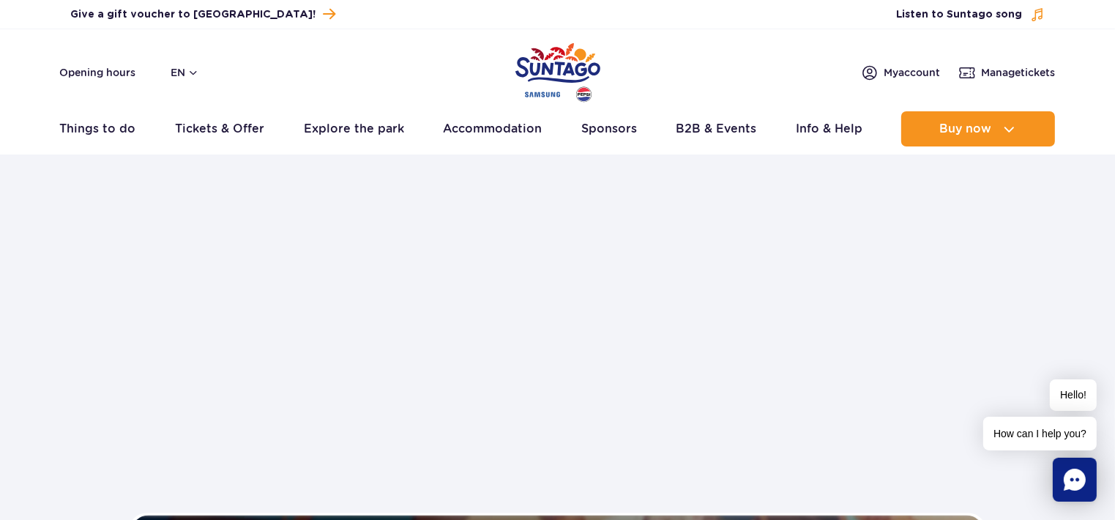
drag, startPoint x: 922, startPoint y: 310, endPoint x: 1004, endPoint y: 335, distance: 85.7
click at [1019, 296] on section "See footage" at bounding box center [557, 276] width 1115 height 472
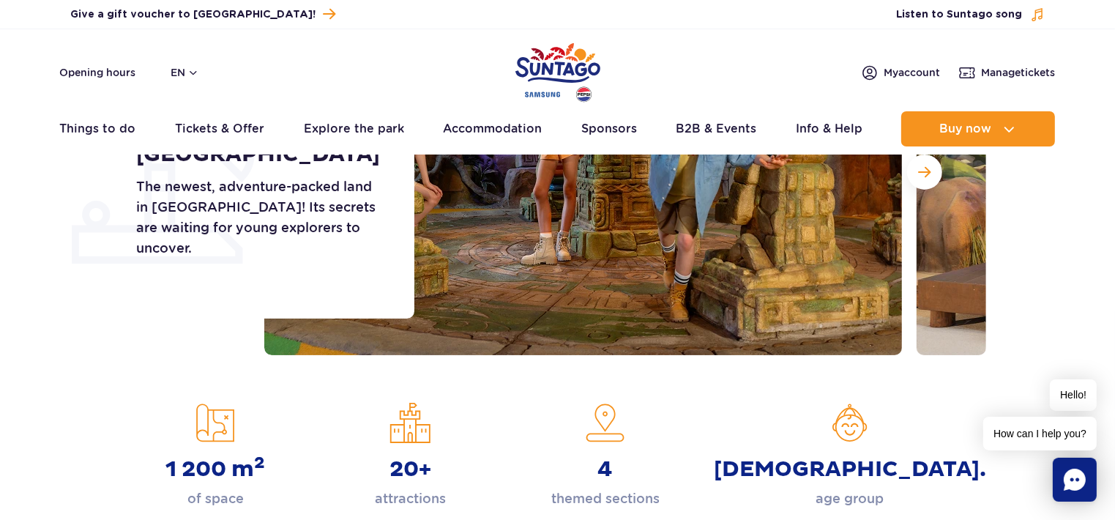
scroll to position [282, 0]
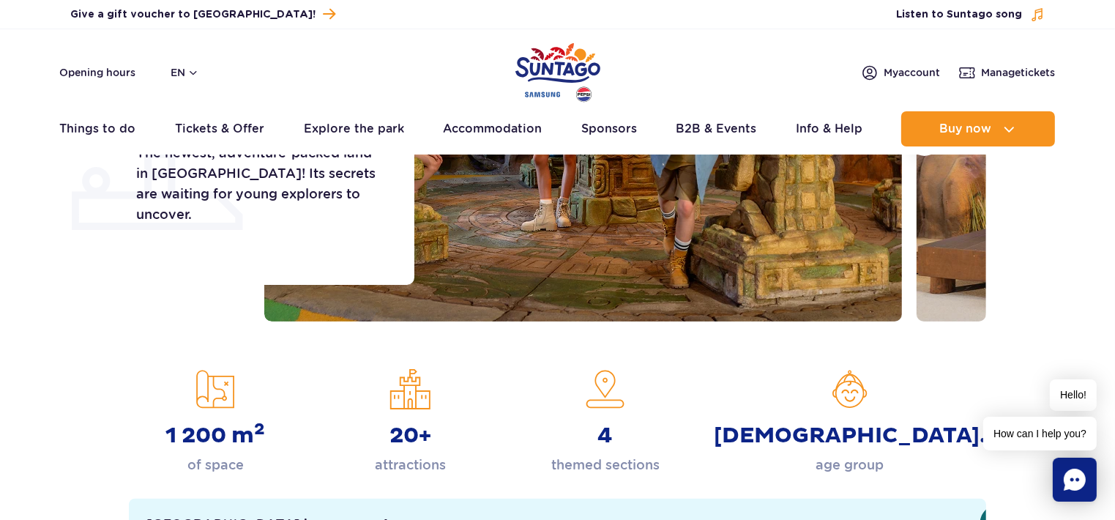
drag, startPoint x: 1092, startPoint y: 163, endPoint x: 1081, endPoint y: 149, distance: 18.3
click at [1081, 149] on header "Opening hours en PL EN UA My account Manage tickets Real-time traffic Things to…" at bounding box center [557, 91] width 1115 height 125
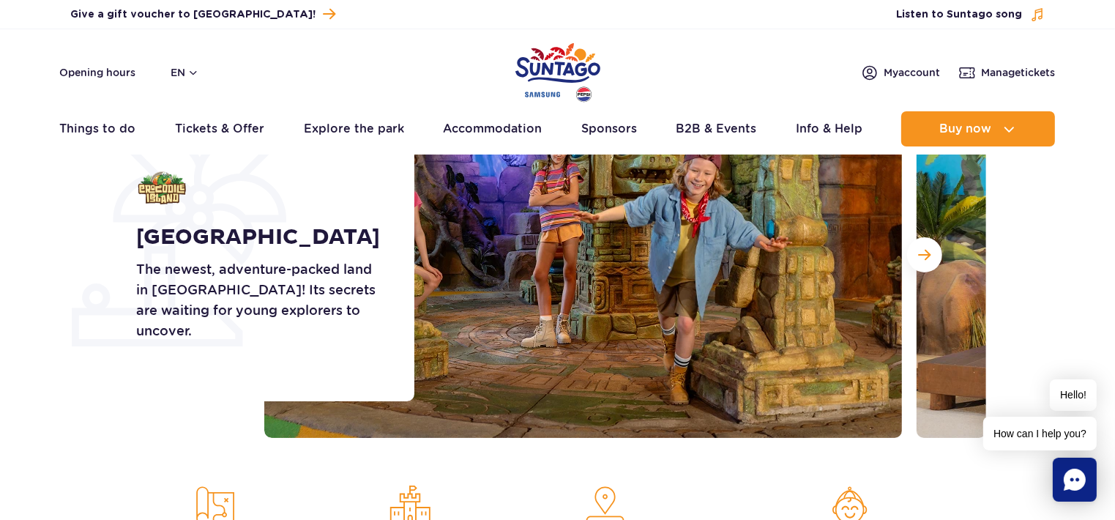
scroll to position [0, 0]
